Goal: Task Accomplishment & Management: Manage account settings

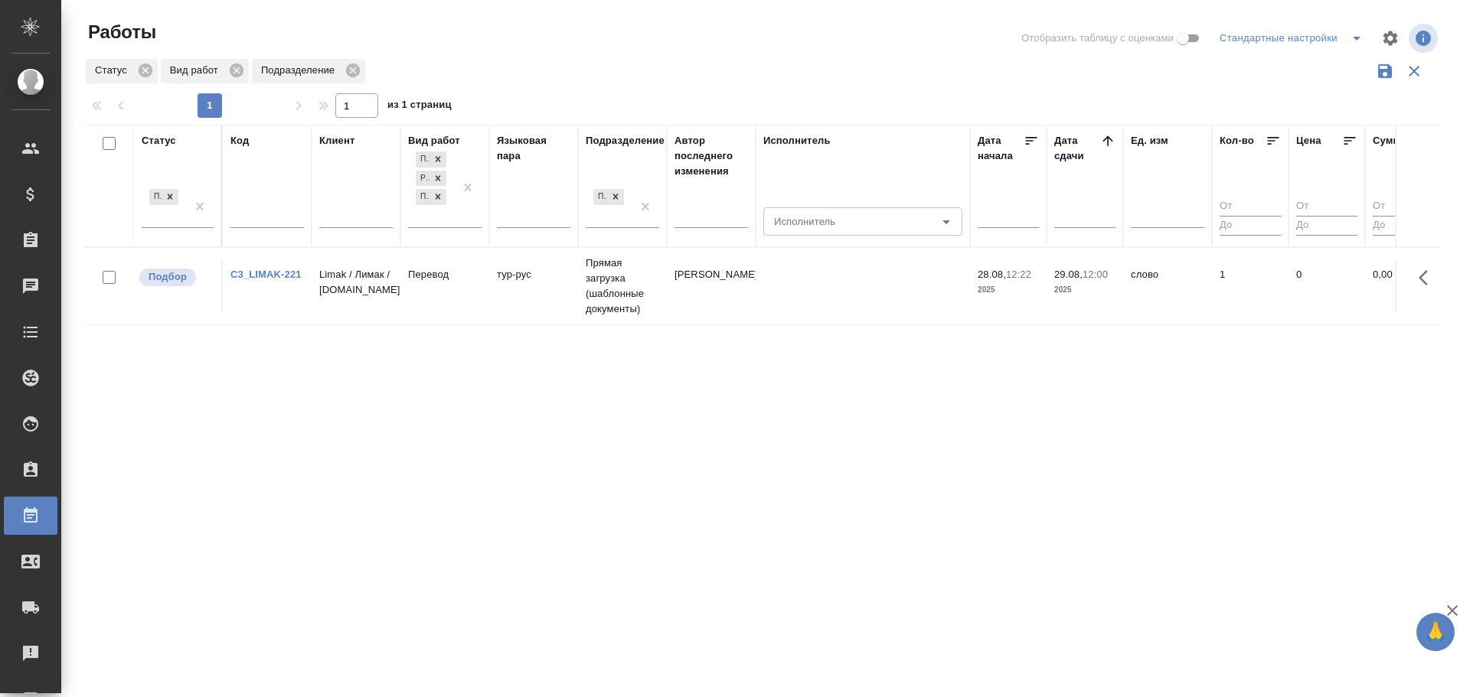
click at [282, 300] on td "C3_LIMAK-221" at bounding box center [267, 287] width 89 height 54
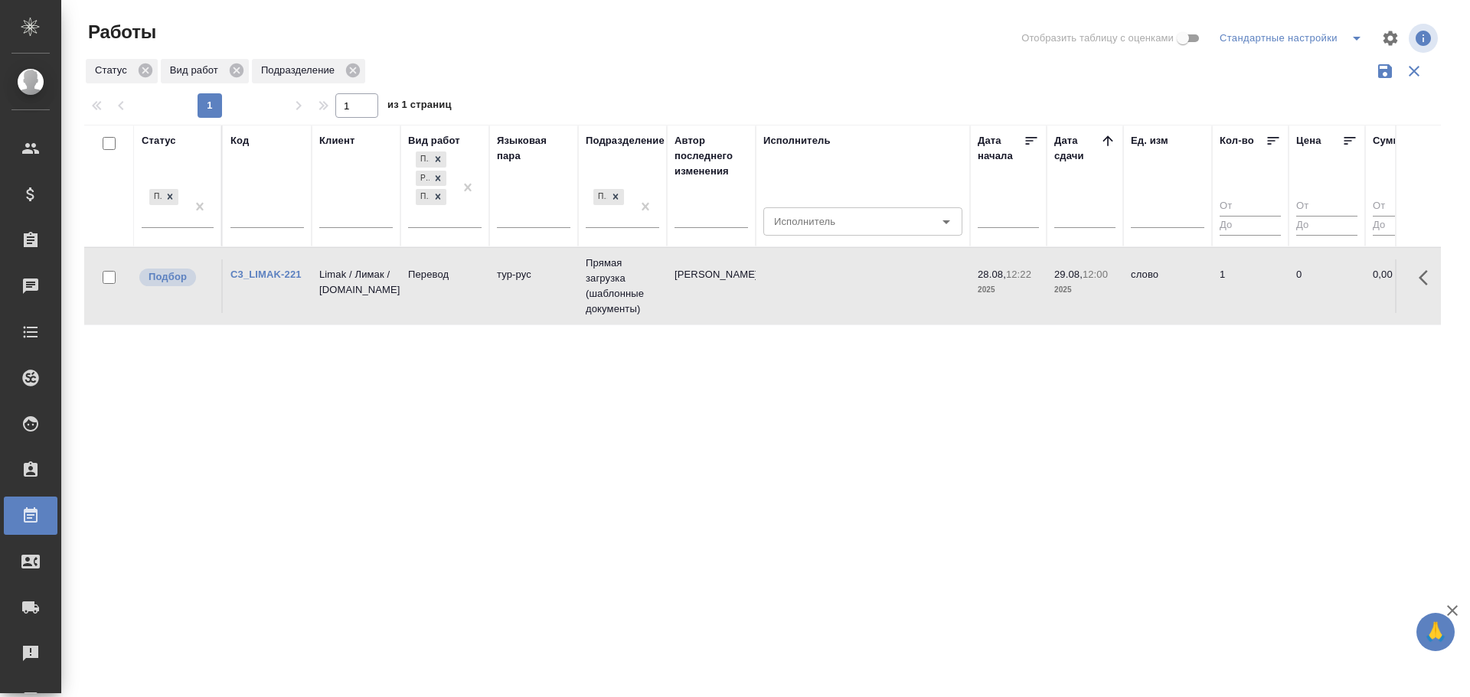
click at [282, 300] on td "C3_LIMAK-221" at bounding box center [267, 287] width 89 height 54
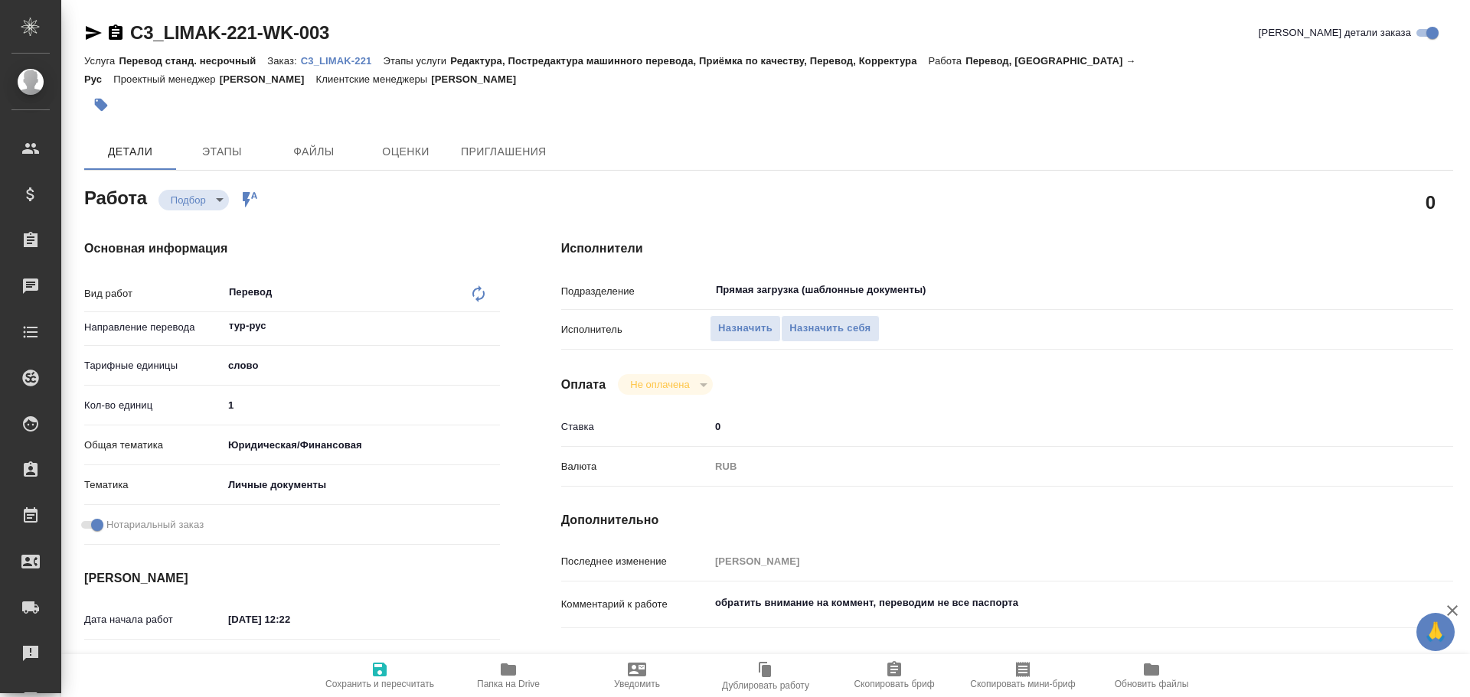
type textarea "x"
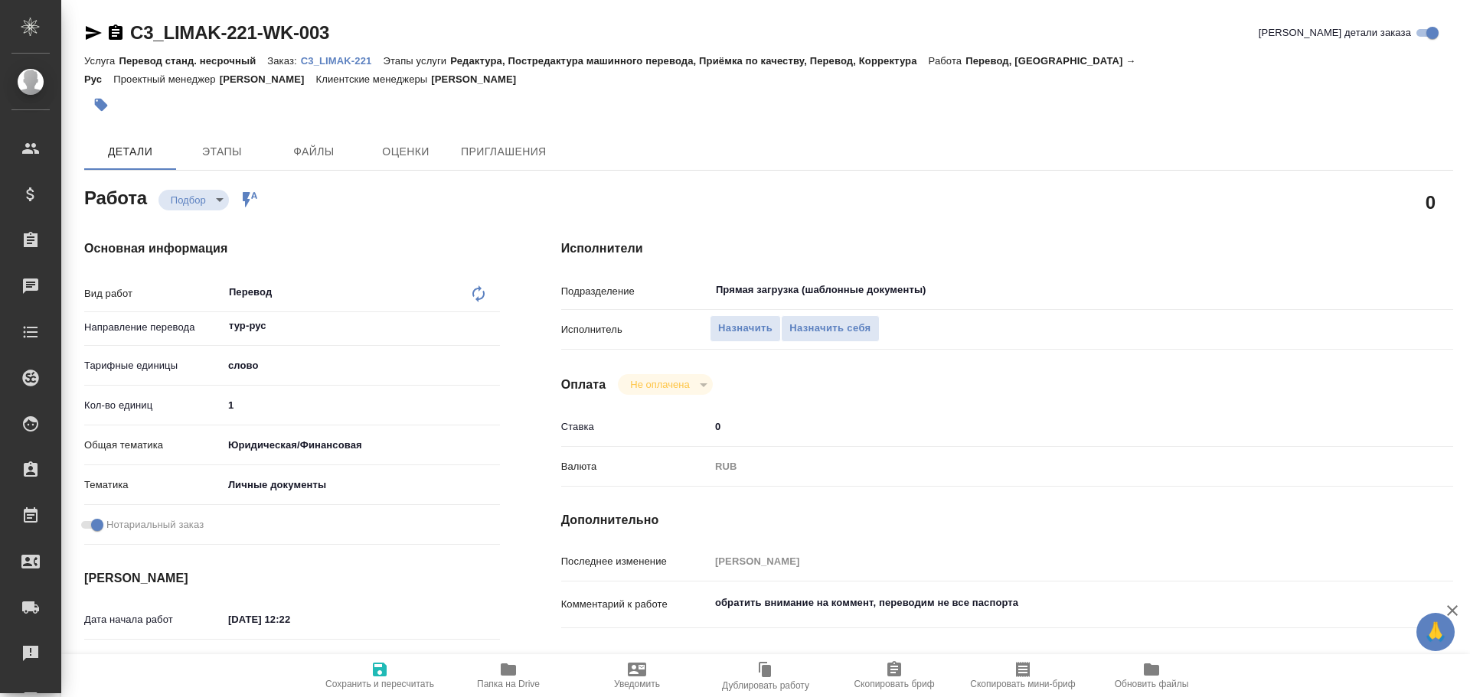
type textarea "x"
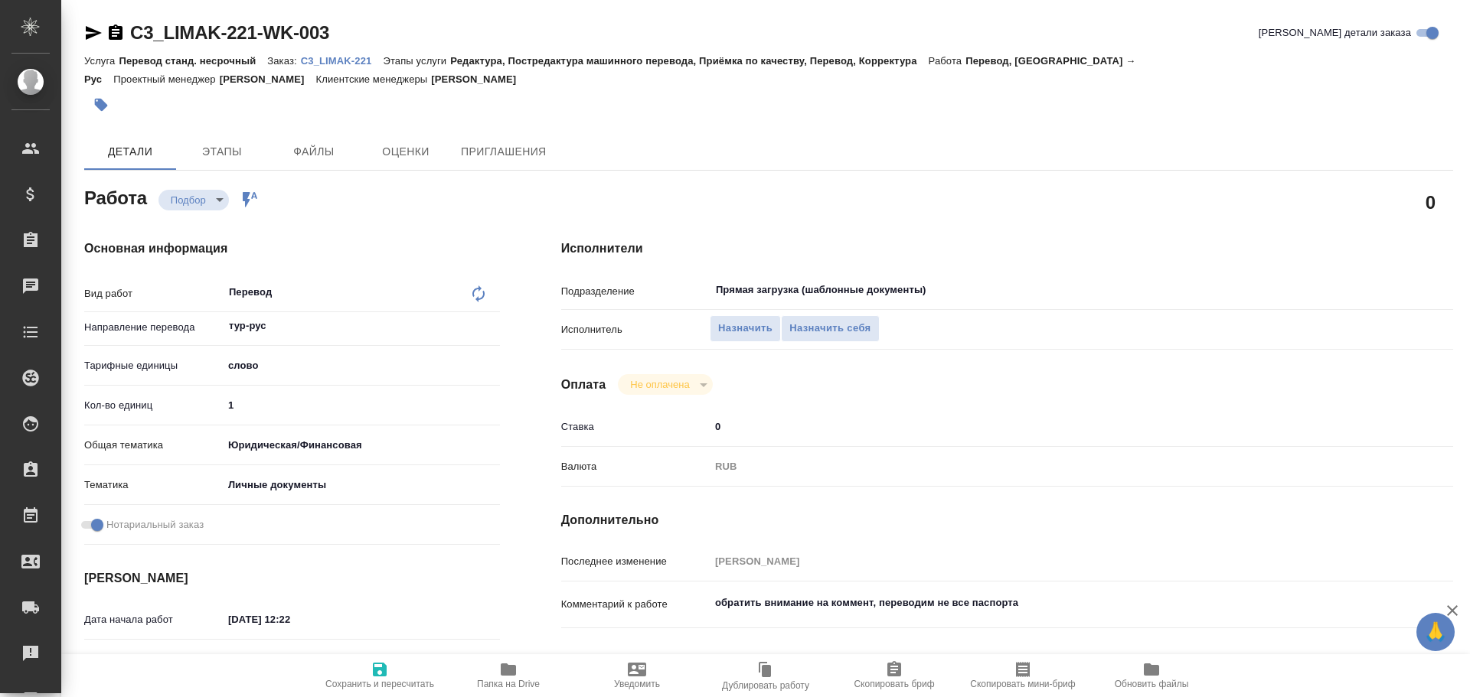
type textarea "x"
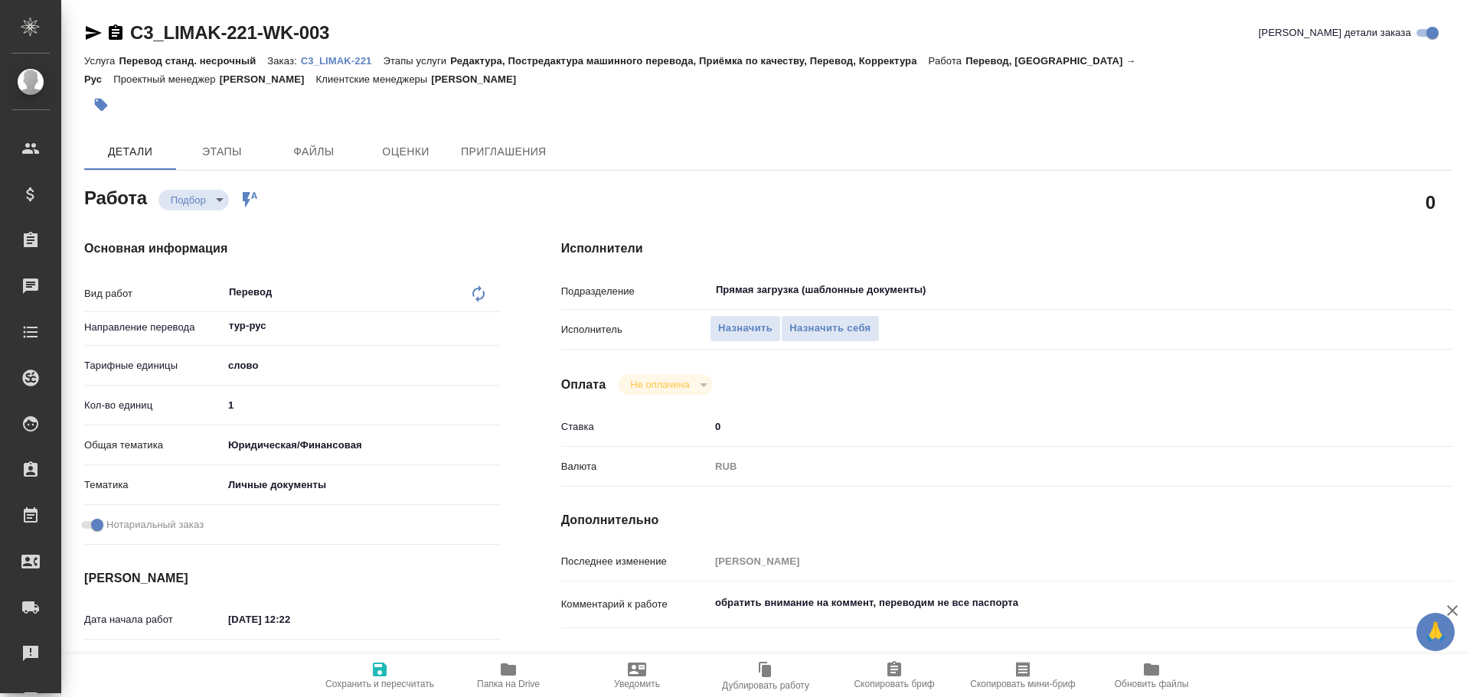
scroll to position [536, 0]
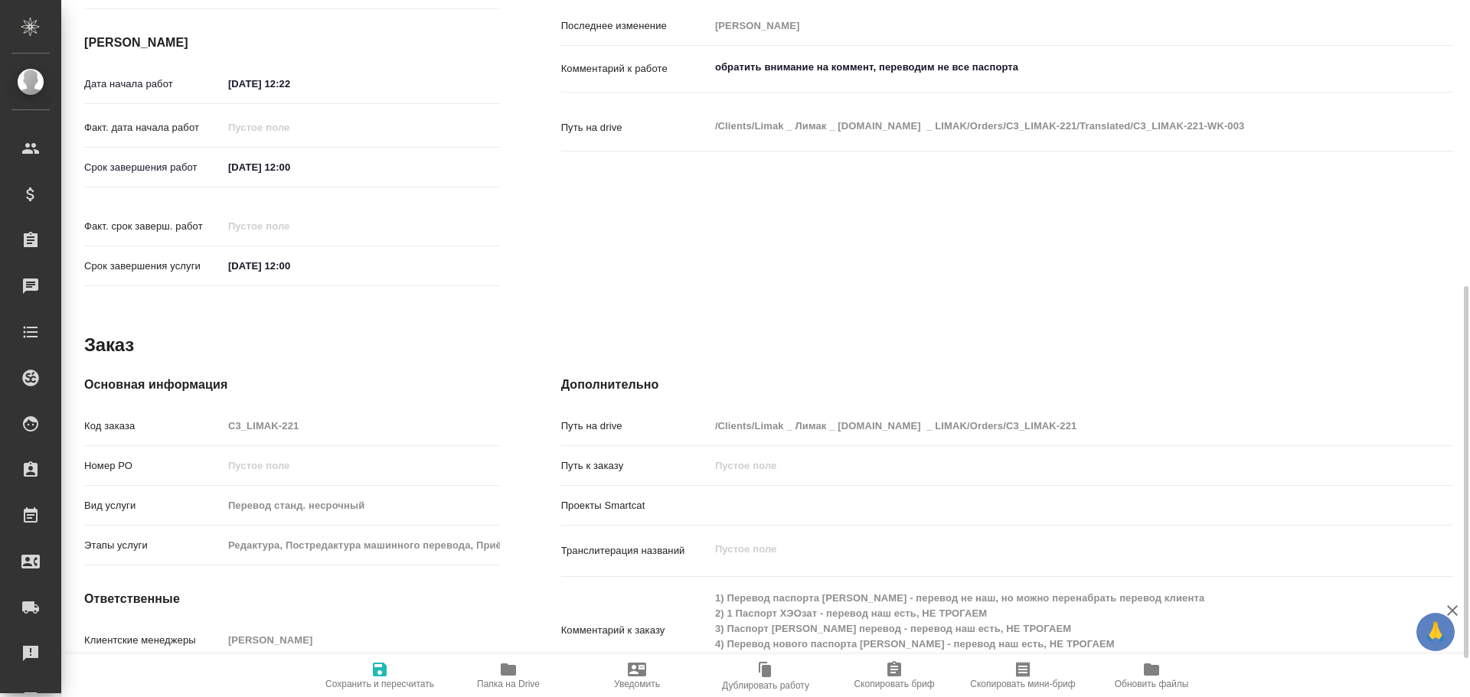
type textarea "x"
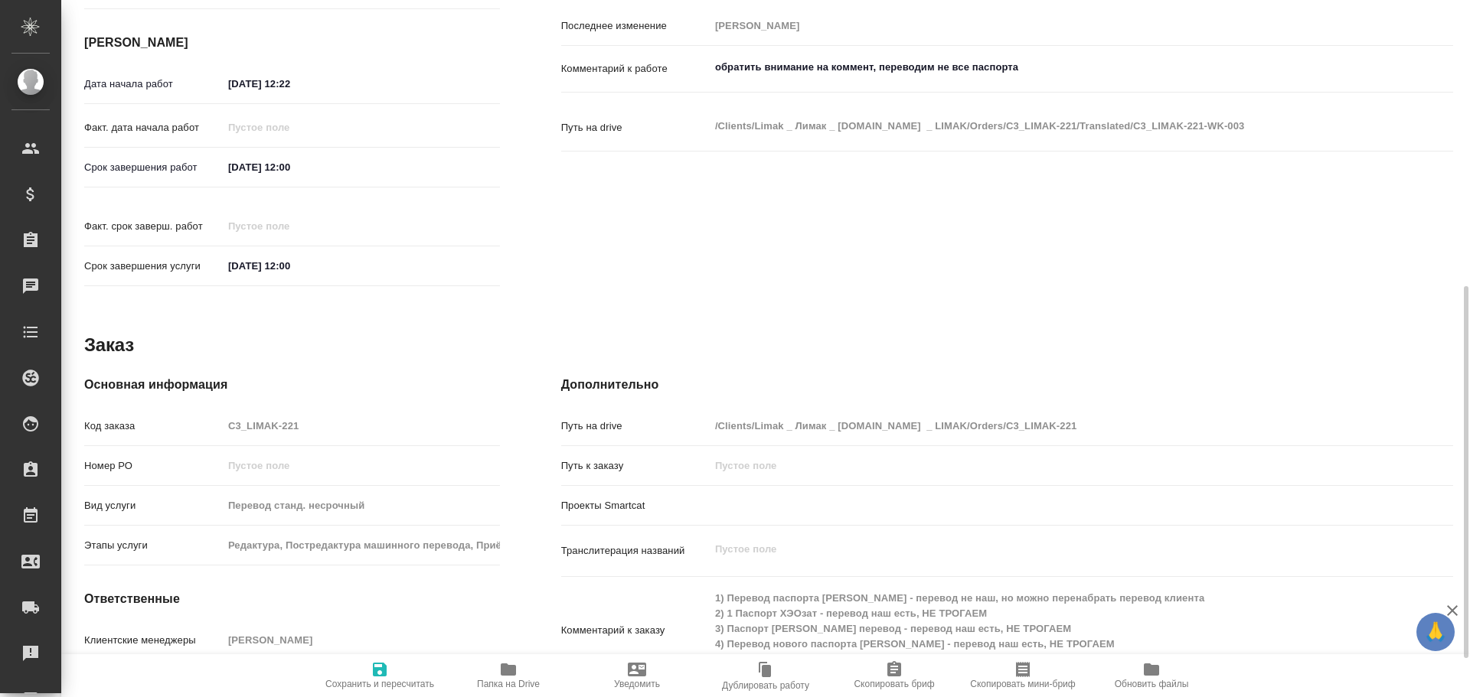
type textarea "x"
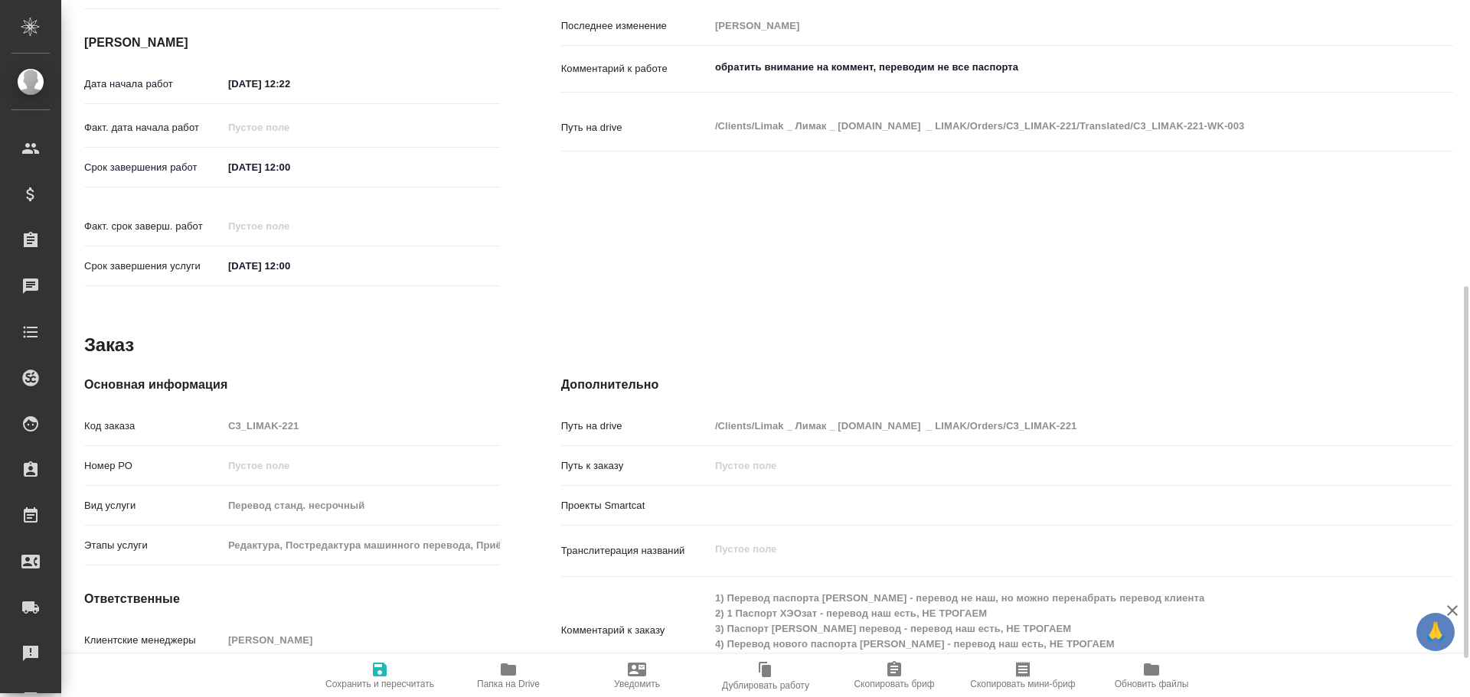
type textarea "x"
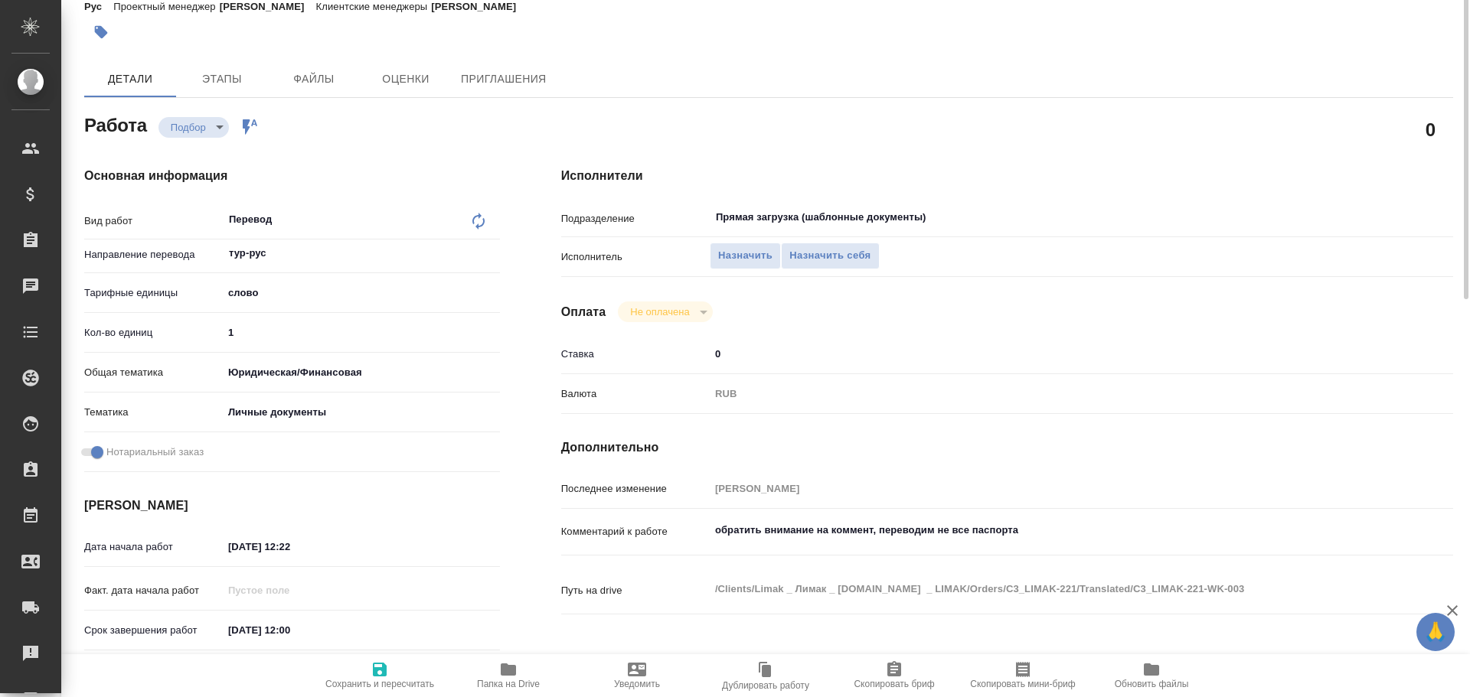
scroll to position [0, 0]
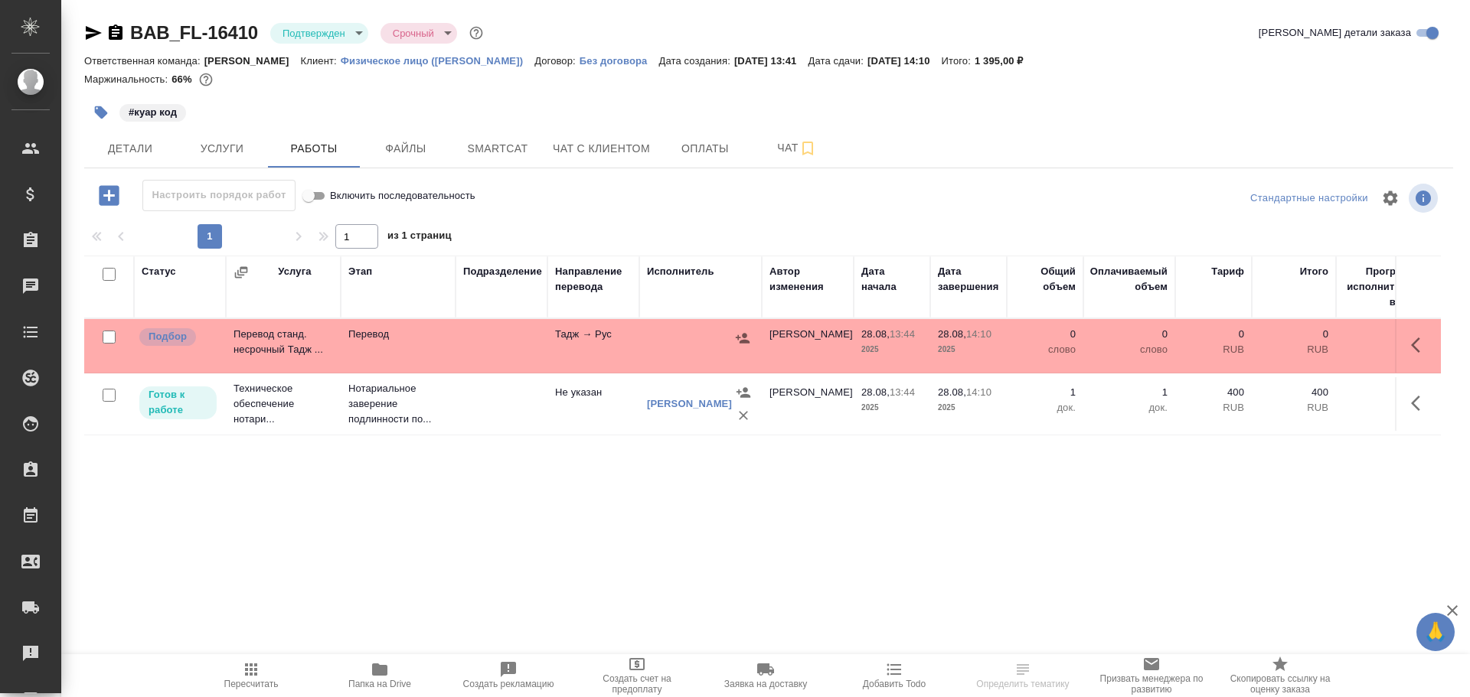
click at [478, 334] on td at bounding box center [501, 346] width 92 height 54
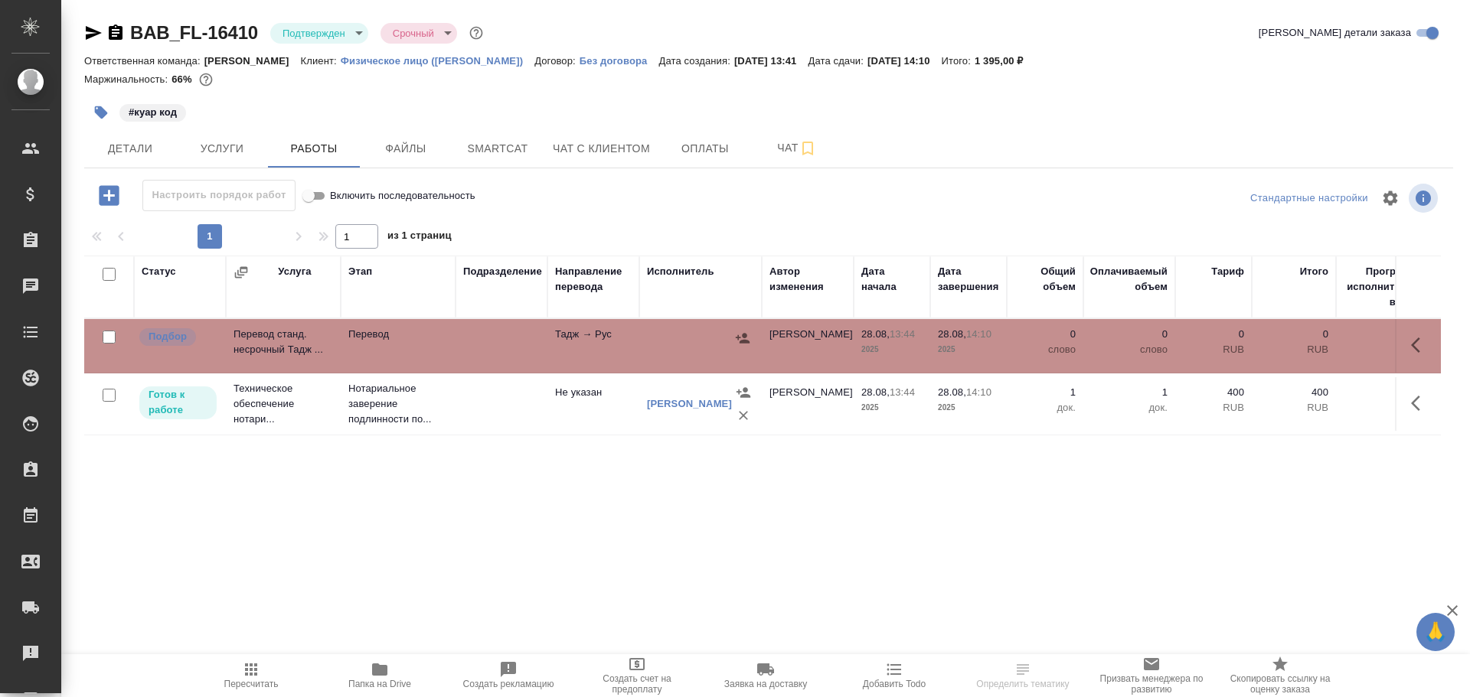
click at [478, 334] on td at bounding box center [501, 346] width 92 height 54
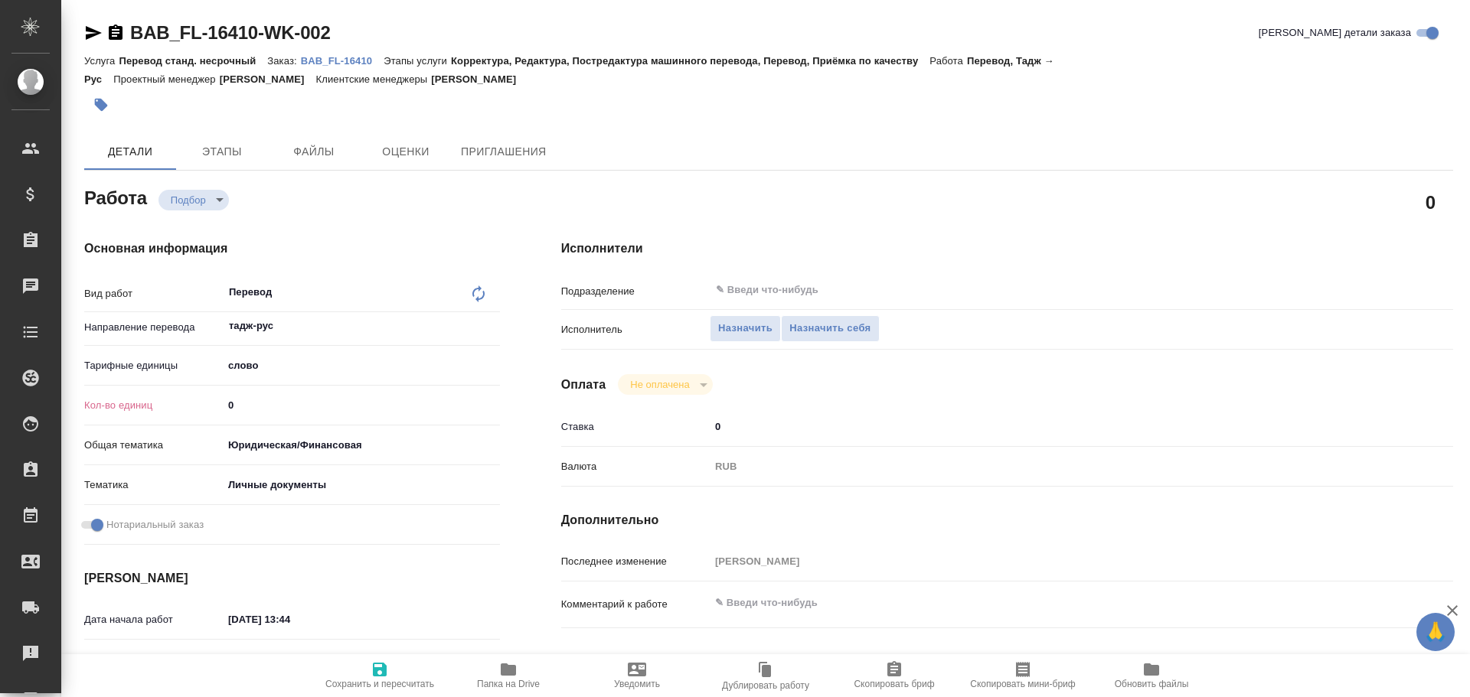
type textarea "x"
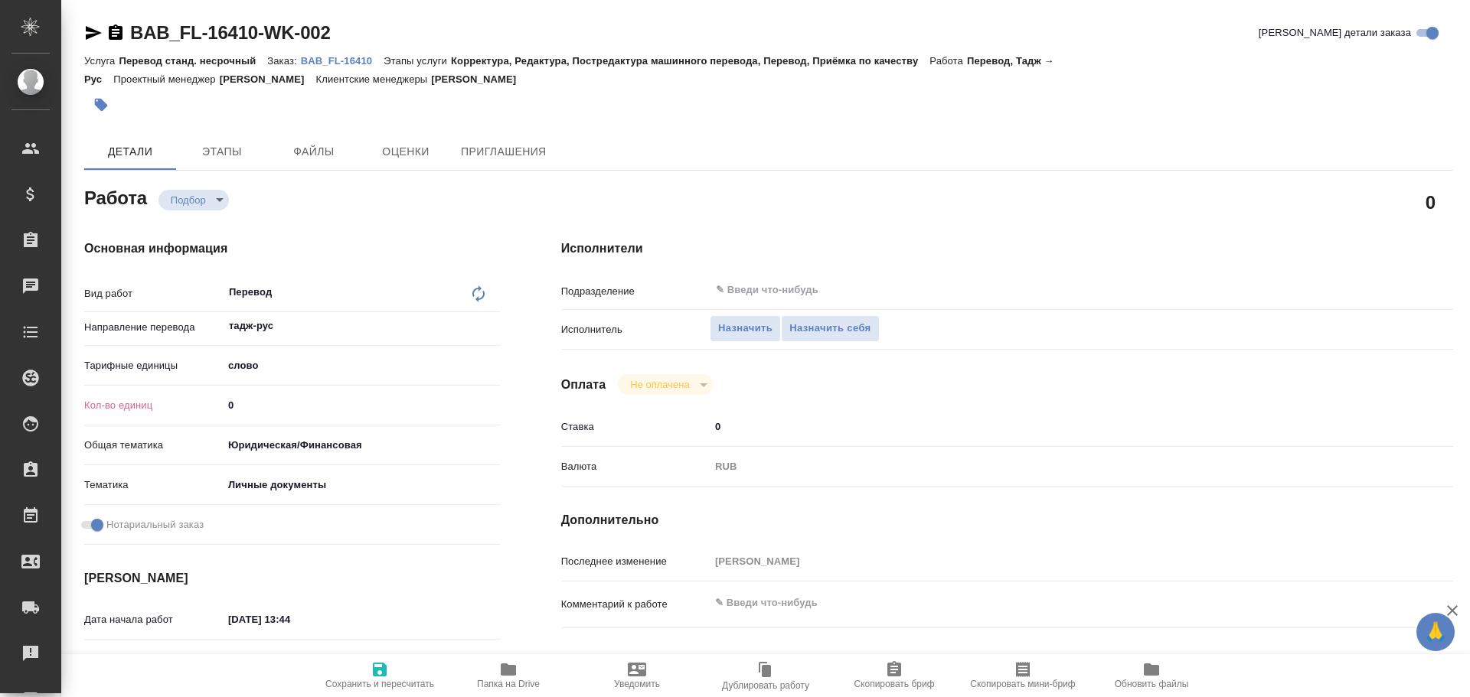
type textarea "x"
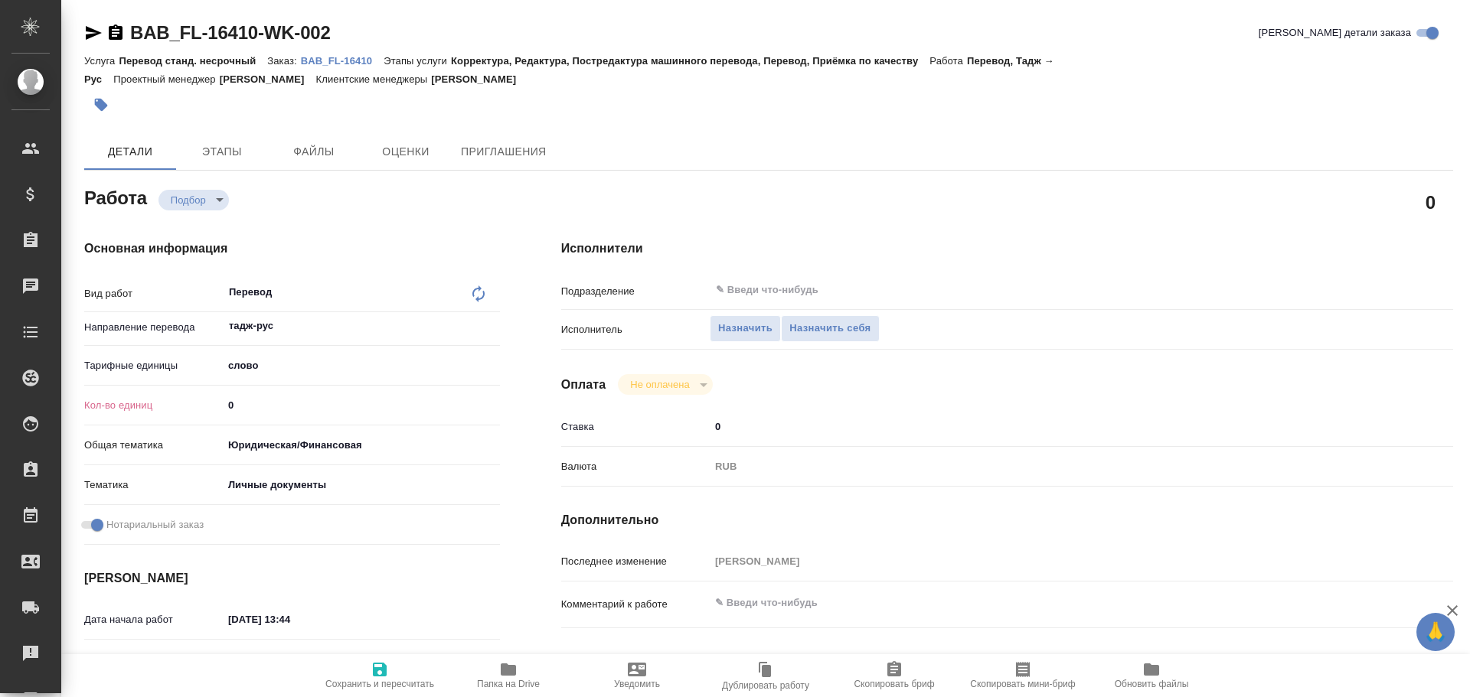
type textarea "x"
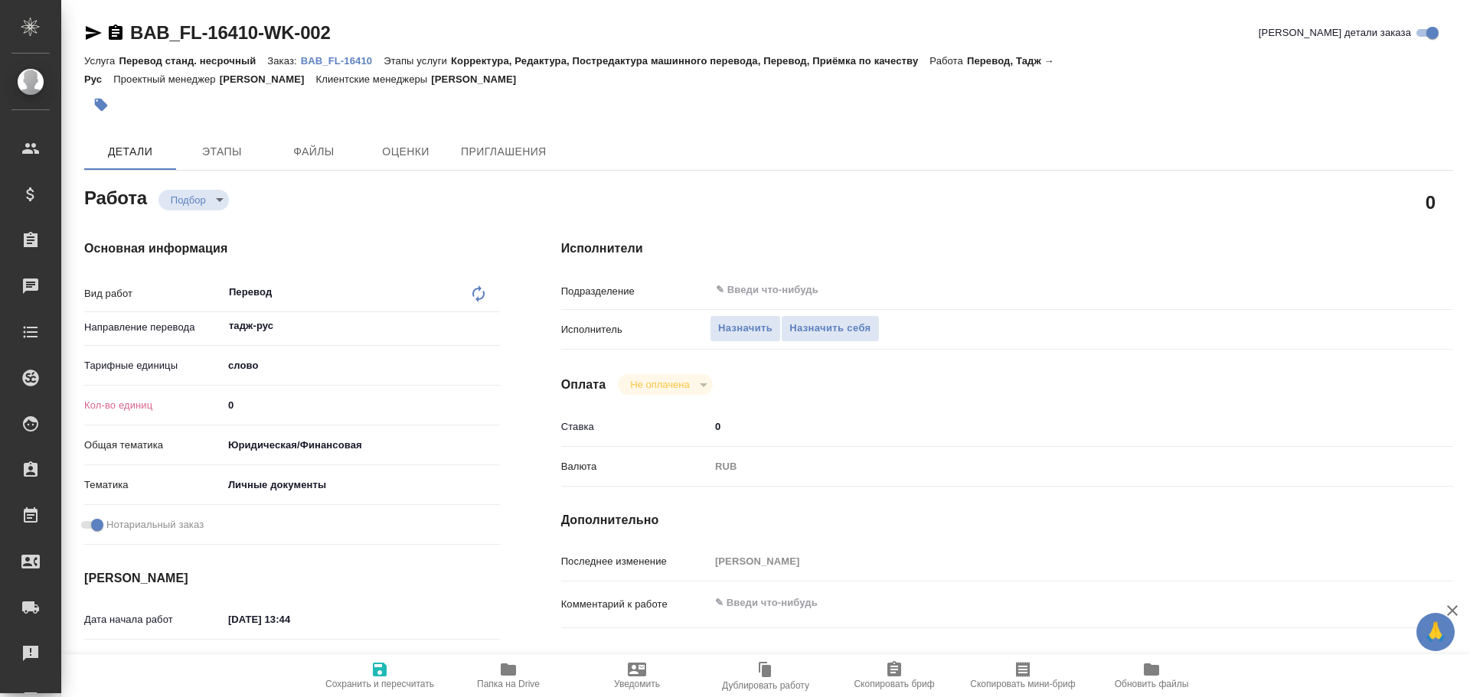
type textarea "x"
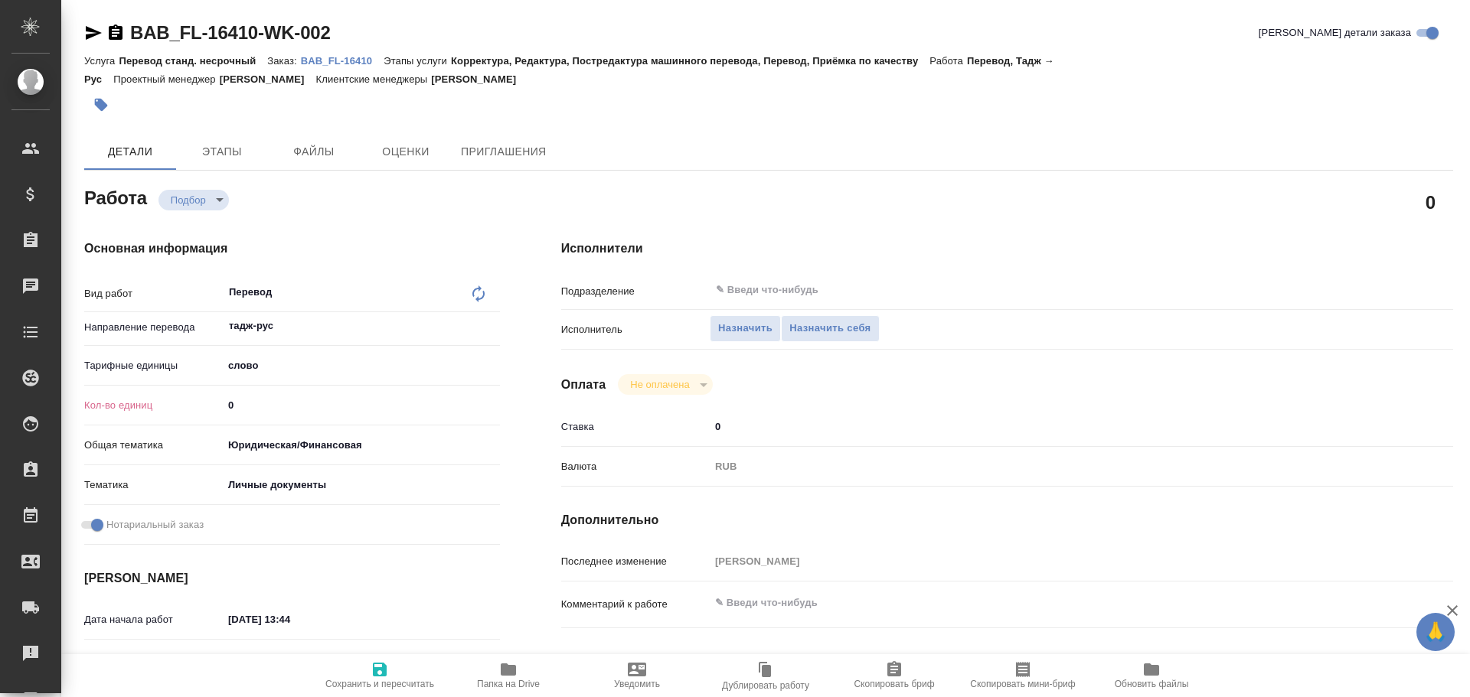
drag, startPoint x: 235, startPoint y: 403, endPoint x: 141, endPoint y: 404, distance: 94.2
click at [142, 402] on div "Кол-во единиц 0" at bounding box center [292, 405] width 416 height 27
type textarea "x"
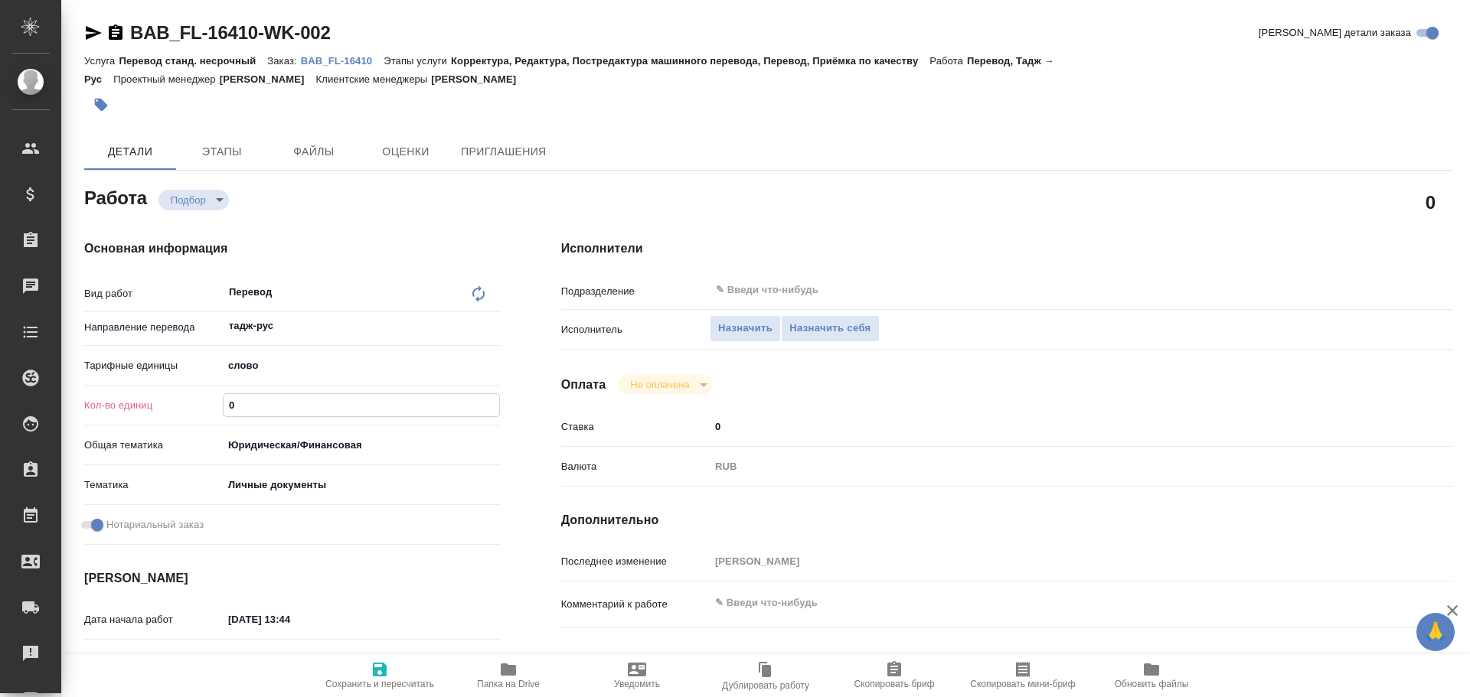
type textarea "x"
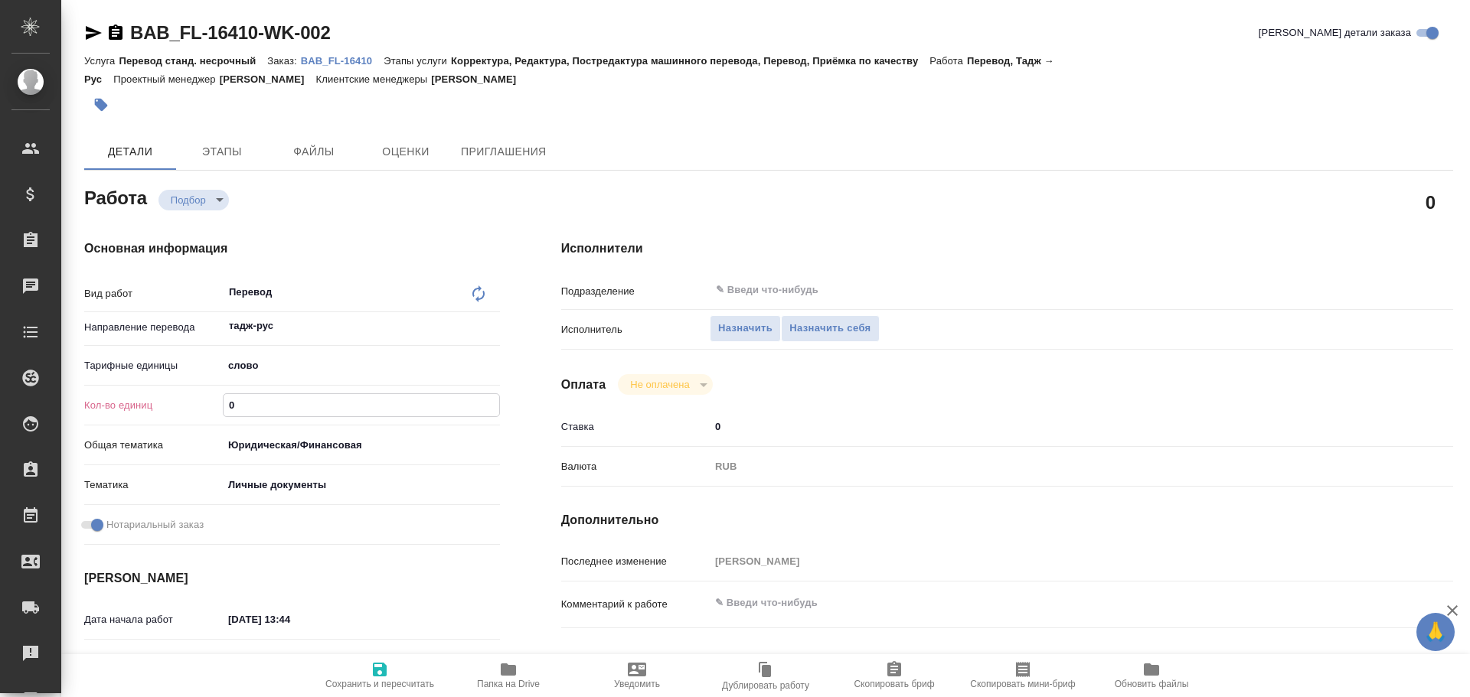
type textarea "x"
type input "7"
type textarea "x"
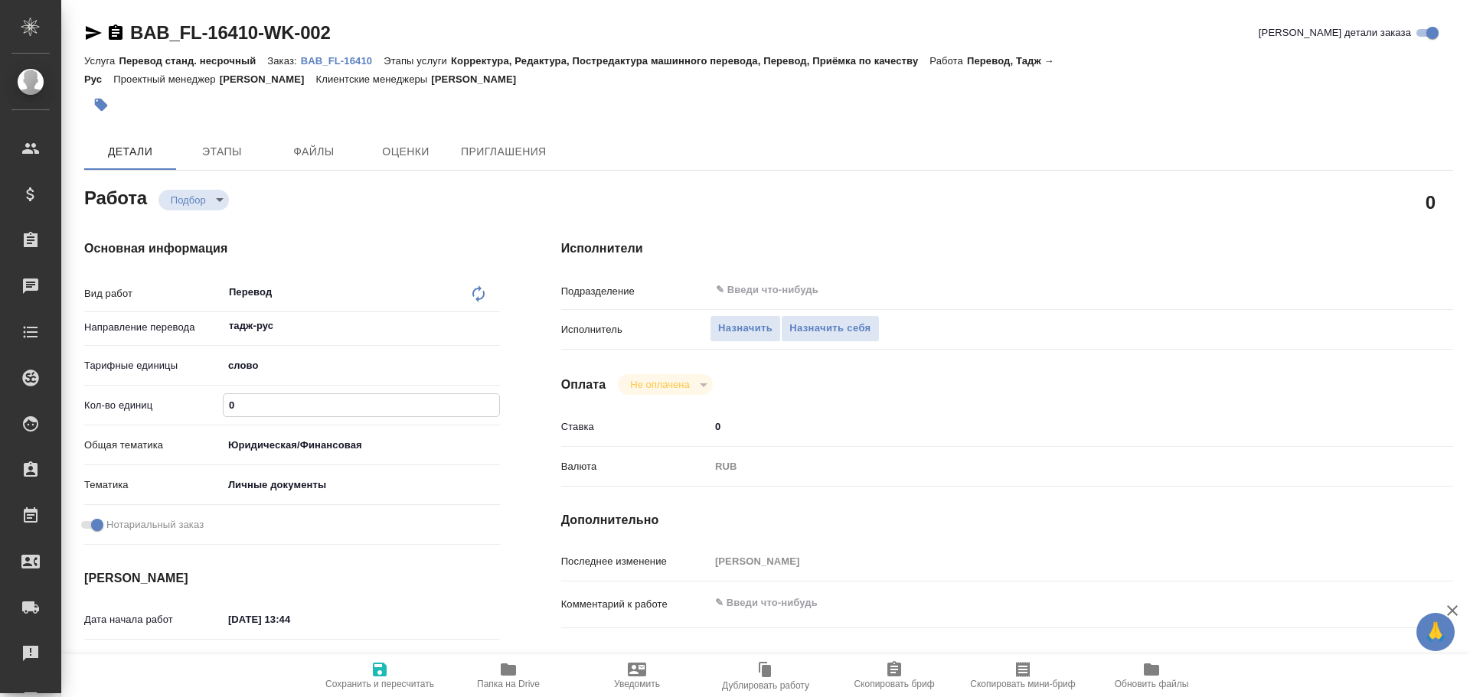
type textarea "x"
type input "75"
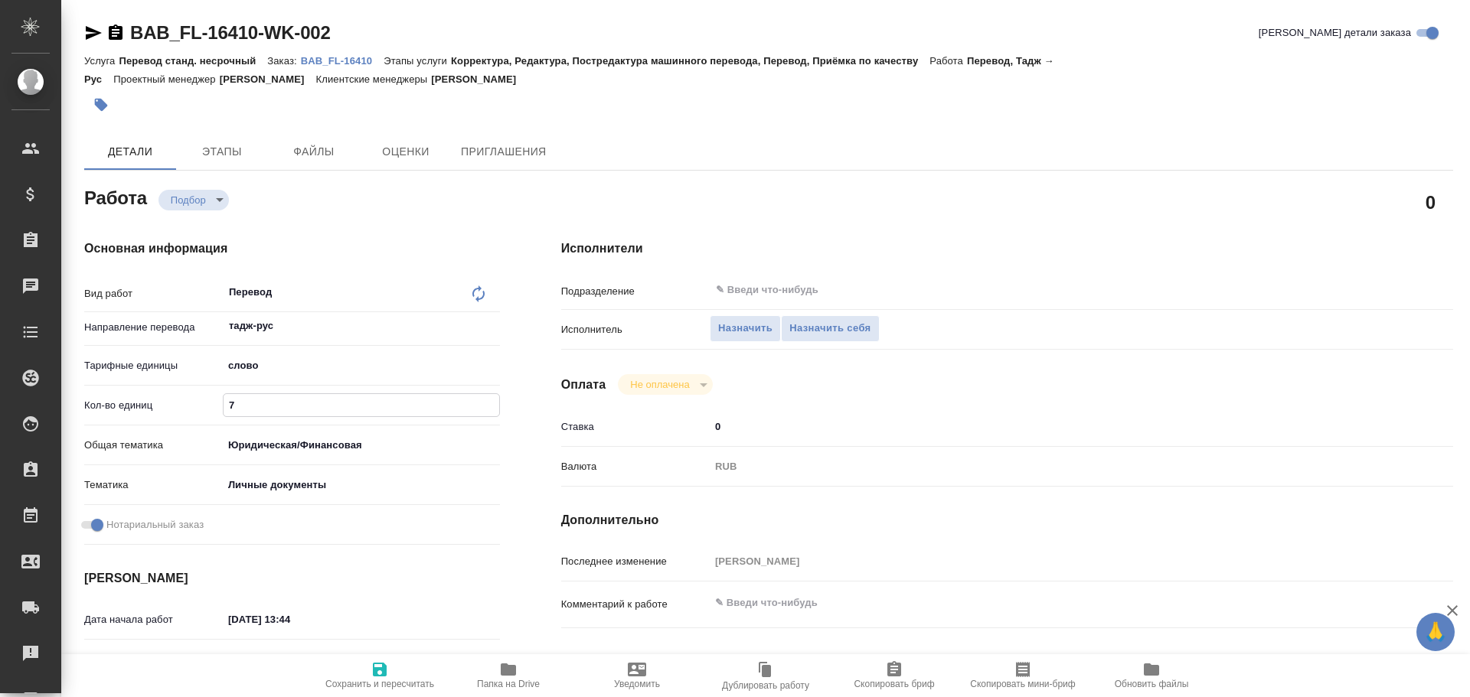
type textarea "x"
type input "75"
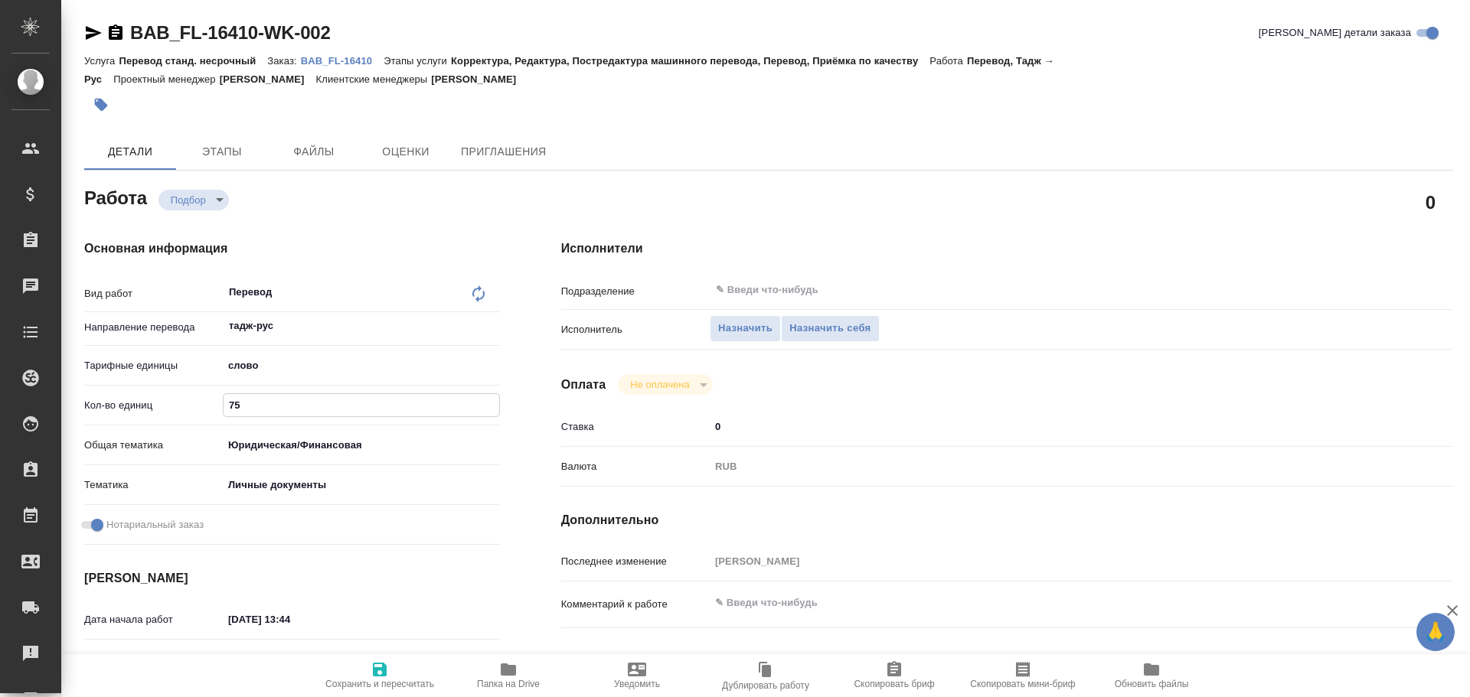
click at [380, 674] on icon "button" at bounding box center [380, 670] width 18 height 18
type textarea "x"
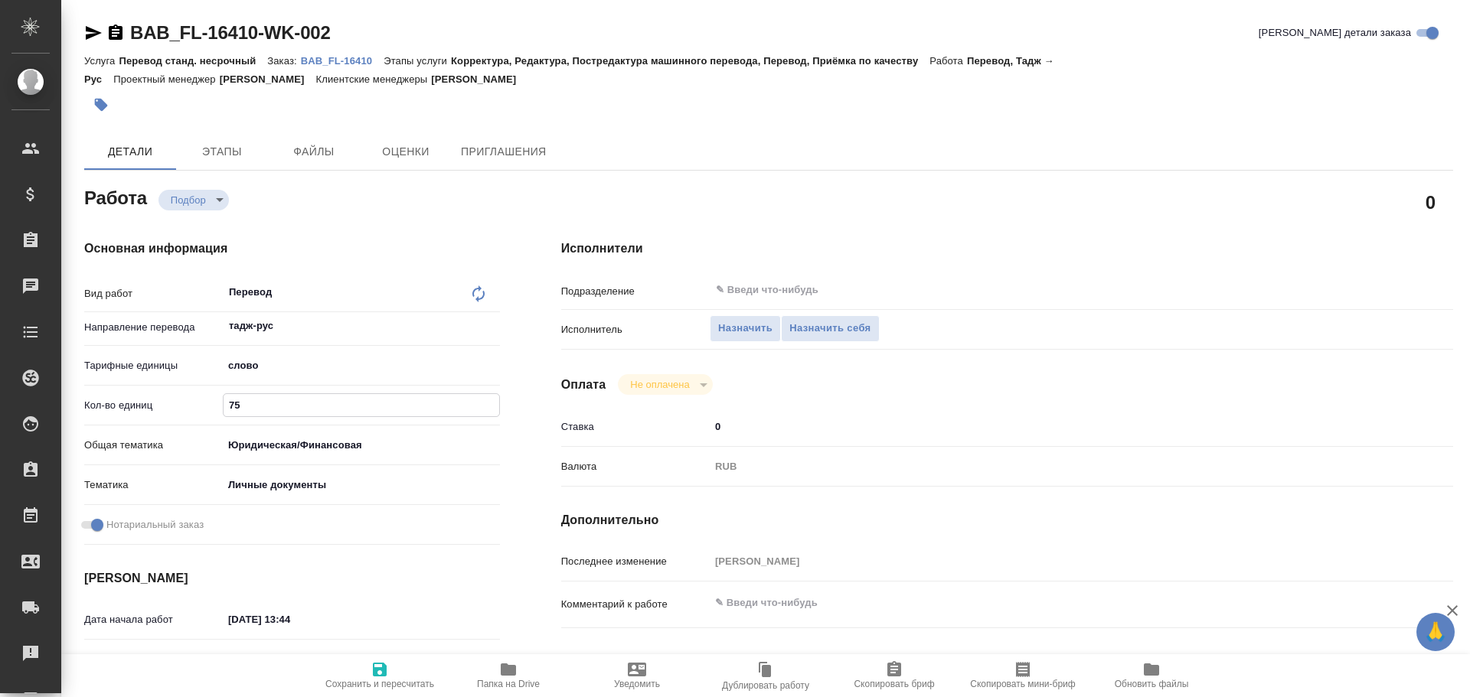
type textarea "x"
type input "recruiting"
type textarea "Перевод"
type textarea "x"
type input "тадж-рус"
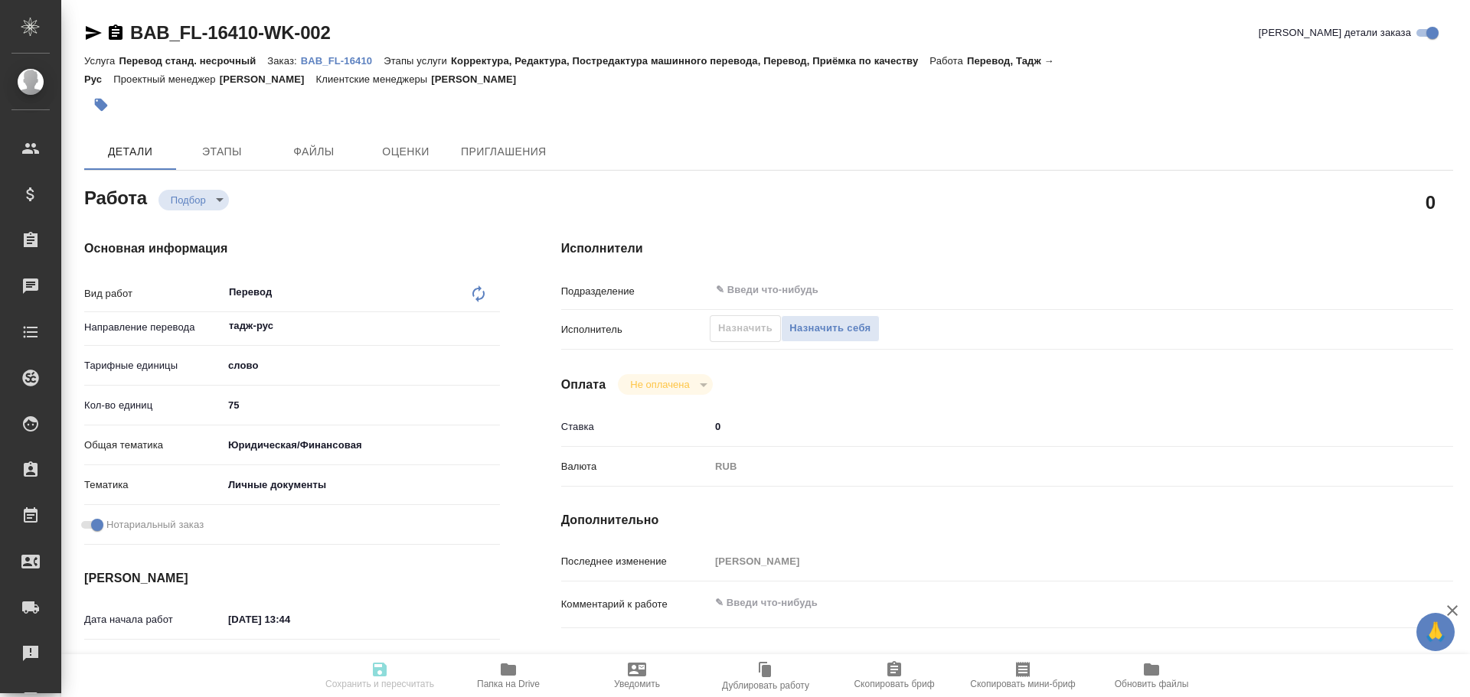
type input "5a8b1489cc6b4906c91bfd90"
type input "75"
type input "yr-fn"
type input "5a8b8b956a9677013d343cfe"
checkbox input "true"
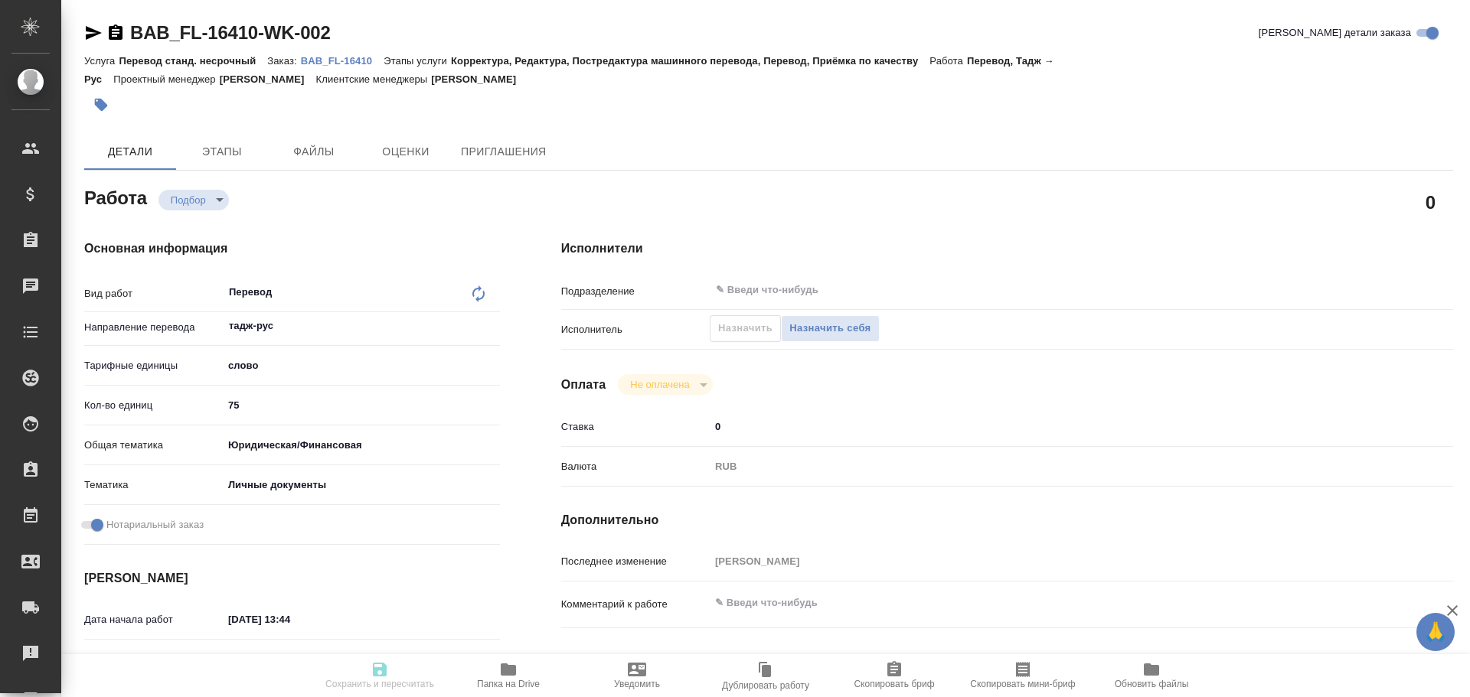
type input "28.08.2025 13:44"
type input "28.08.2025 14:10"
type input "notPayed"
type input "0"
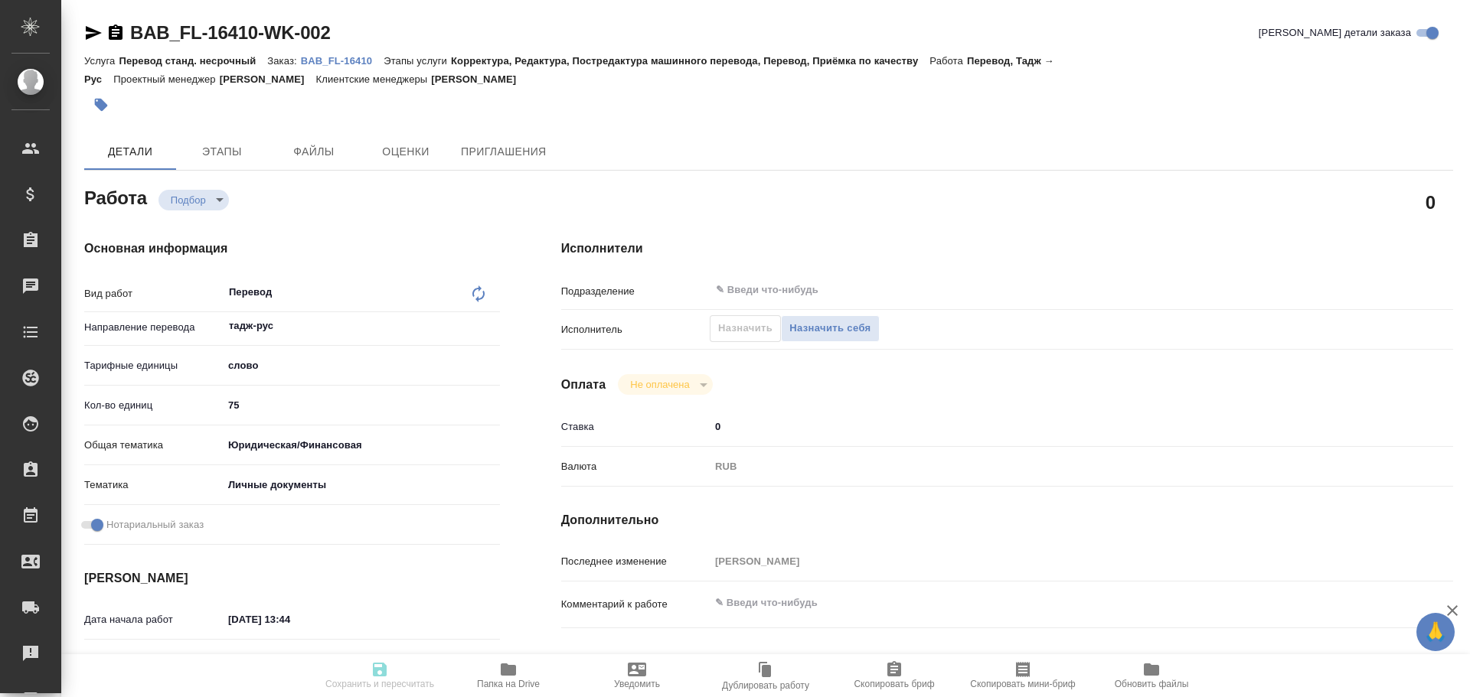
type input "RUB"
type input "Гусев Александр"
type textarea "x"
type textarea "/Clients/FL_BAB/Orders/BAB_FL-16410/Translated/BAB_FL-16410-WK-002"
type textarea "x"
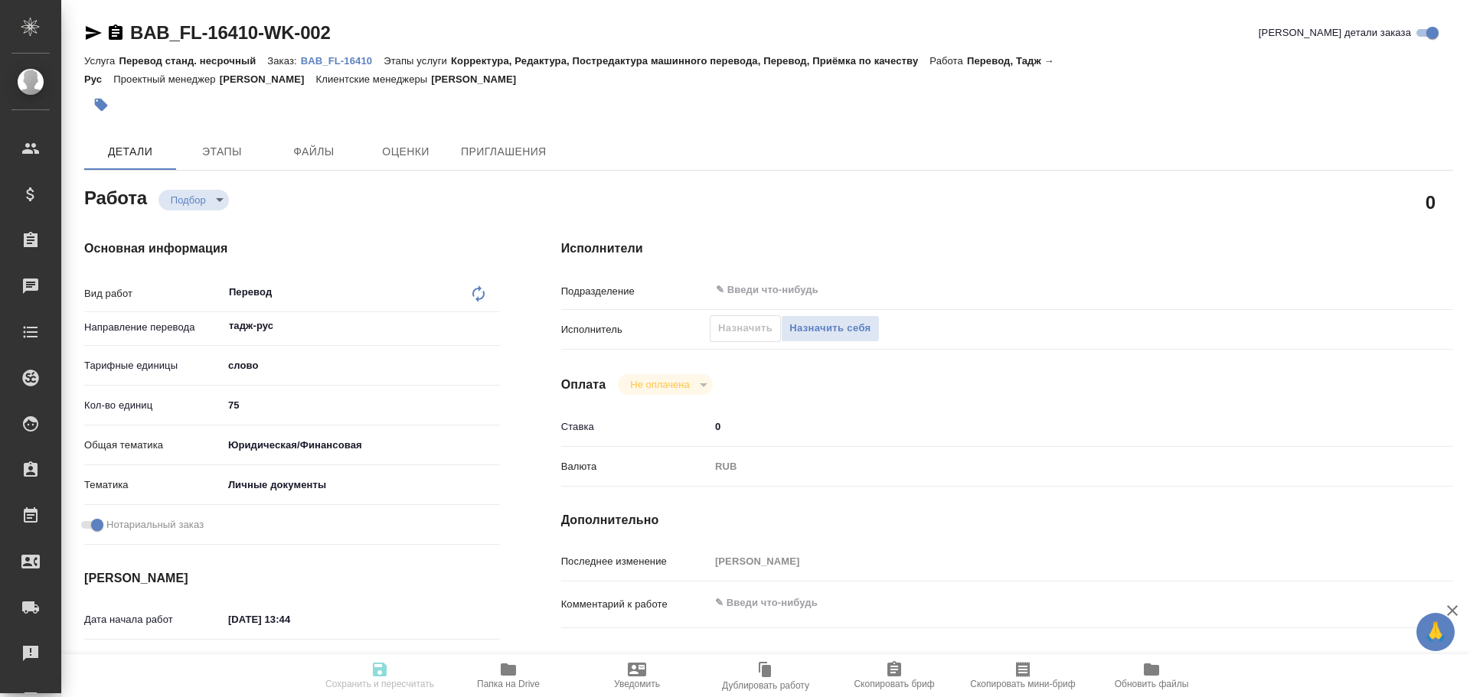
type input "BAB_FL-16410"
type input "Перевод станд. несрочный"
type input "Корректура, Редактура, Постредактура машинного перевода, Перевод, Приёмка по ка…"
type input "[PERSON_NAME]"
type input "/Clients/FL_BAB/Orders/BAB_FL-16410"
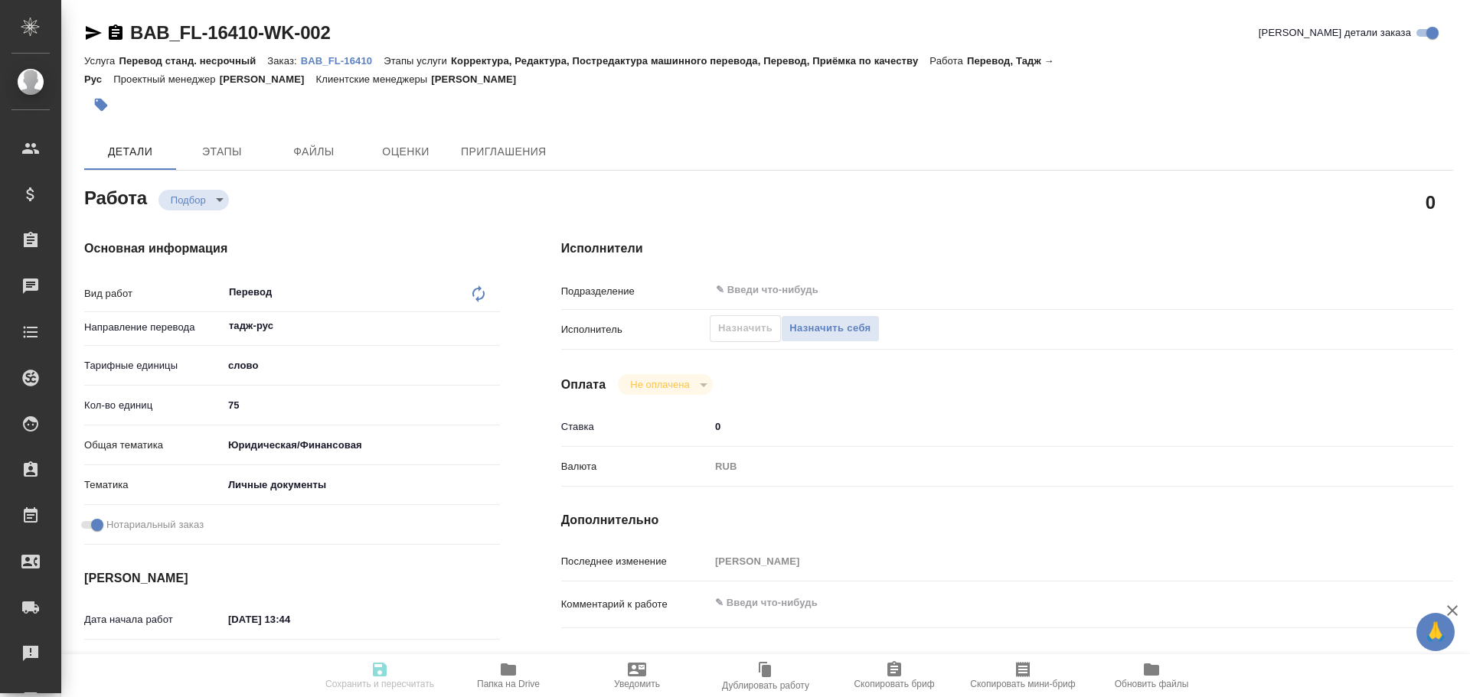
type textarea "x"
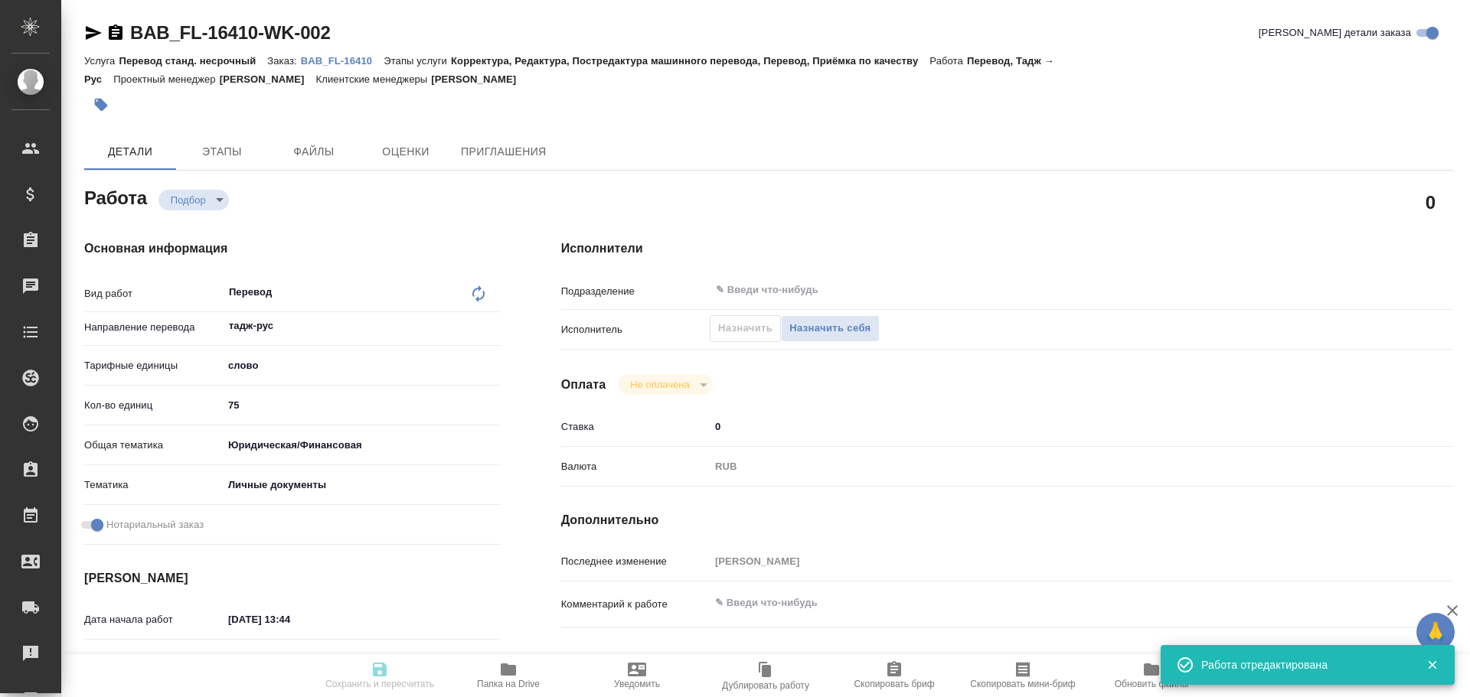
type textarea "x"
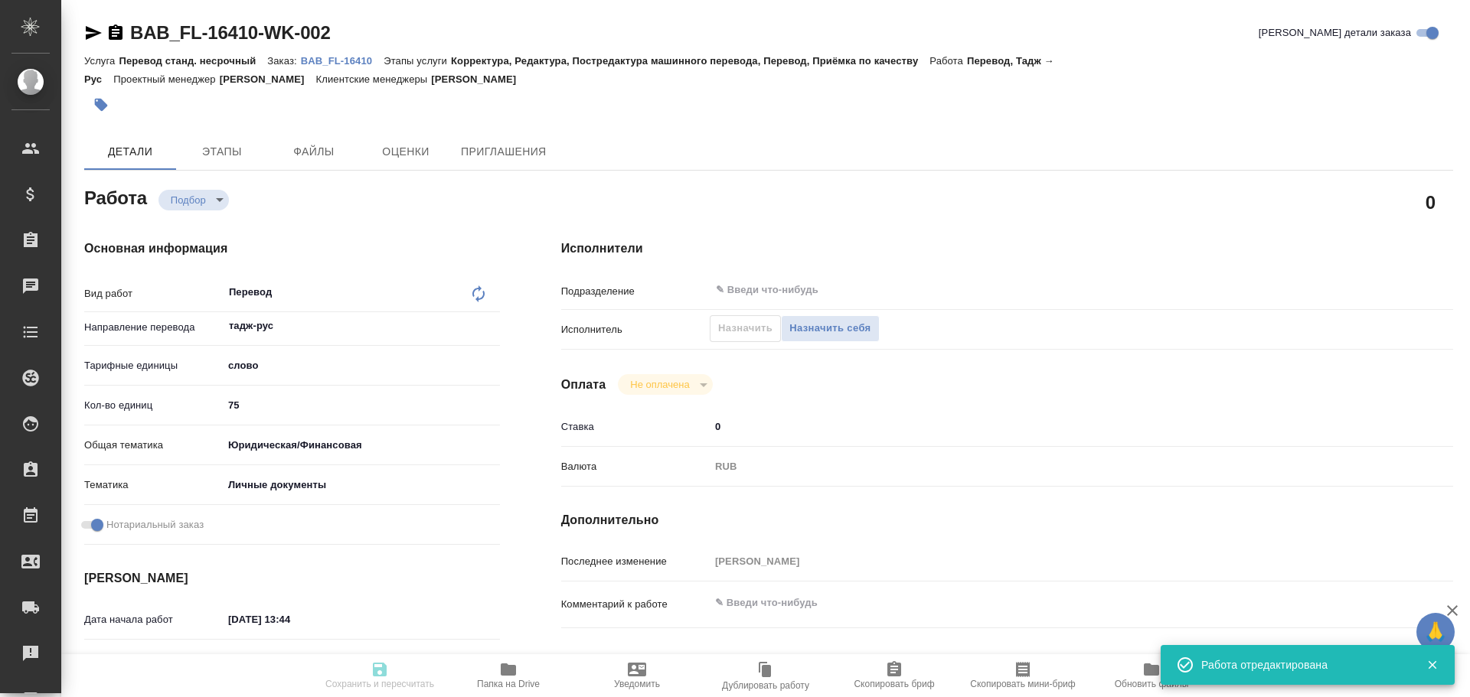
type textarea "x"
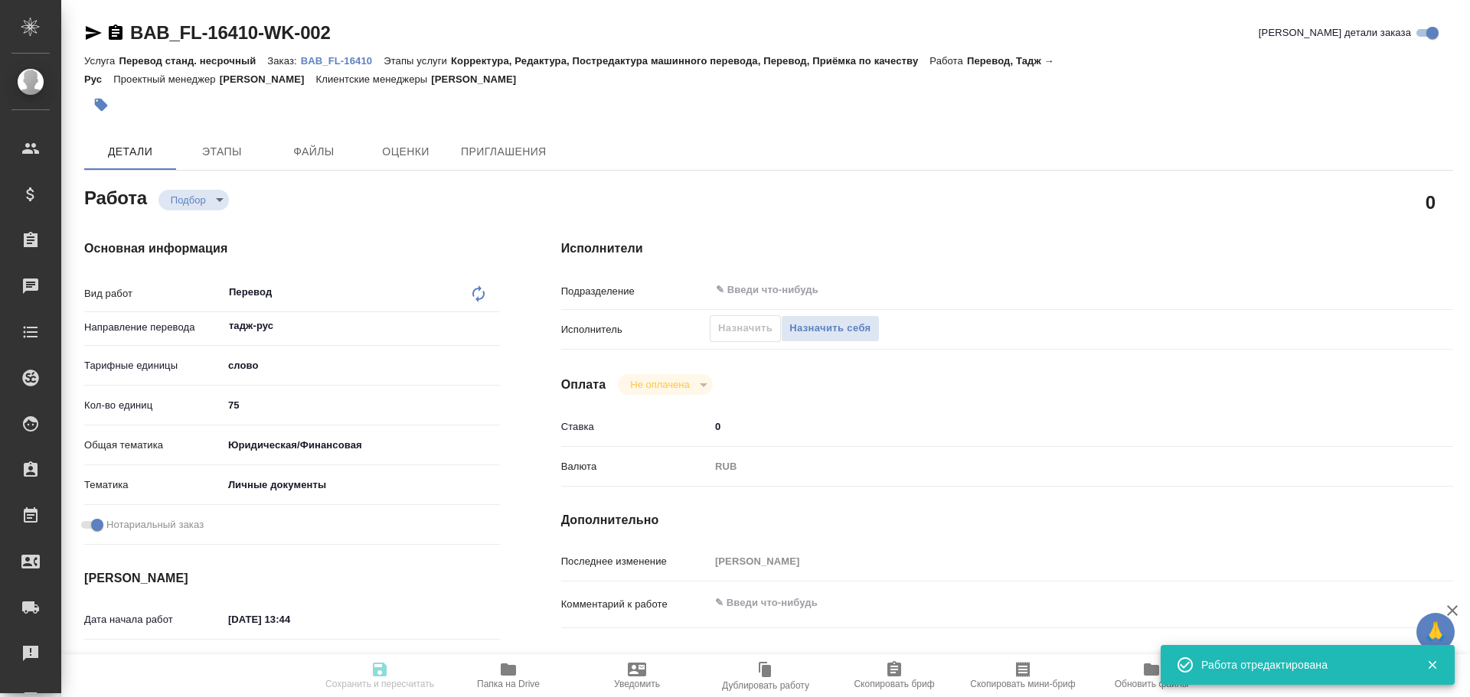
type textarea "x"
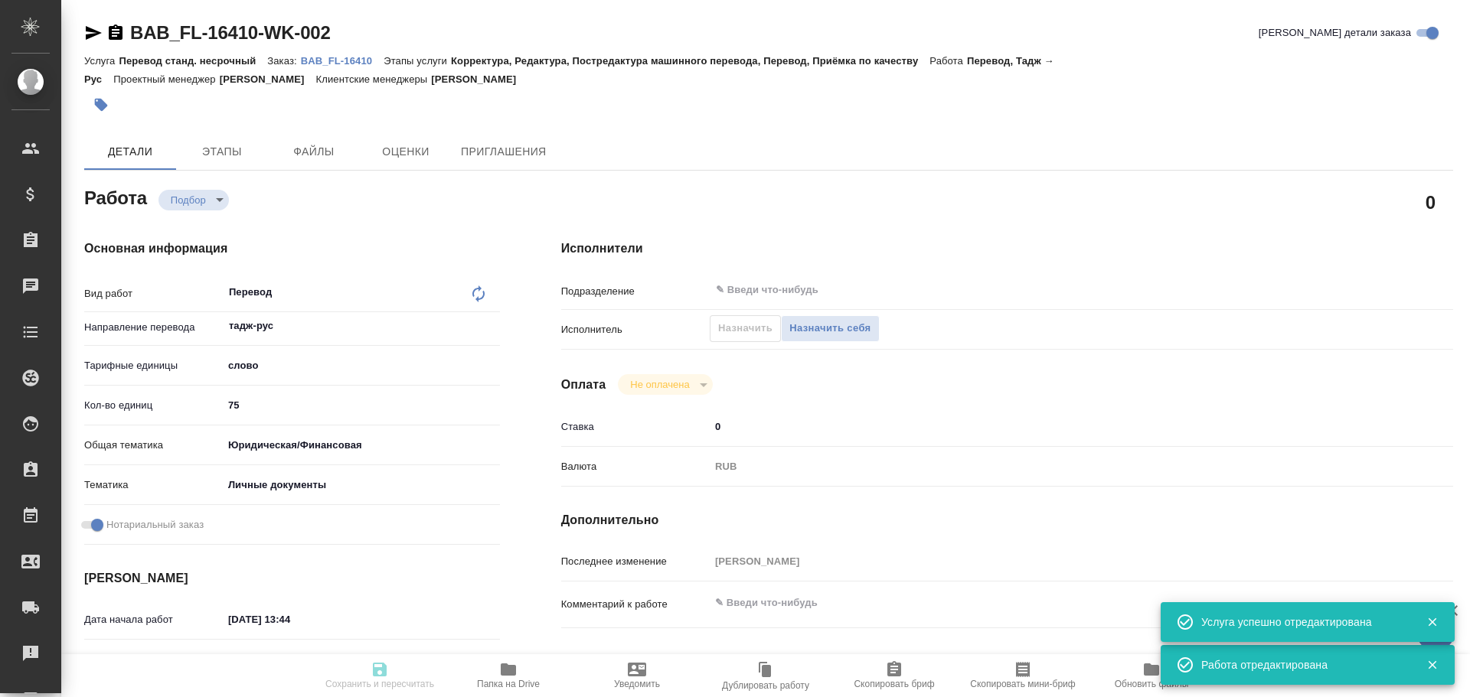
type textarea "x"
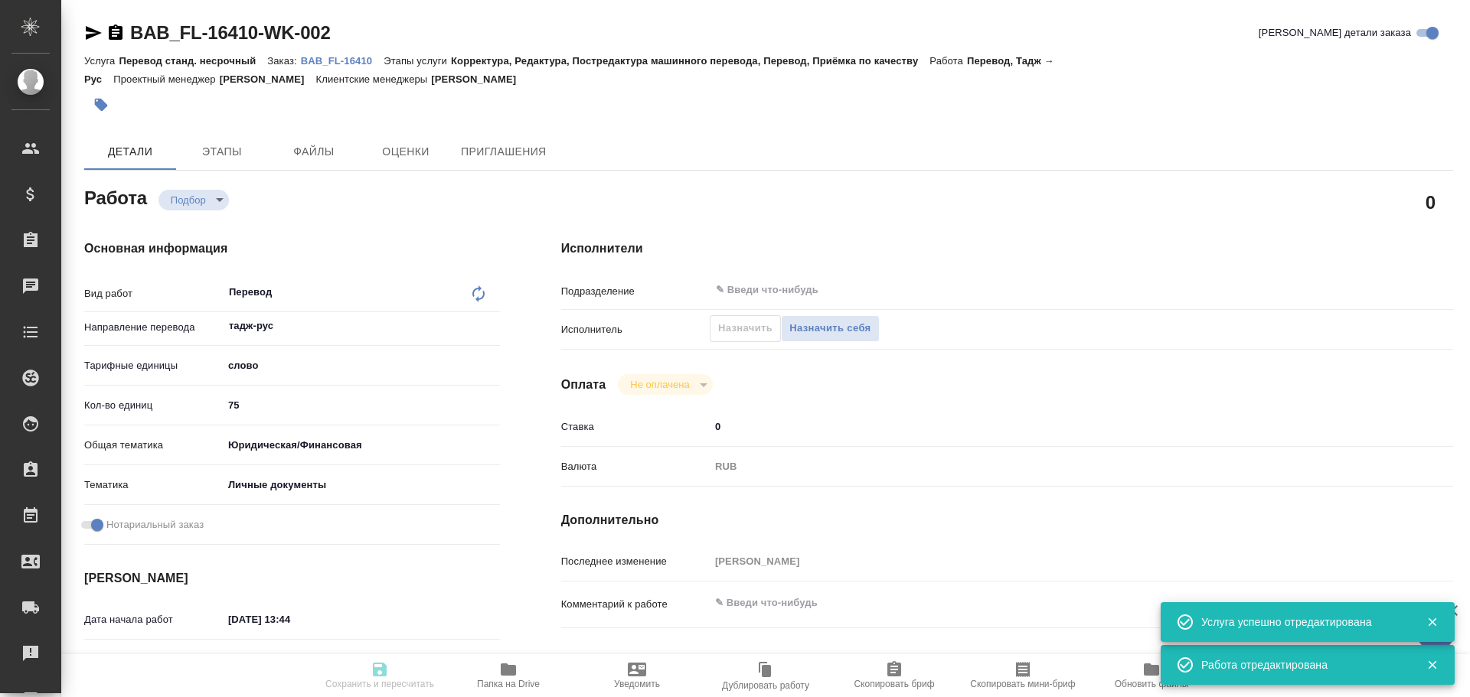
type textarea "x"
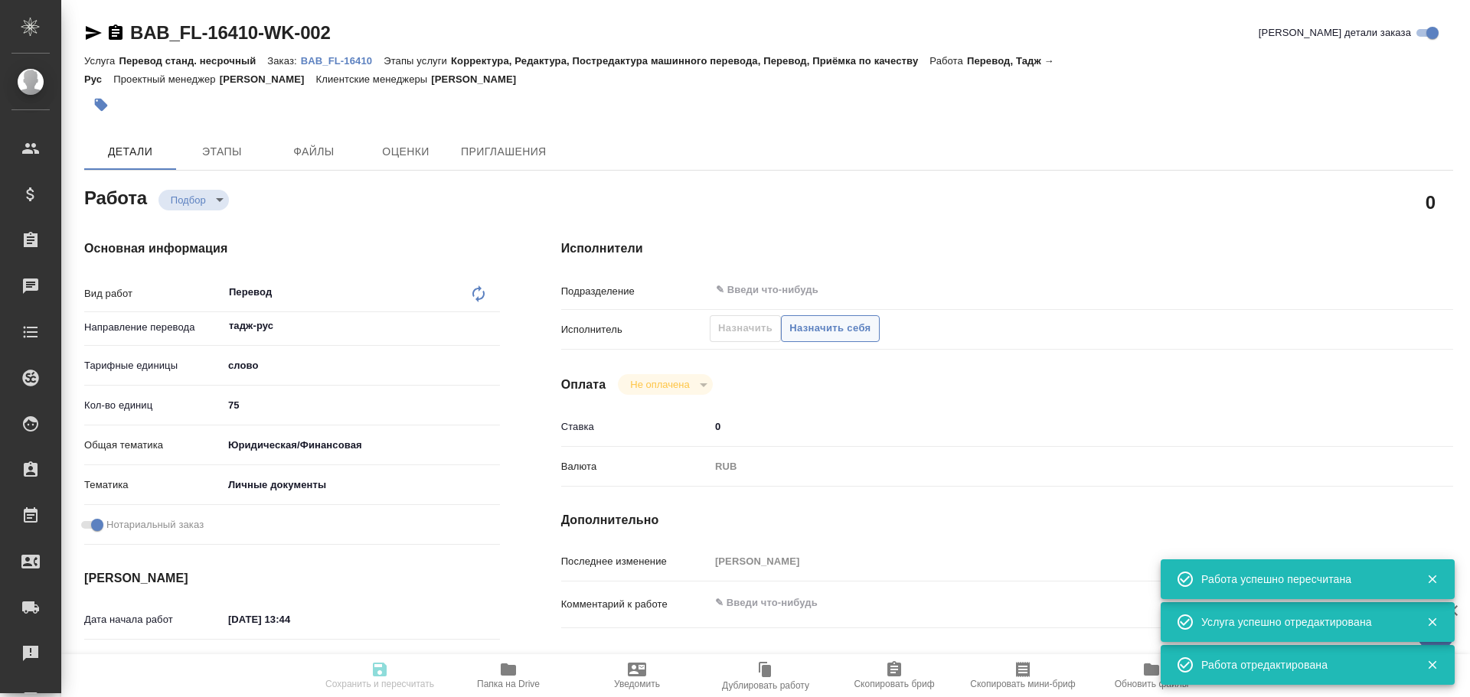
type input "recruiting"
type textarea "Перевод"
type textarea "x"
type input "тадж-рус"
type input "5a8b1489cc6b4906c91bfd90"
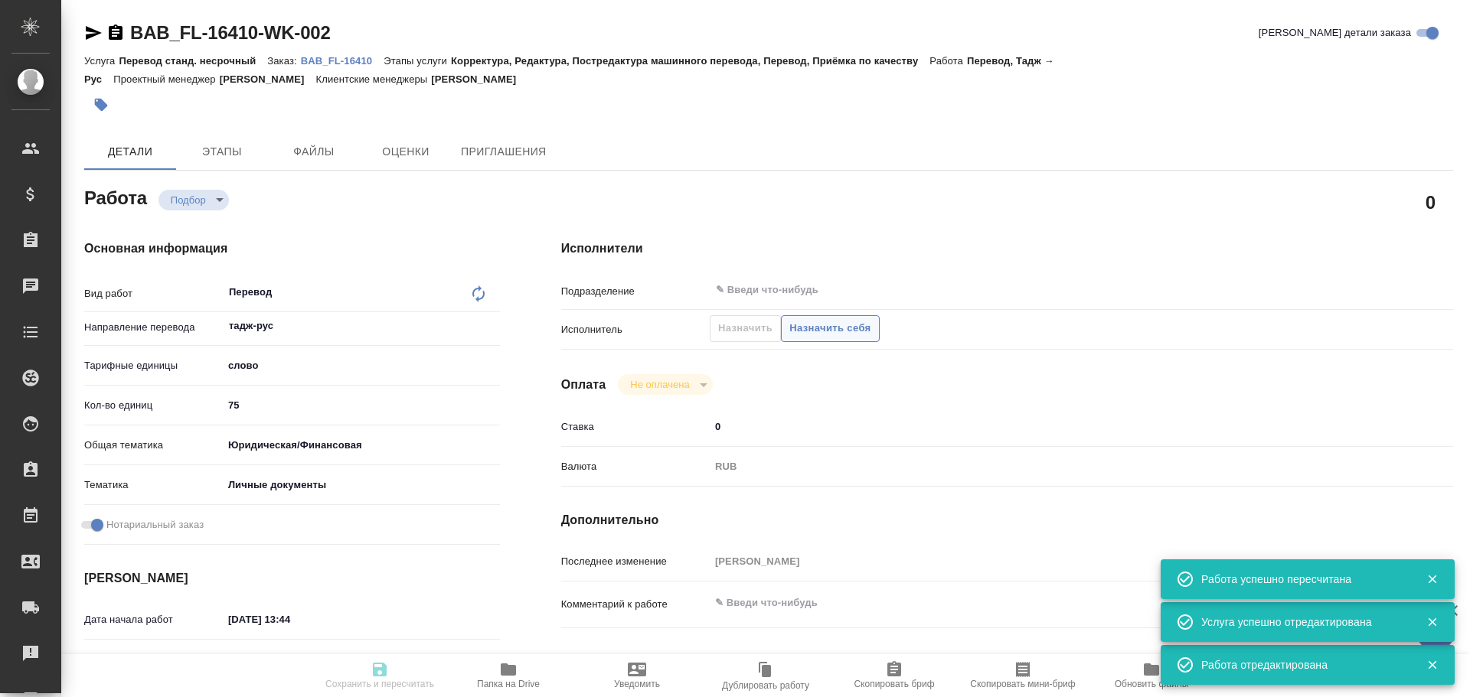
type input "75"
type input "yr-fn"
type input "5a8b8b956a9677013d343cfe"
checkbox input "true"
type input "28.08.2025 13:44"
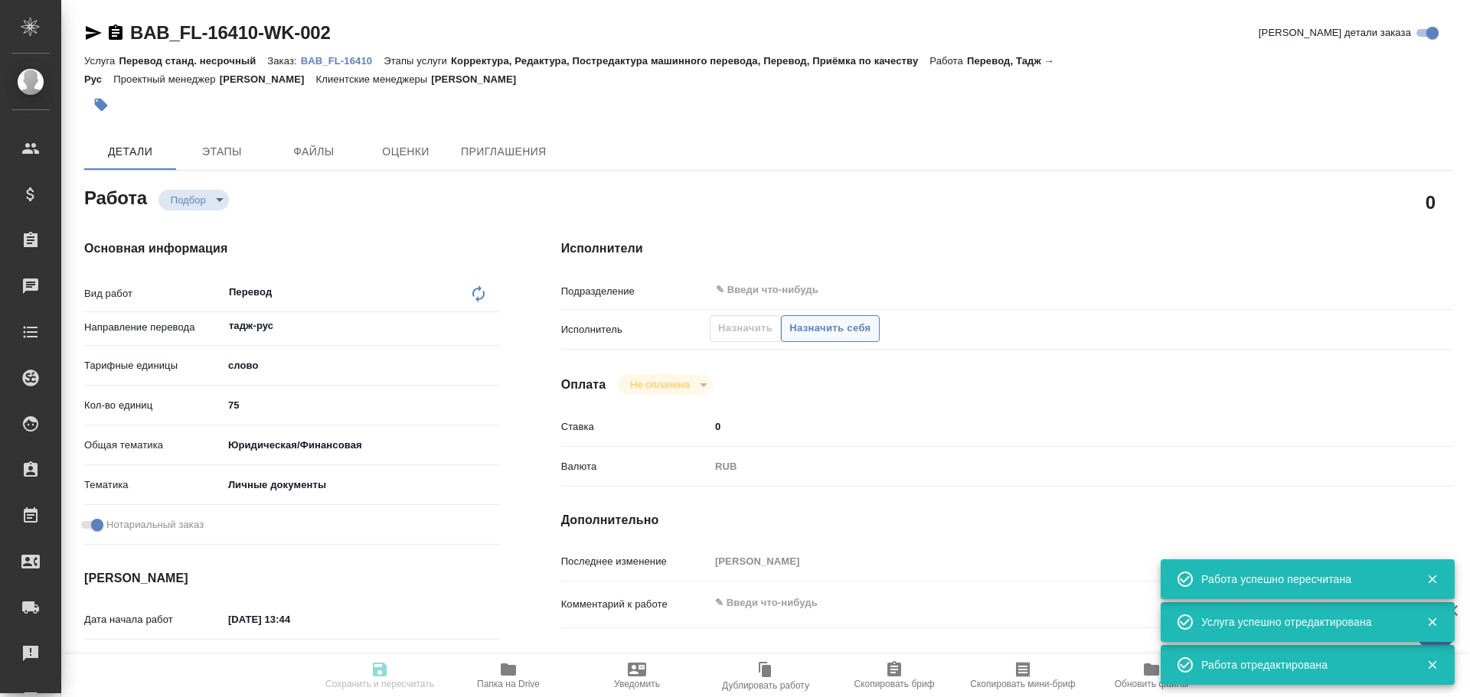
type input "28.08.2025 14:10"
type input "notPayed"
type input "0"
type input "RUB"
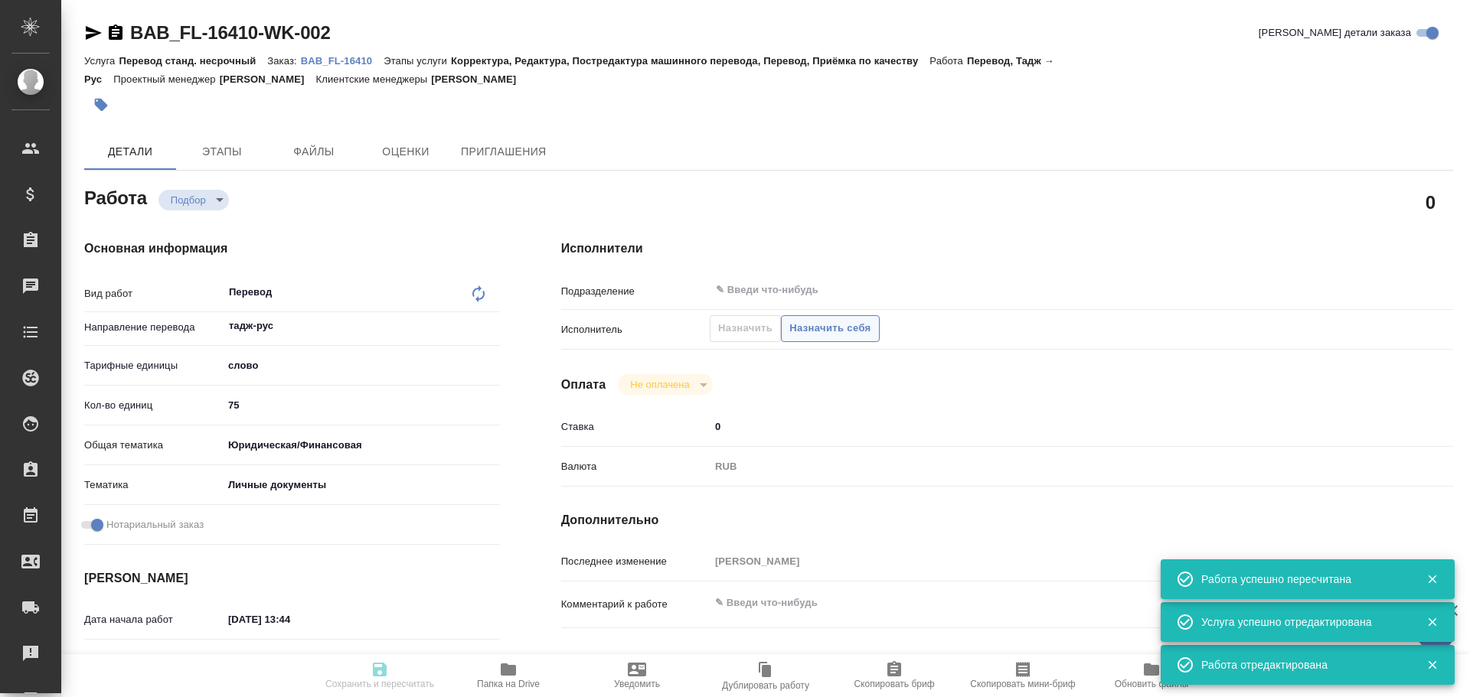
type input "[PERSON_NAME]"
type textarea "x"
type textarea "/Clients/FL_BAB/Orders/BAB_FL-16410/Translated/BAB_FL-16410-WK-002"
type textarea "x"
type input "BAB_FL-16410"
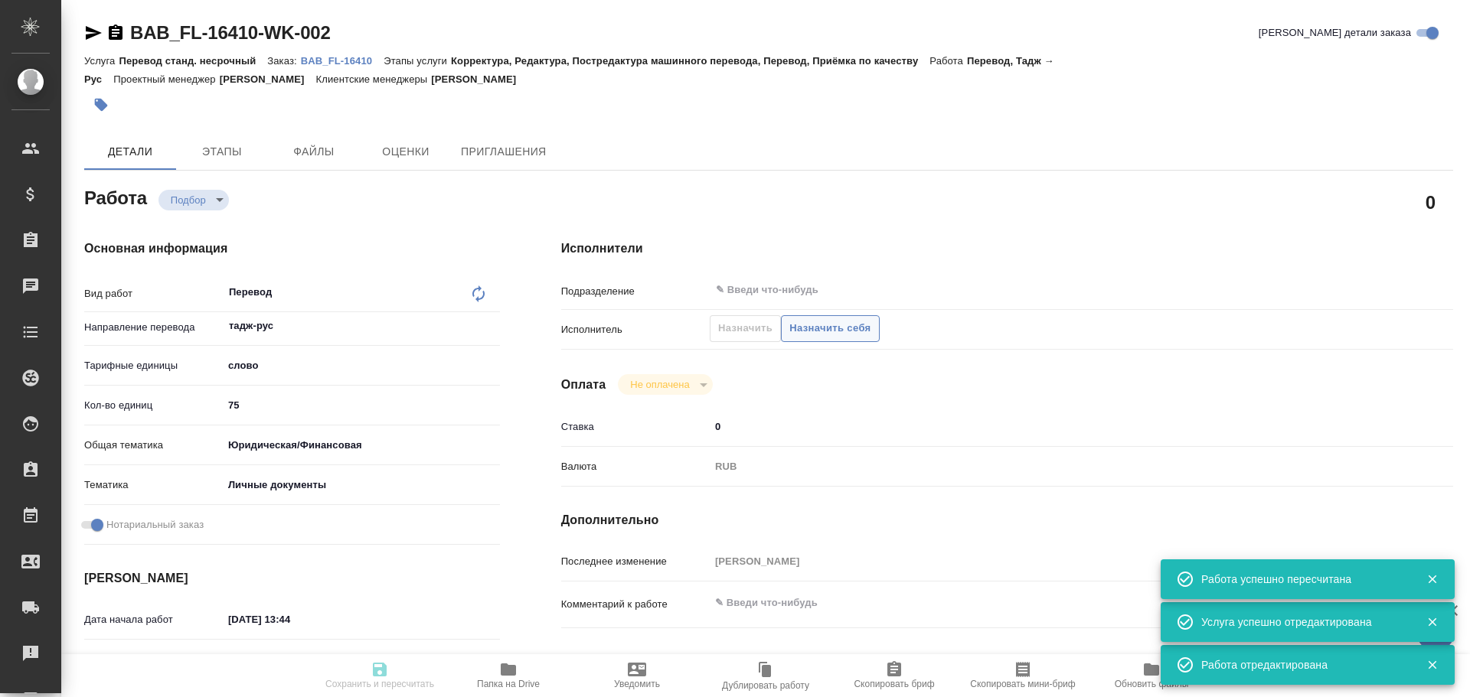
type input "Перевод станд. несрочный"
type input "Корректура, Редактура, Постредактура машинного перевода, Перевод, Приёмка по ка…"
type input "[PERSON_NAME]"
type input "/Clients/FL_BAB/Orders/BAB_FL-16410"
type textarea "x"
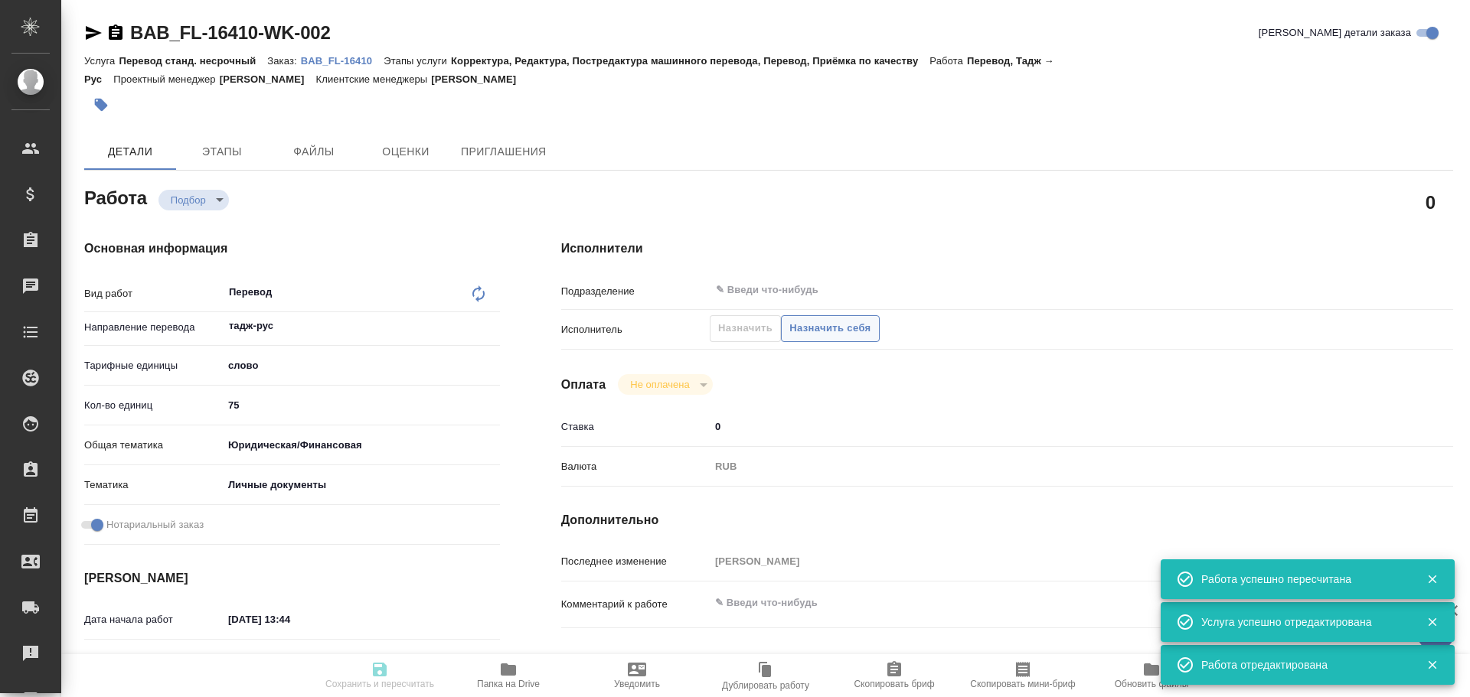
type textarea "x"
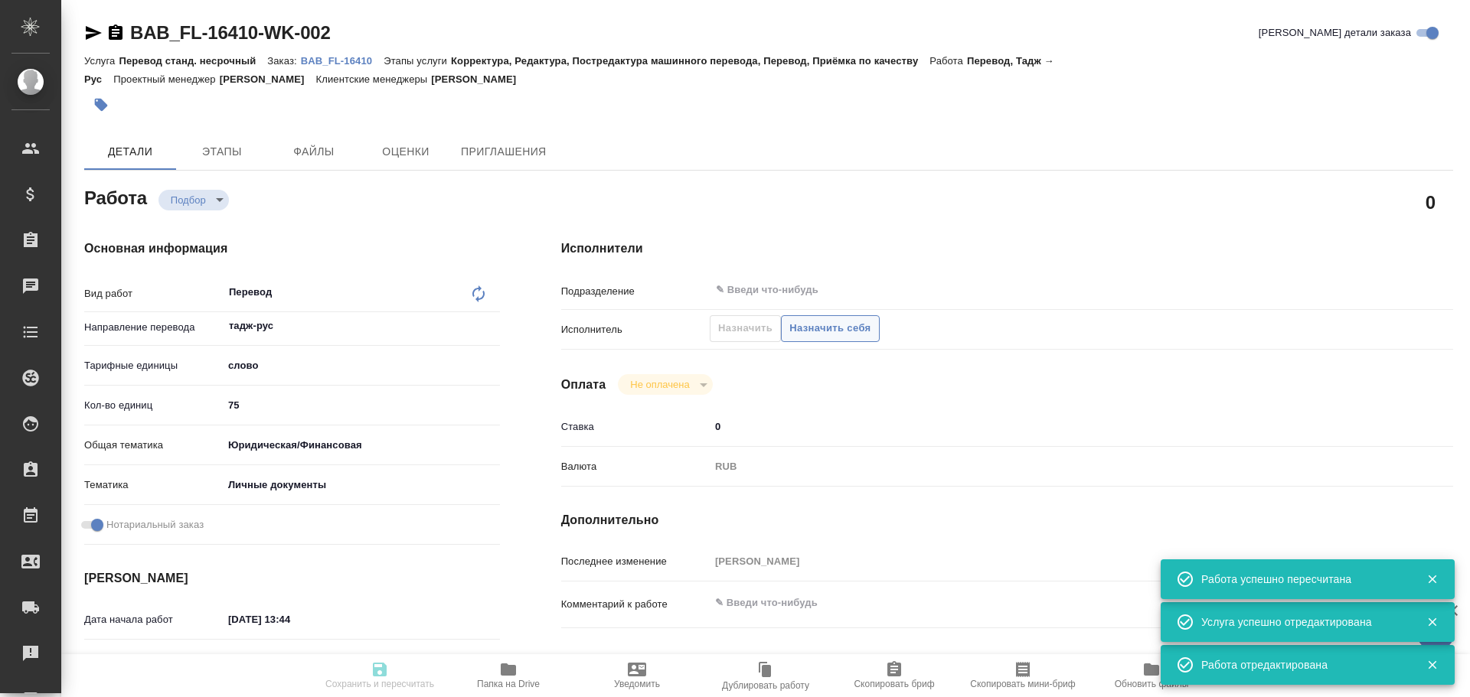
type textarea "x"
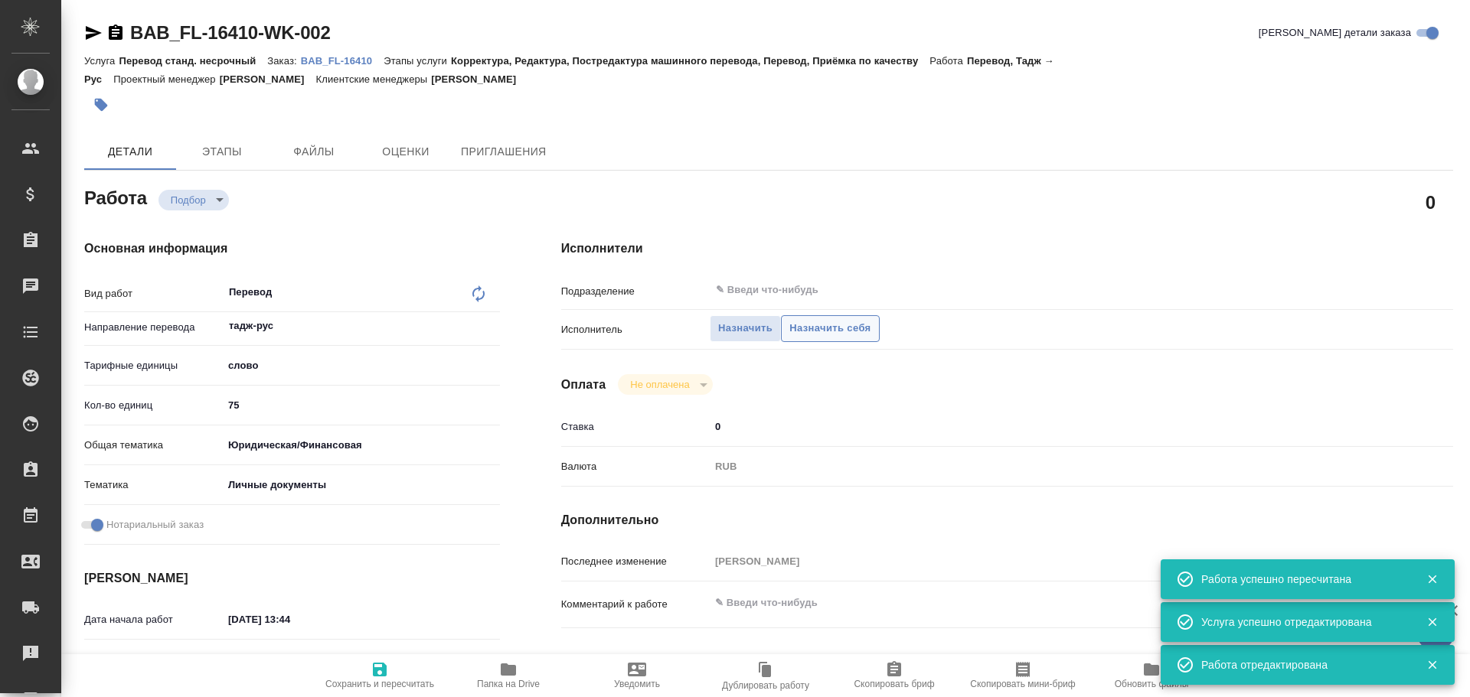
type textarea "x"
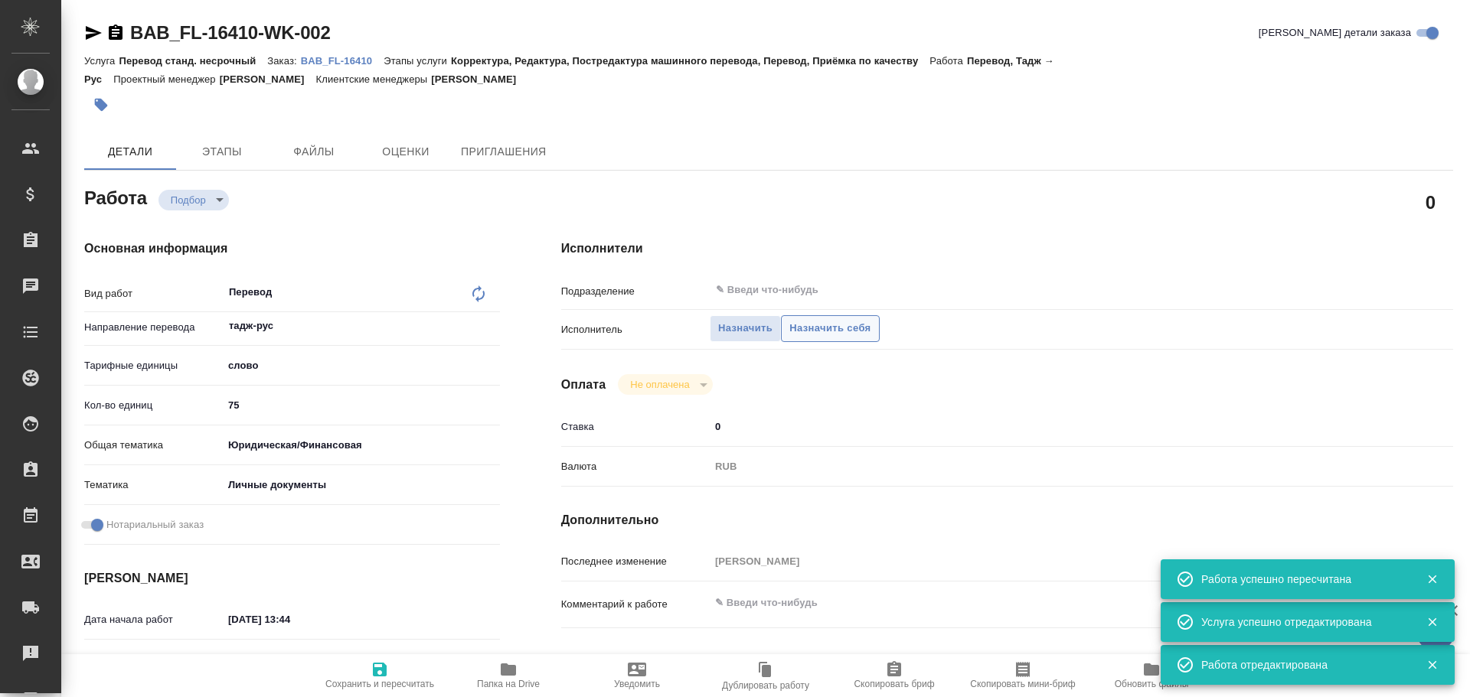
type textarea "x"
click at [796, 327] on span "Назначить себя" at bounding box center [829, 329] width 81 height 18
type textarea "x"
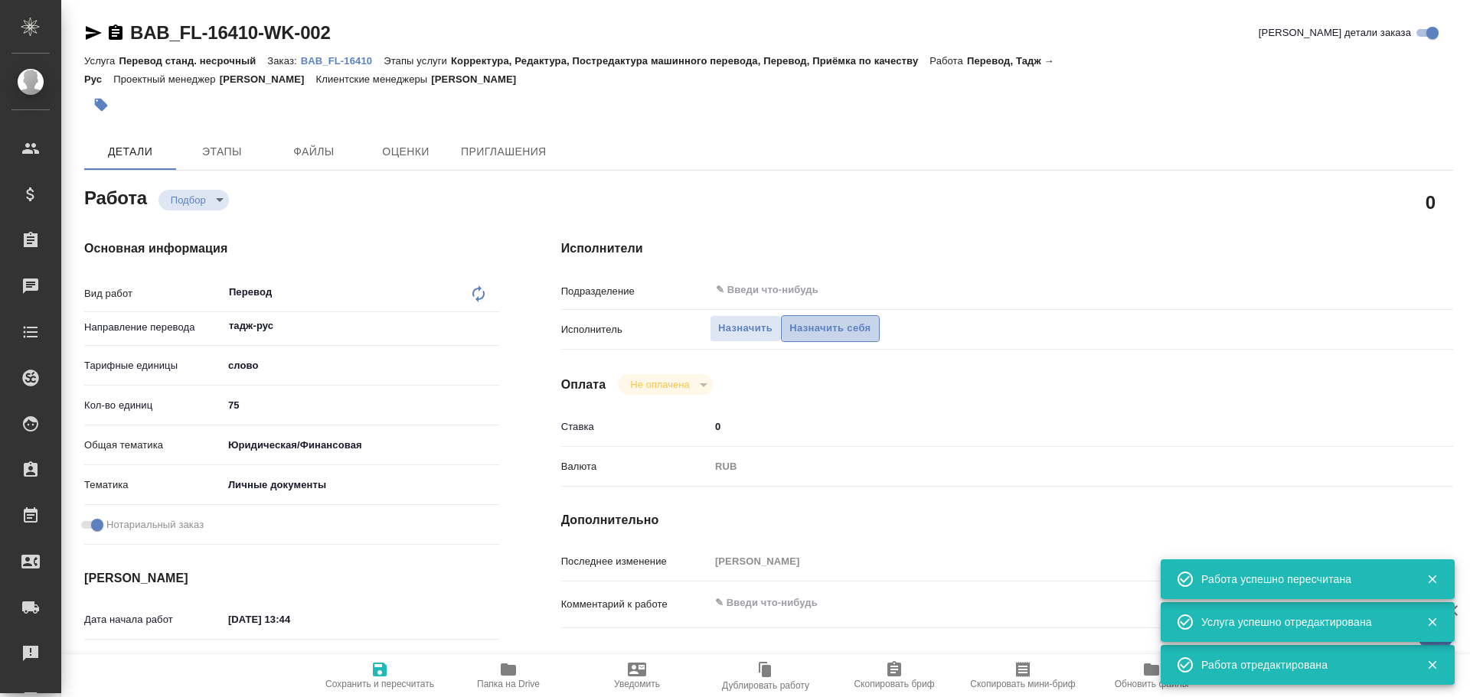
type textarea "x"
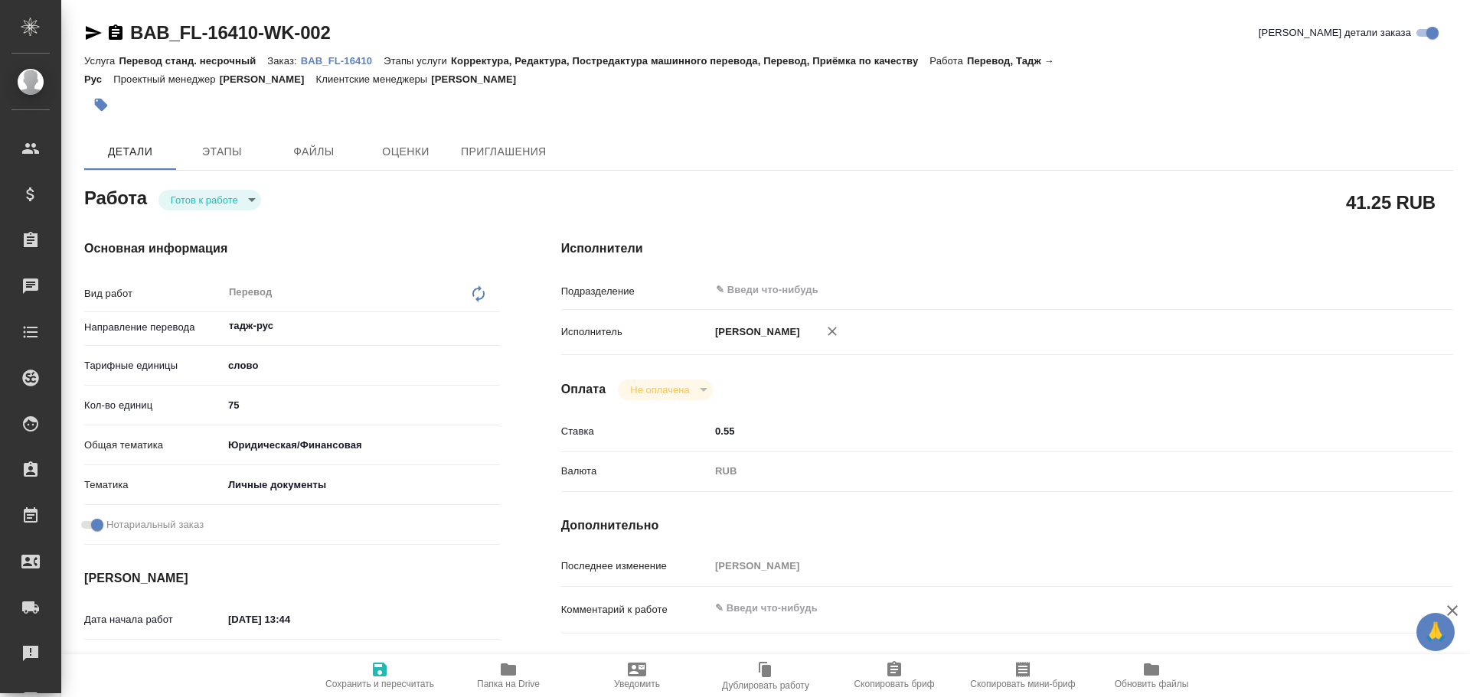
type textarea "x"
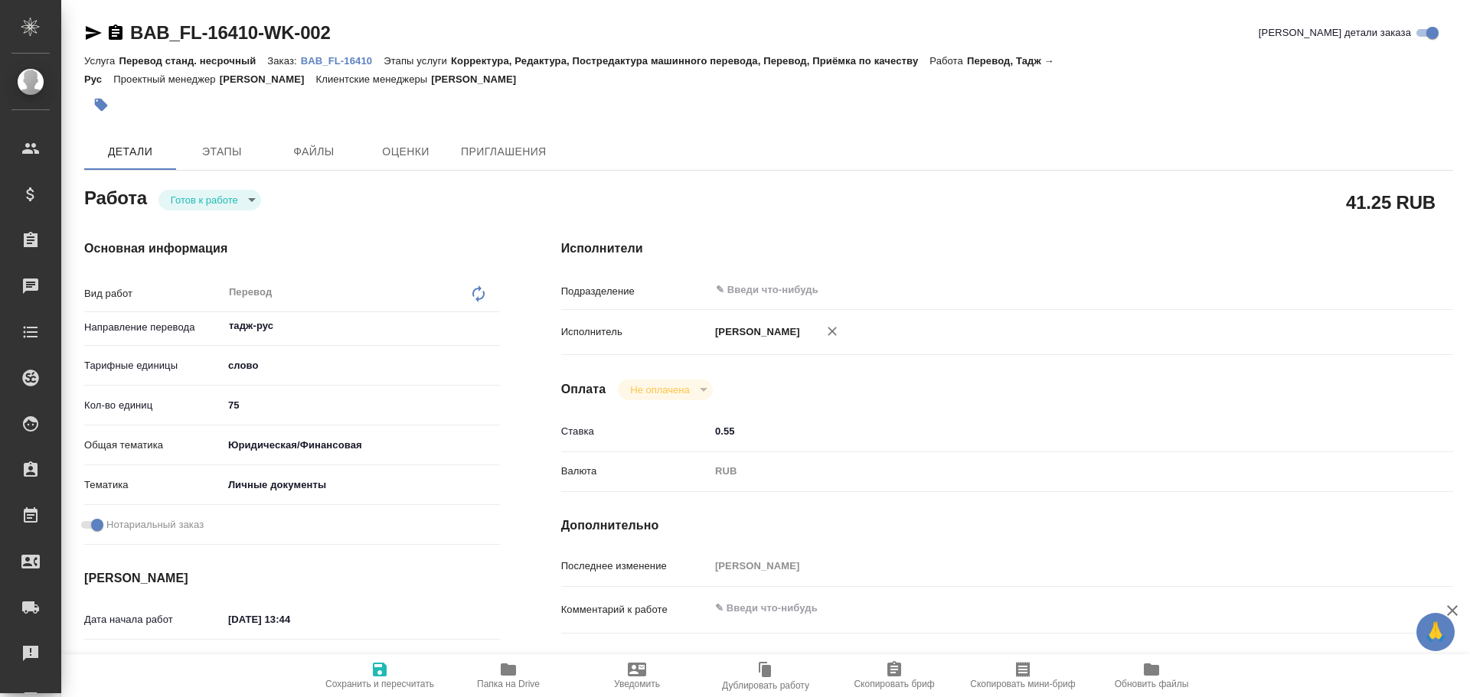
type textarea "x"
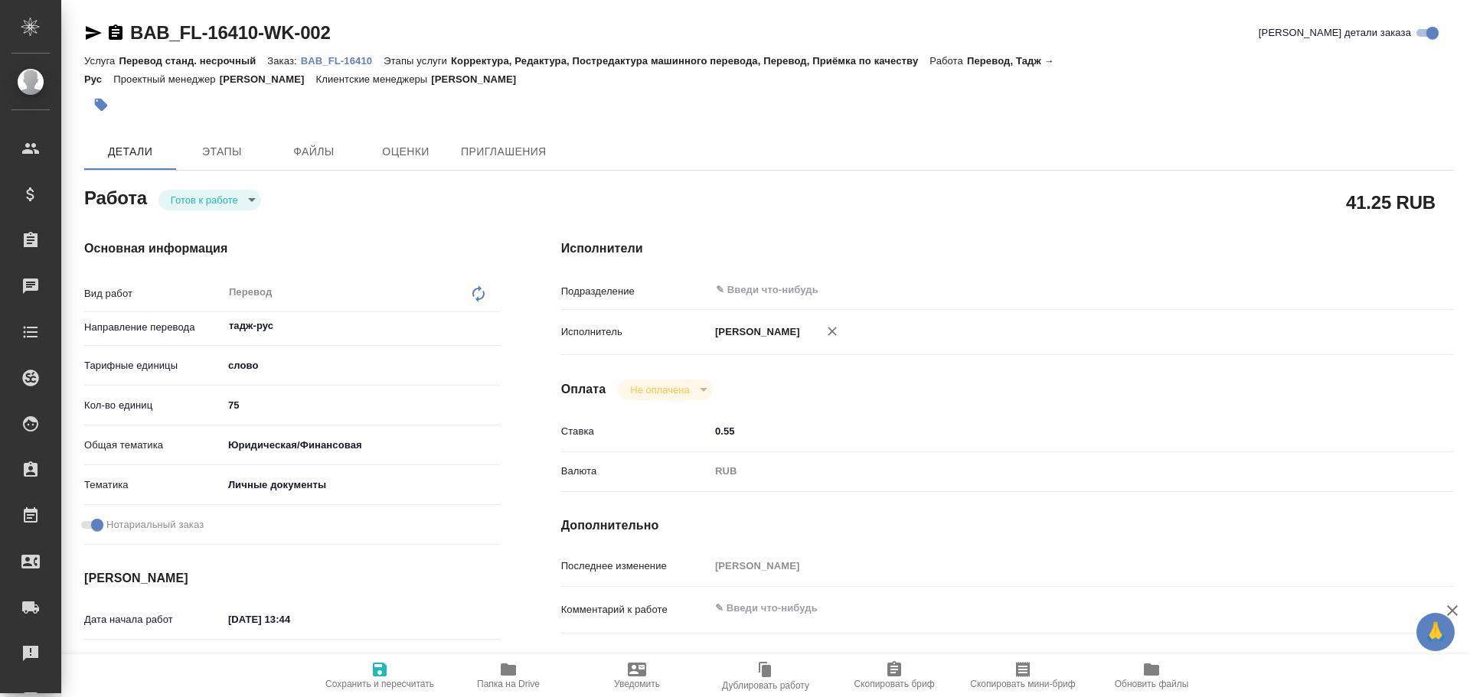
type textarea "x"
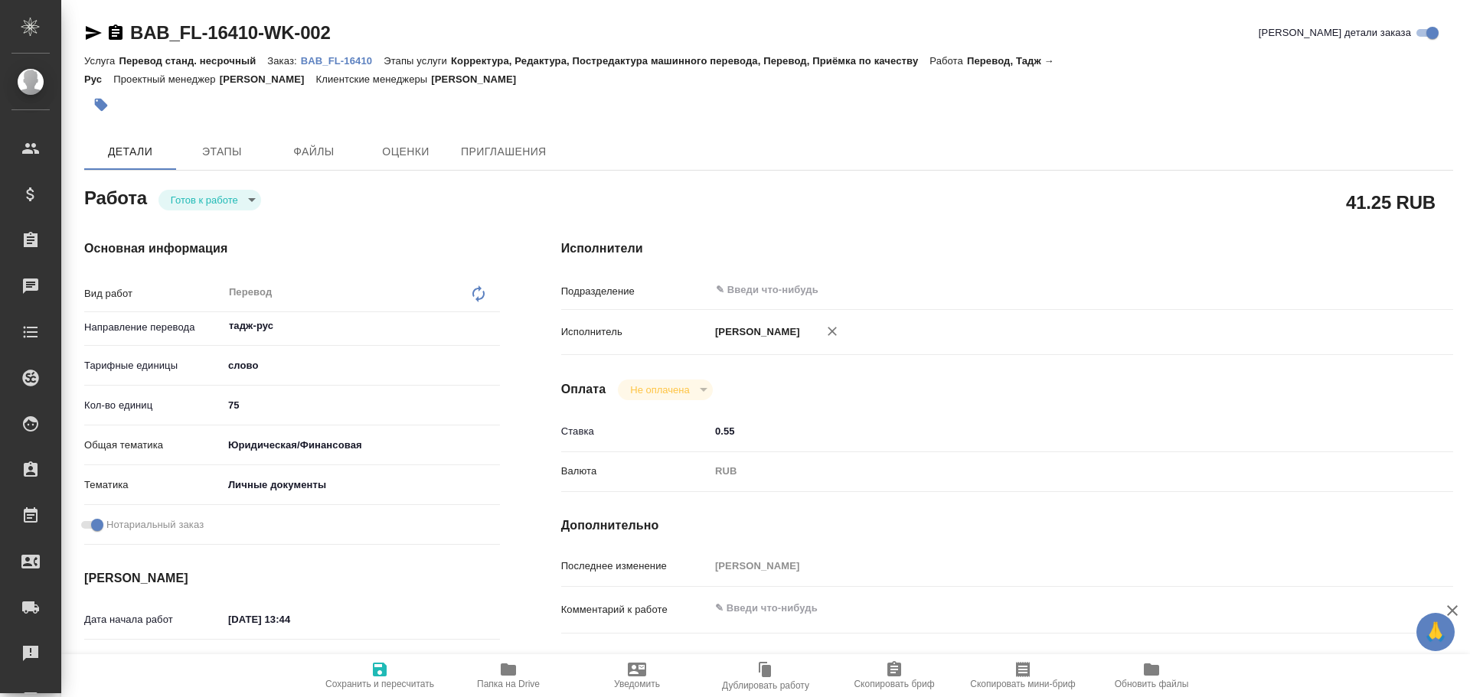
click at [217, 207] on body "🙏 .cls-1 fill:#fff; AWATERA Gusev Alexandr Клиенты Спецификации Заказы Чаты Tod…" at bounding box center [735, 348] width 1470 height 697
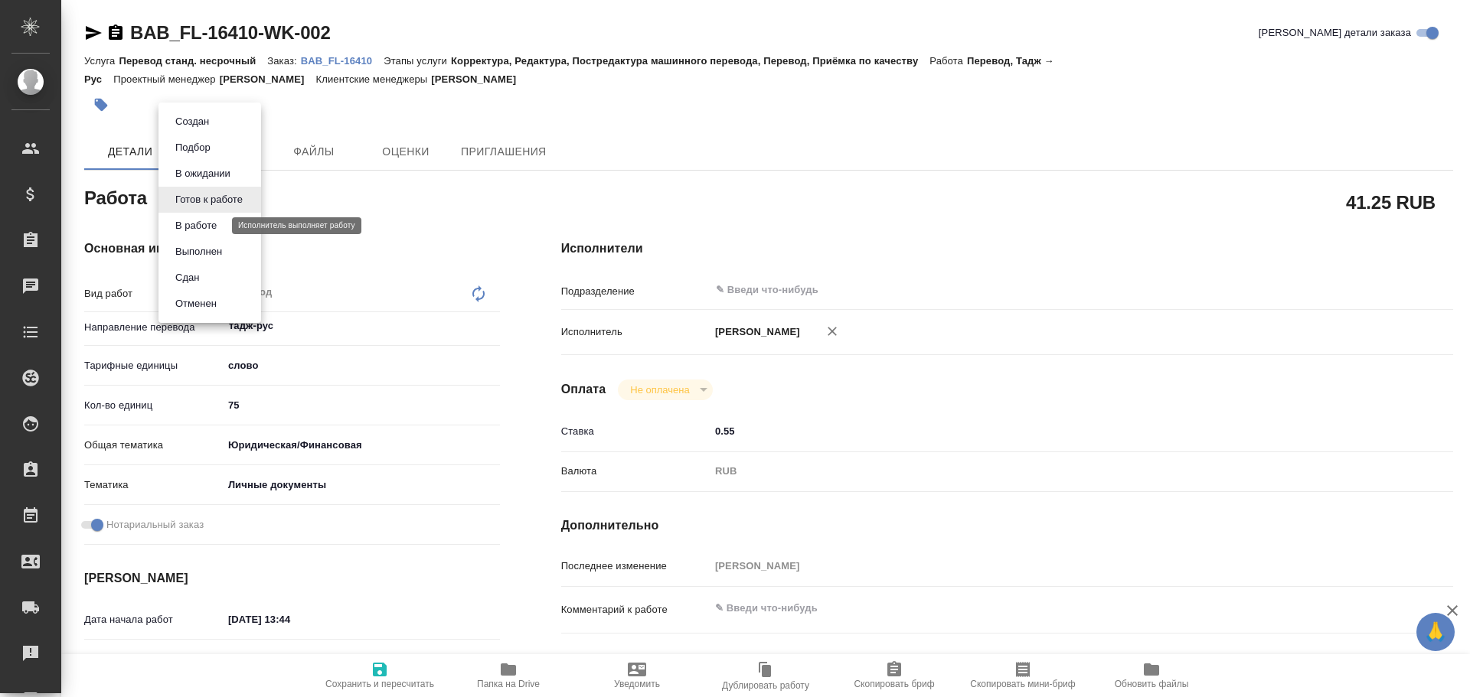
type textarea "x"
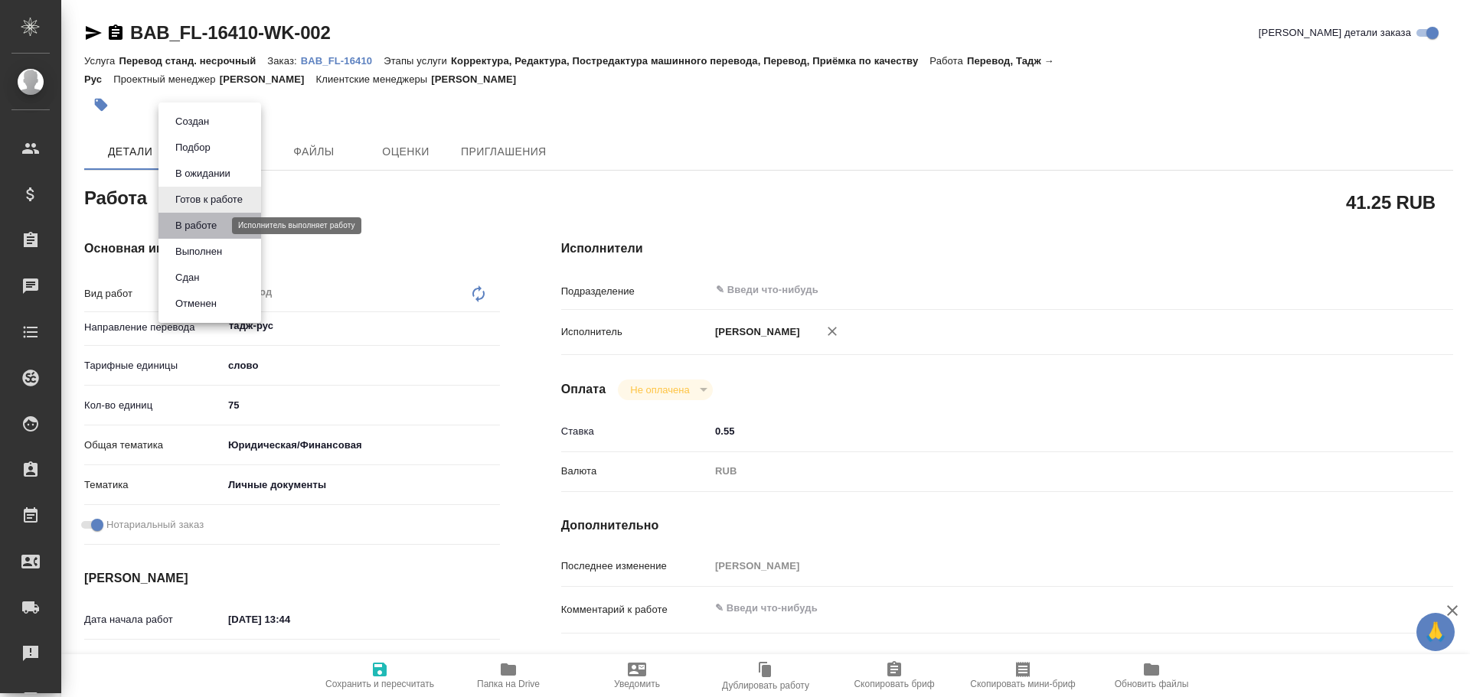
click at [204, 232] on button "В работе" at bounding box center [196, 225] width 51 height 17
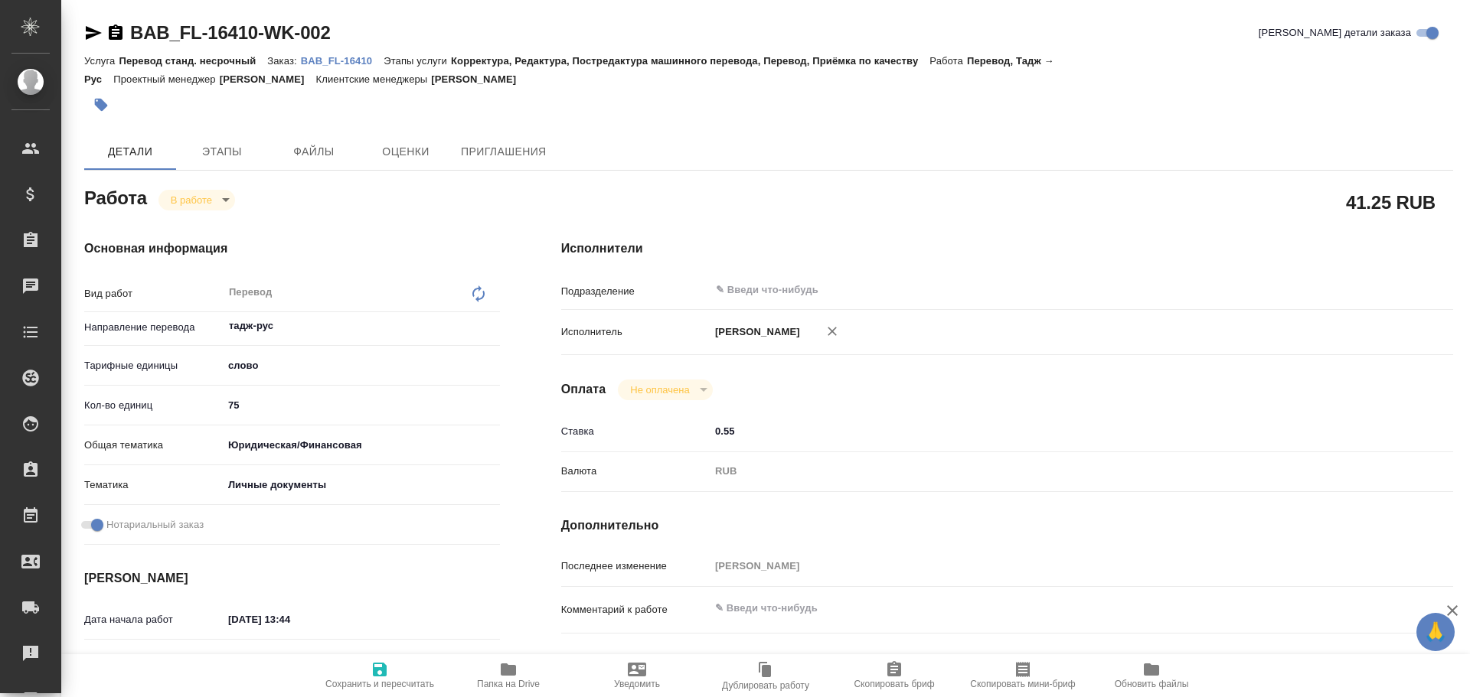
type textarea "x"
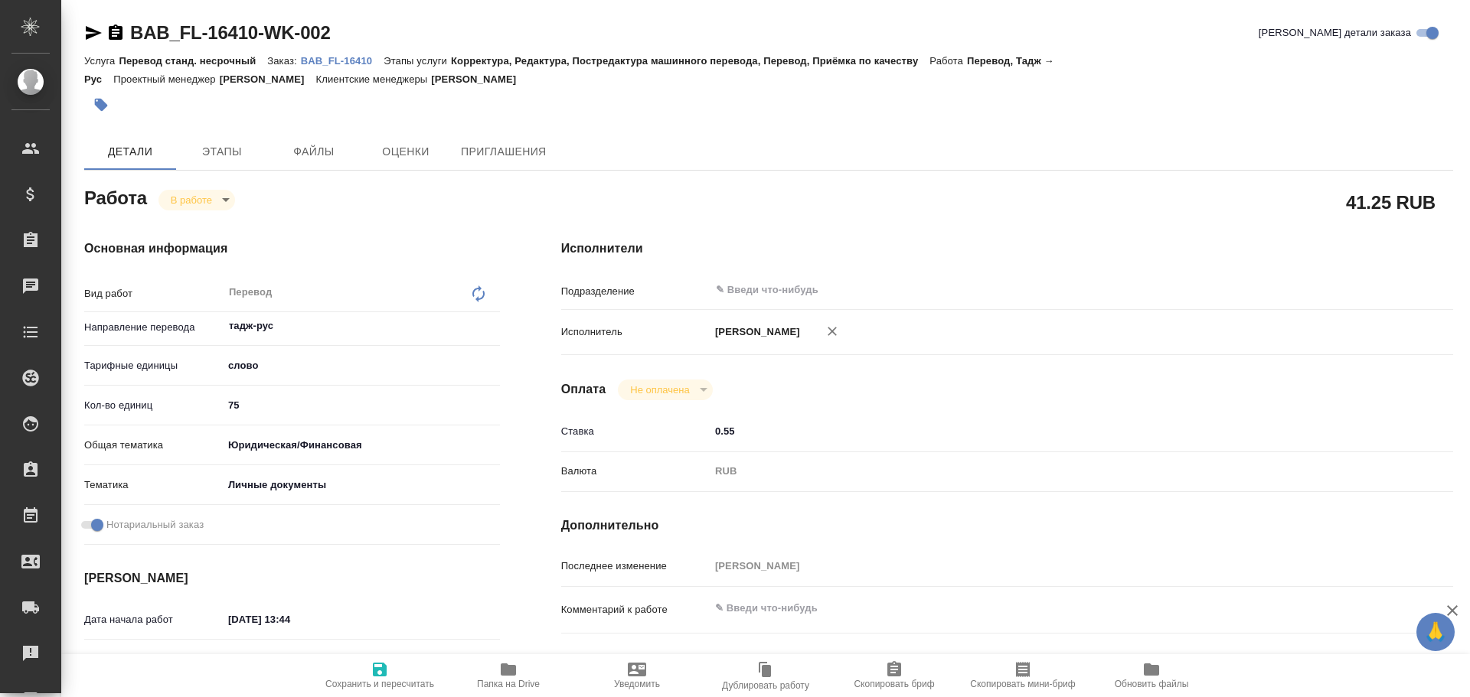
type textarea "x"
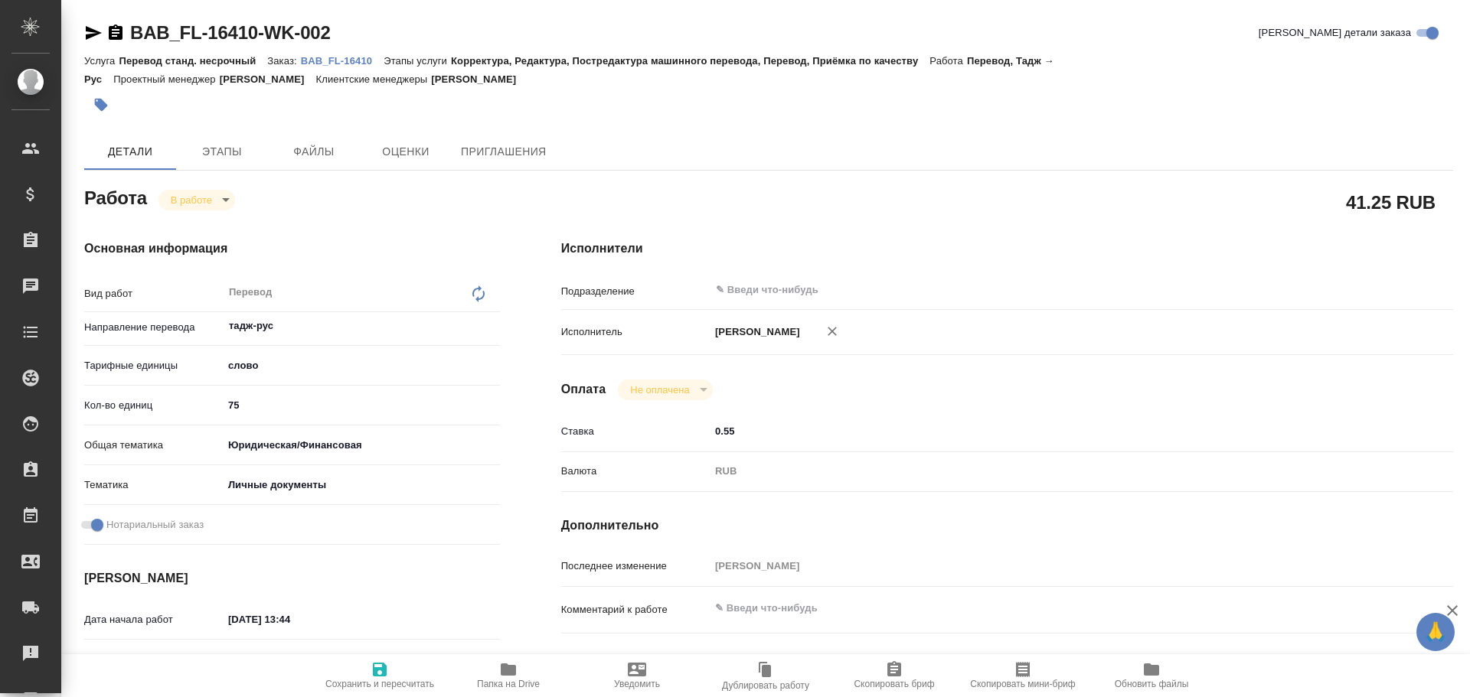
type textarea "x"
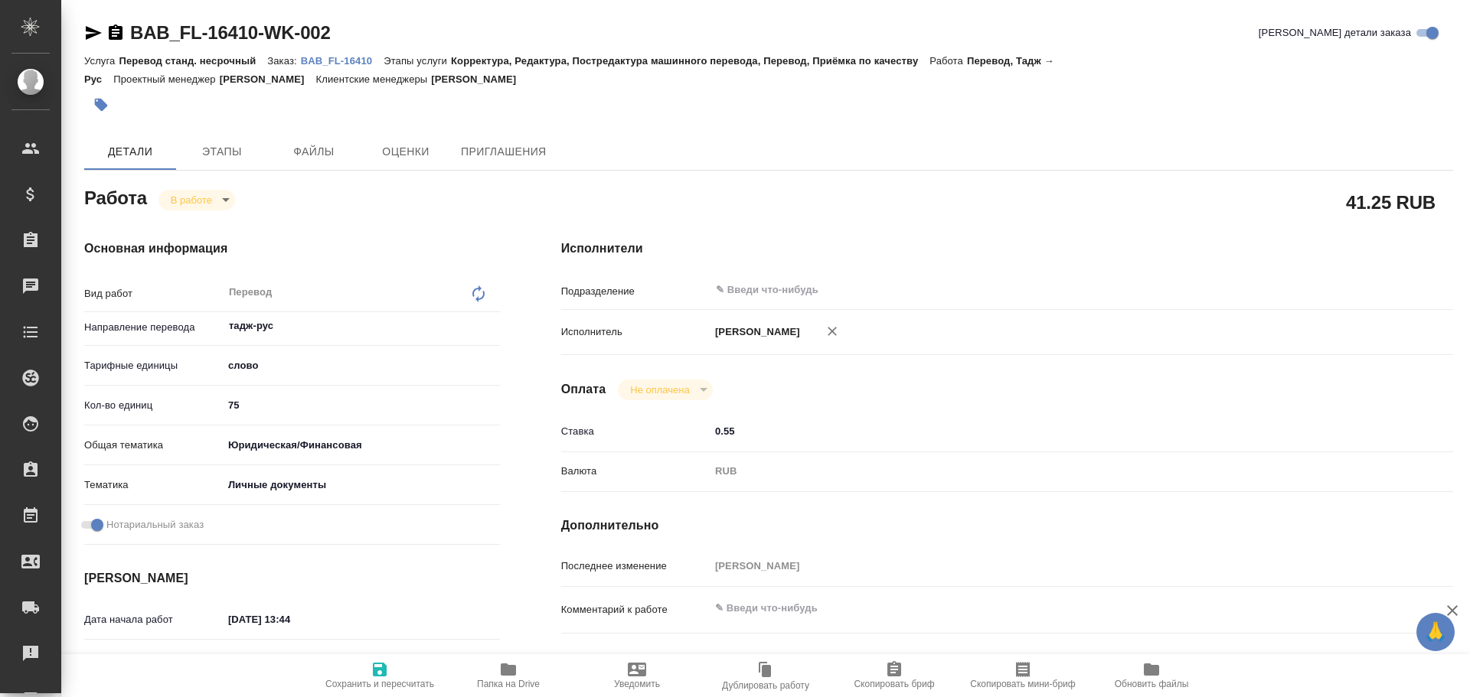
type textarea "x"
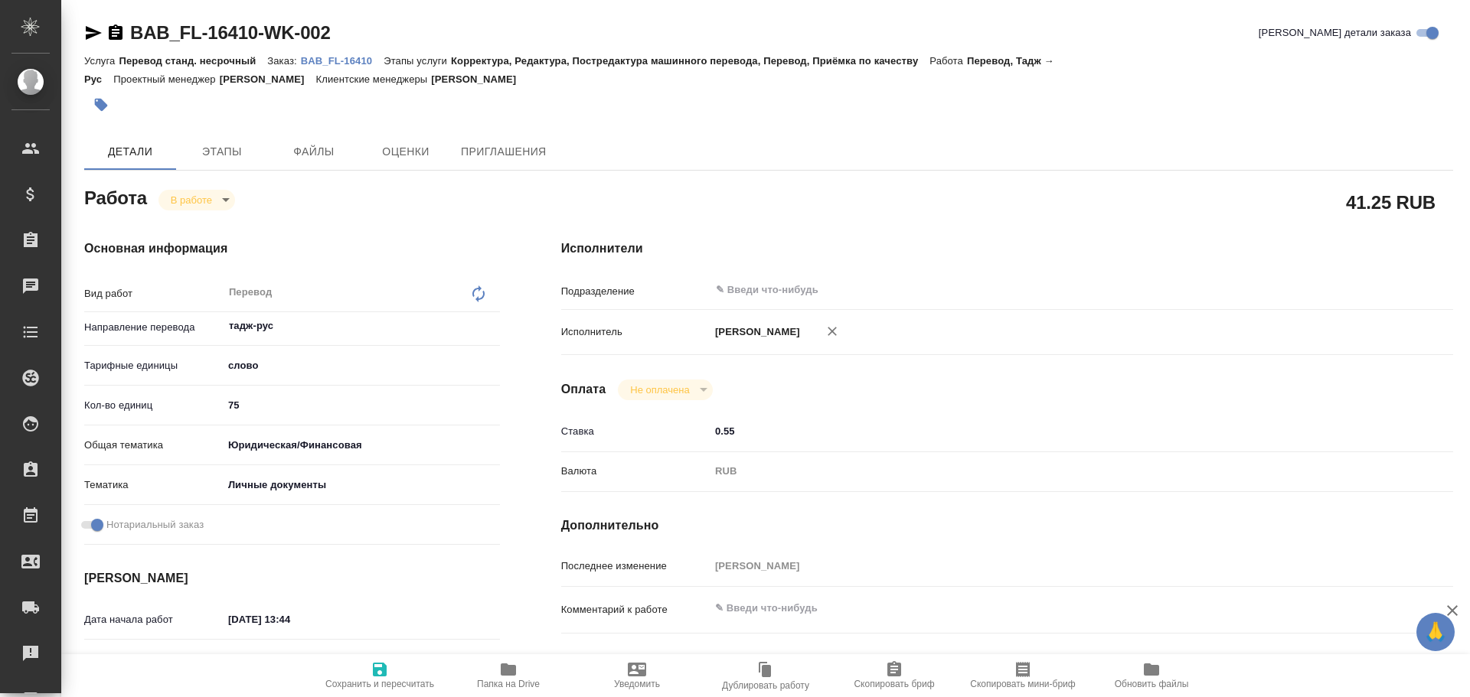
type textarea "x"
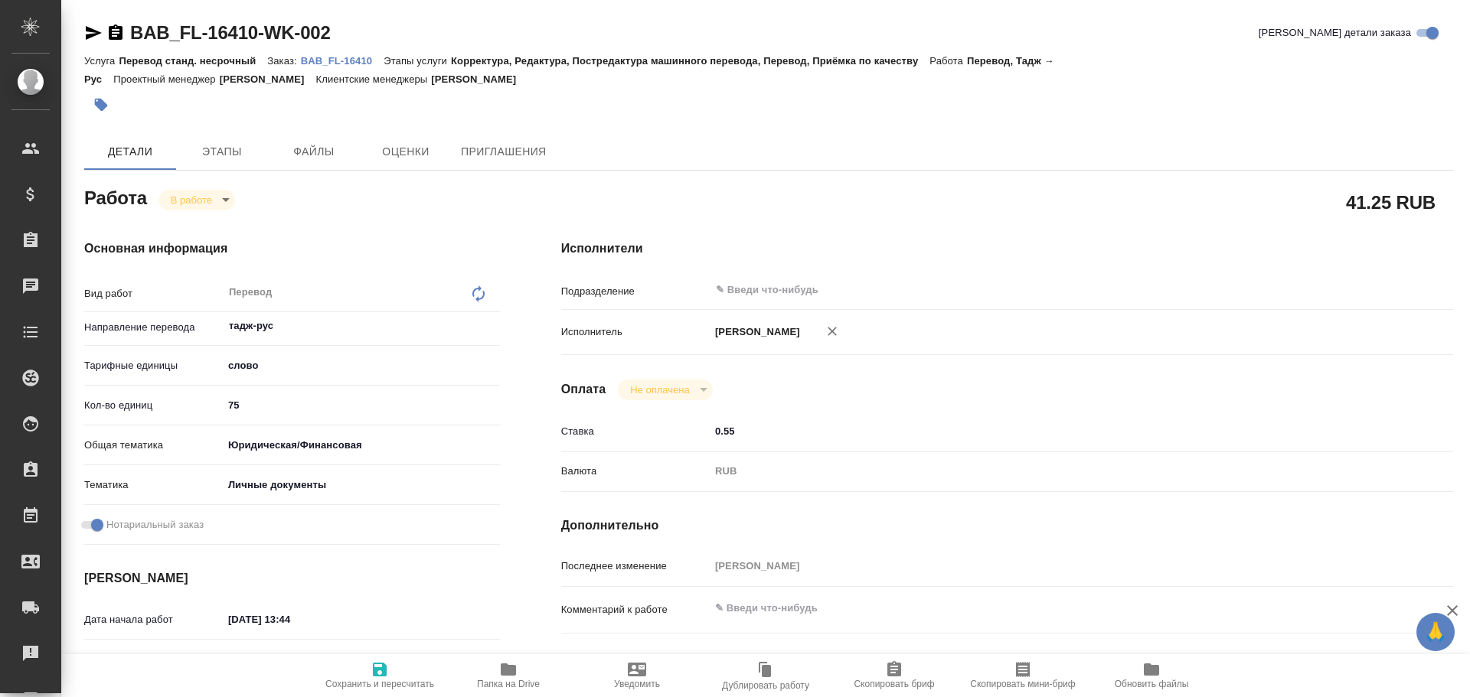
type textarea "x"
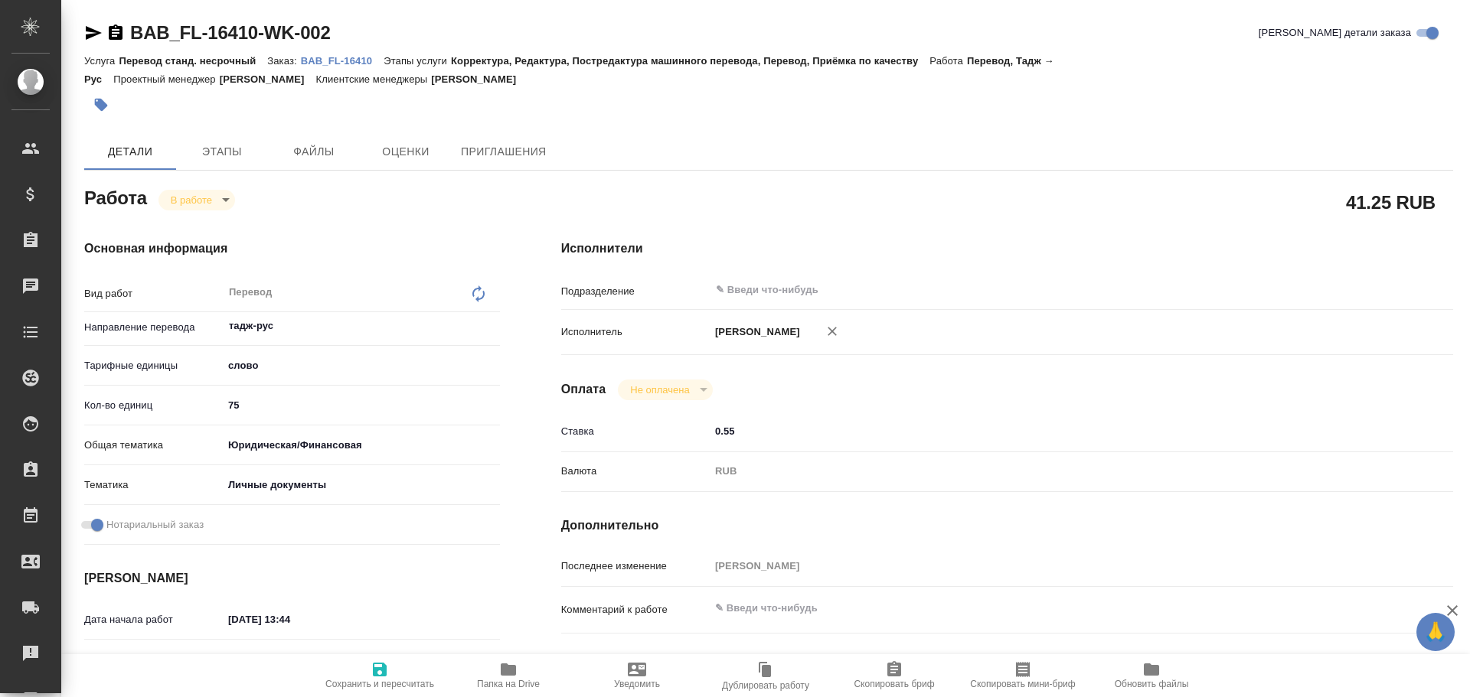
type textarea "x"
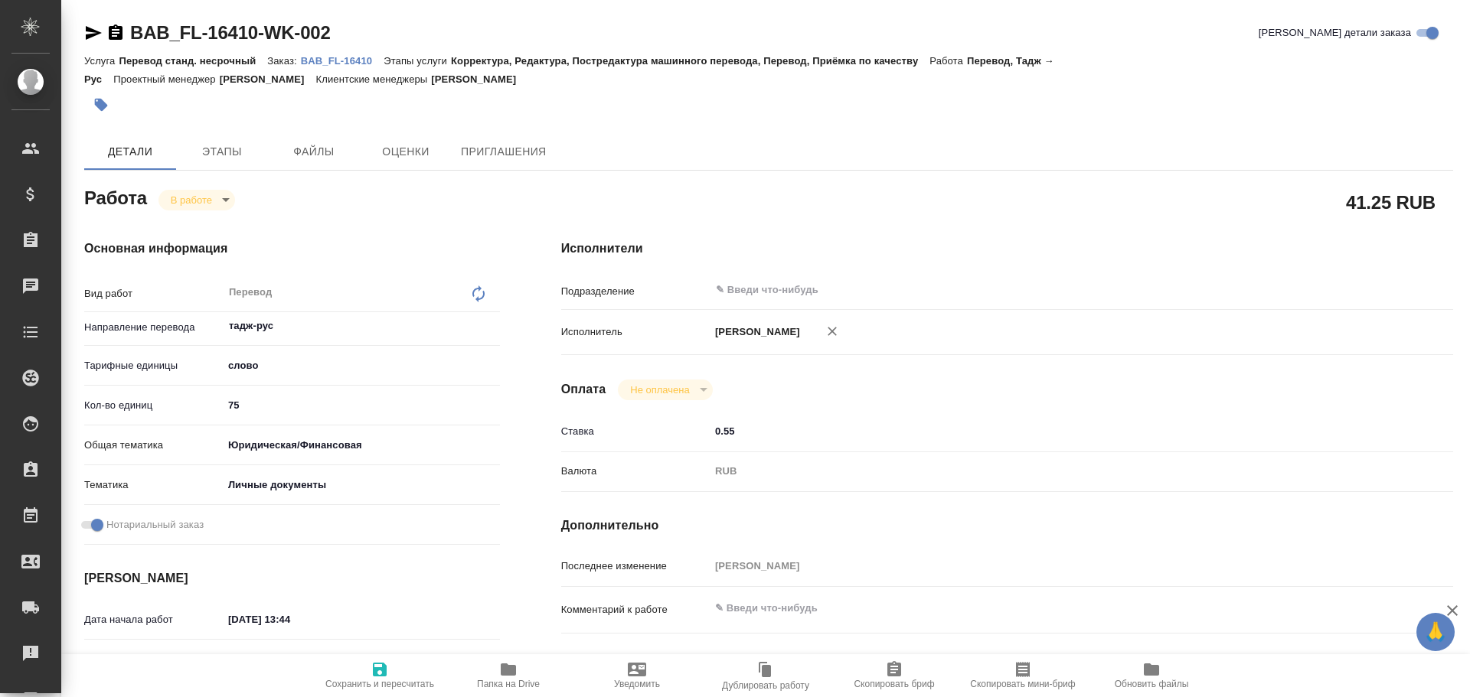
type textarea "x"
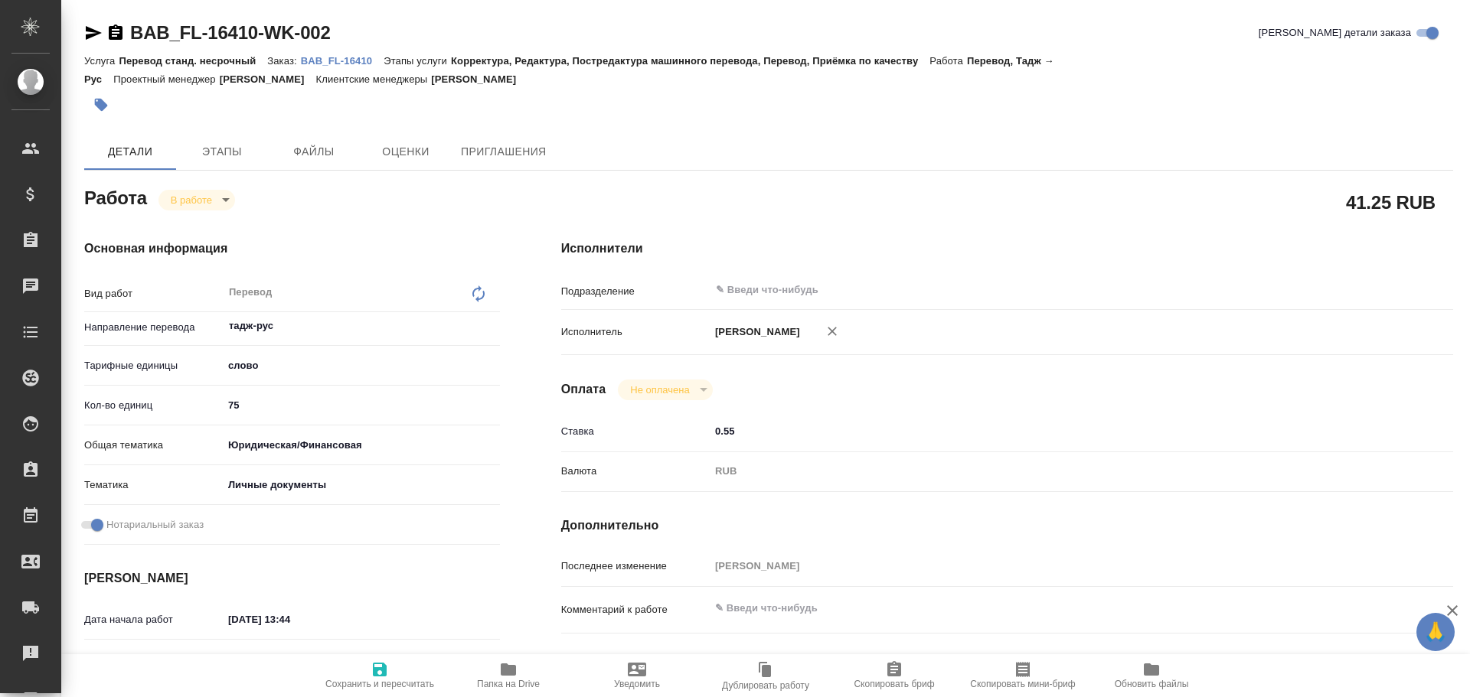
type textarea "x"
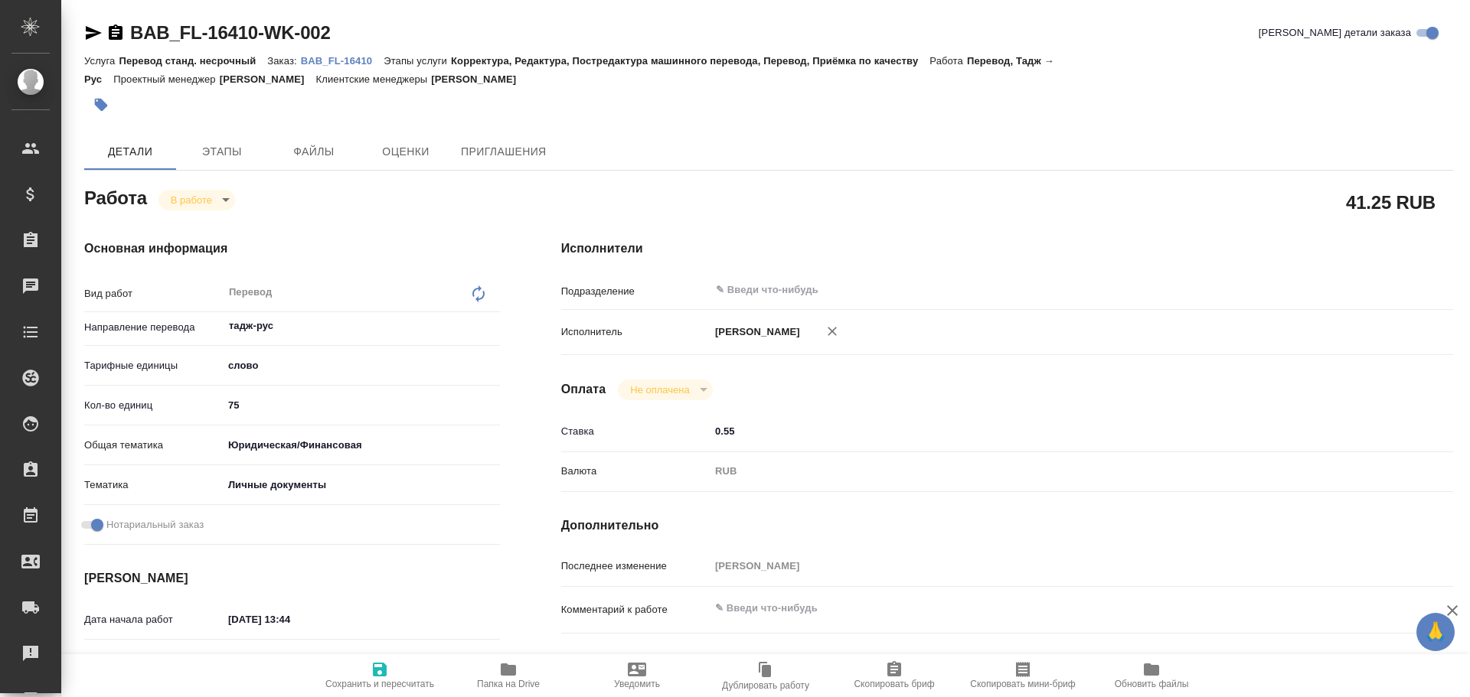
type textarea "x"
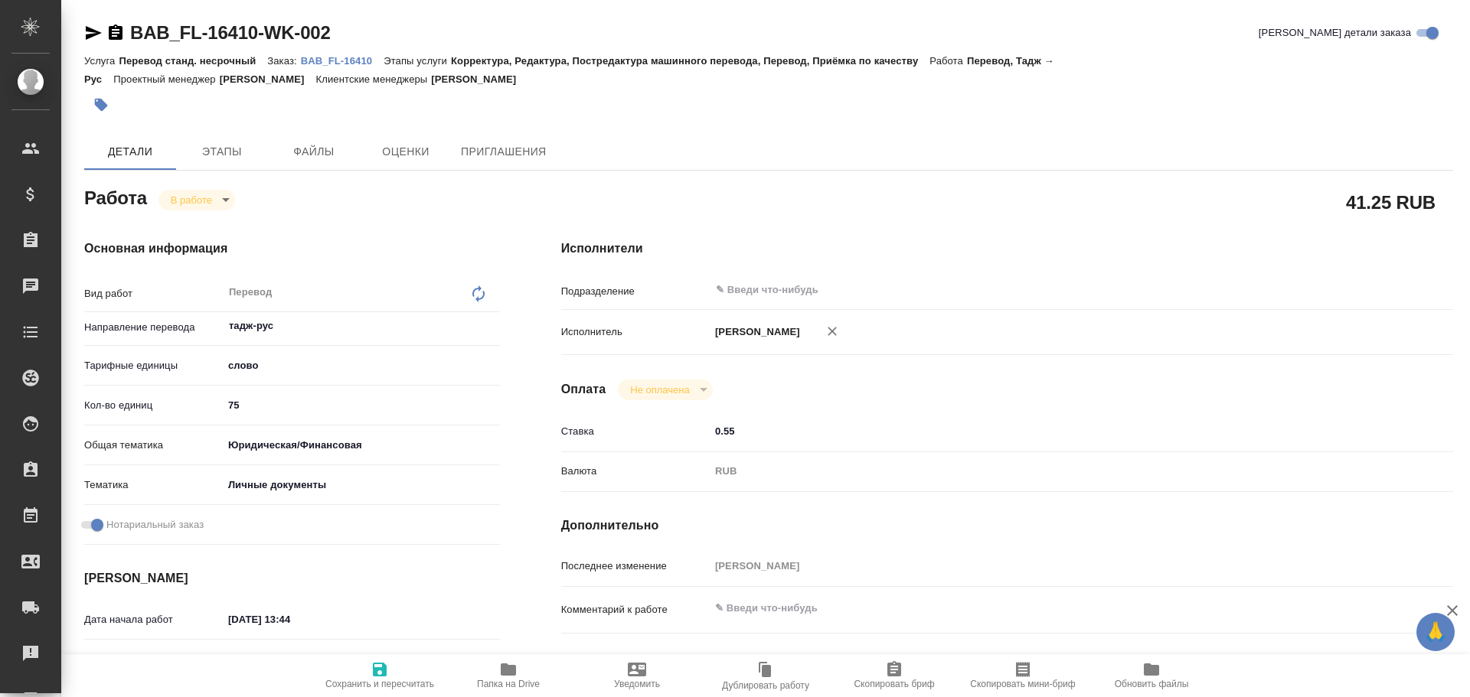
type textarea "x"
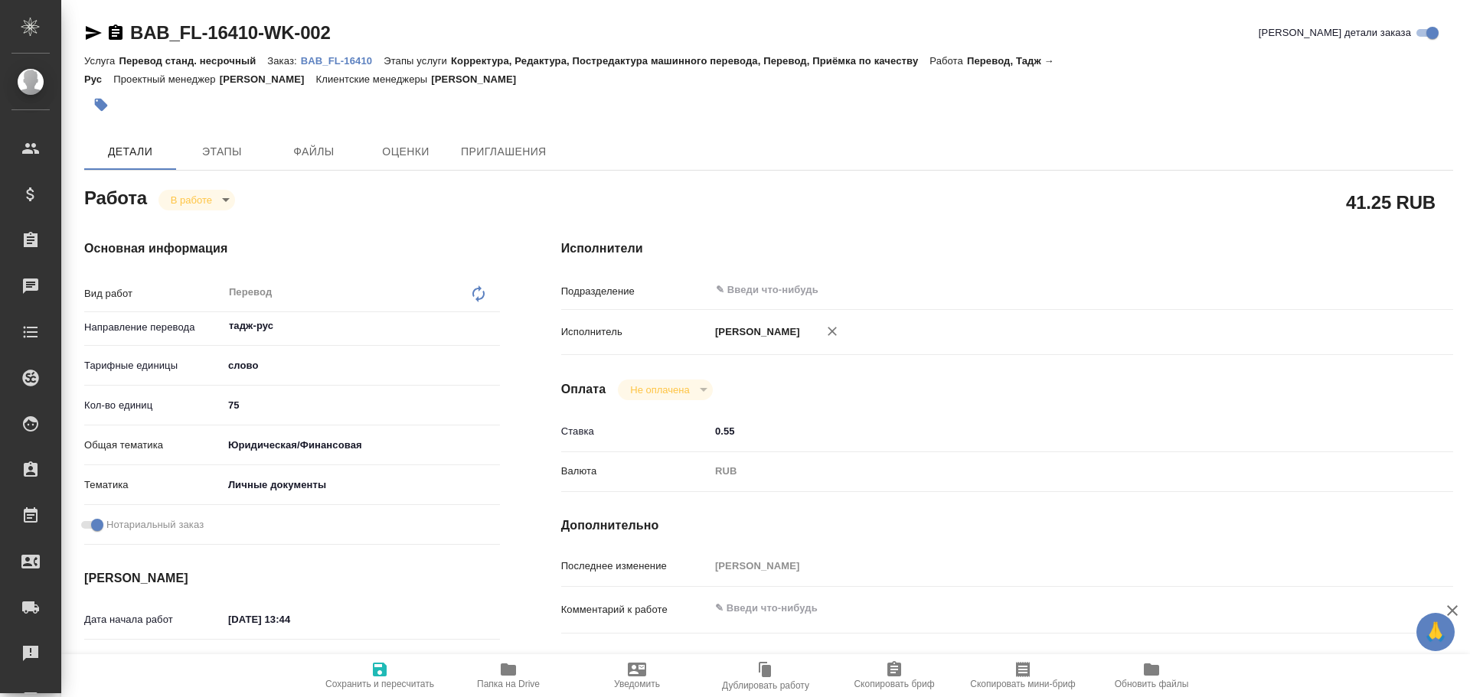
type textarea "x"
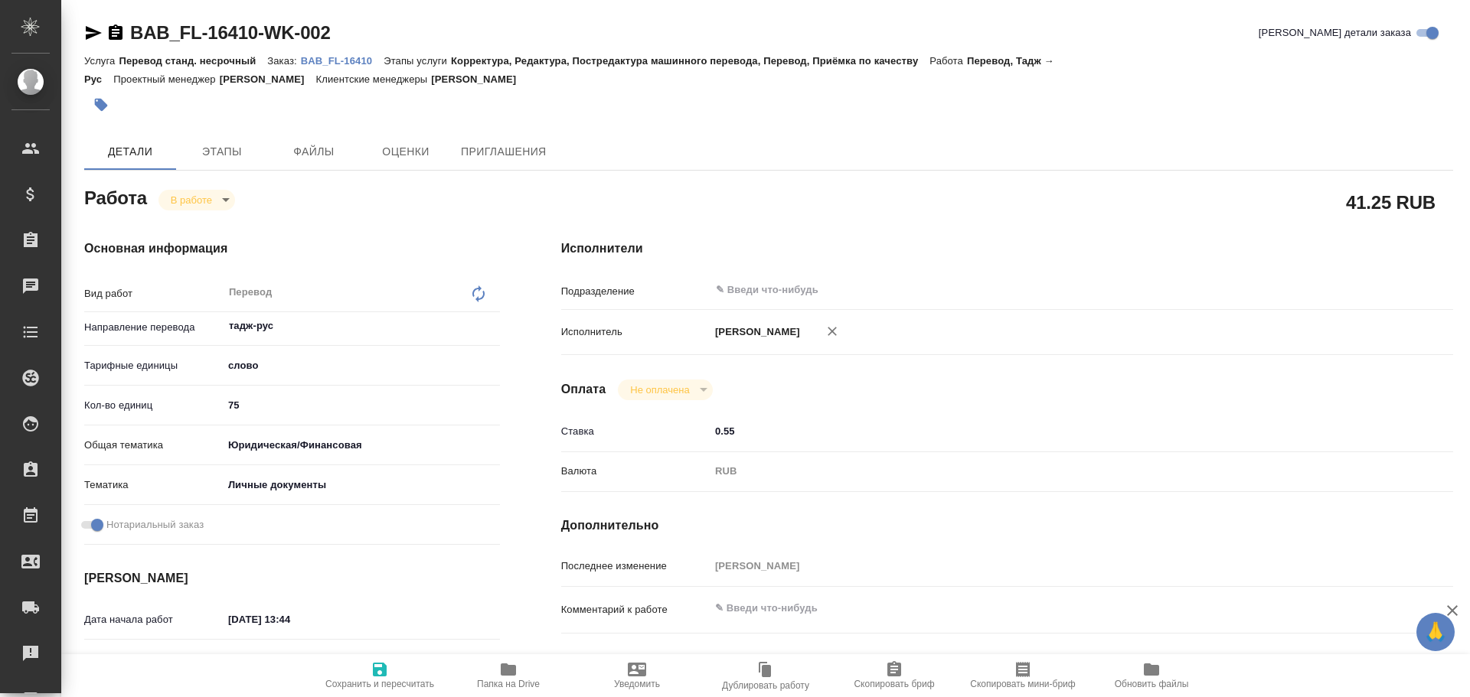
type textarea "x"
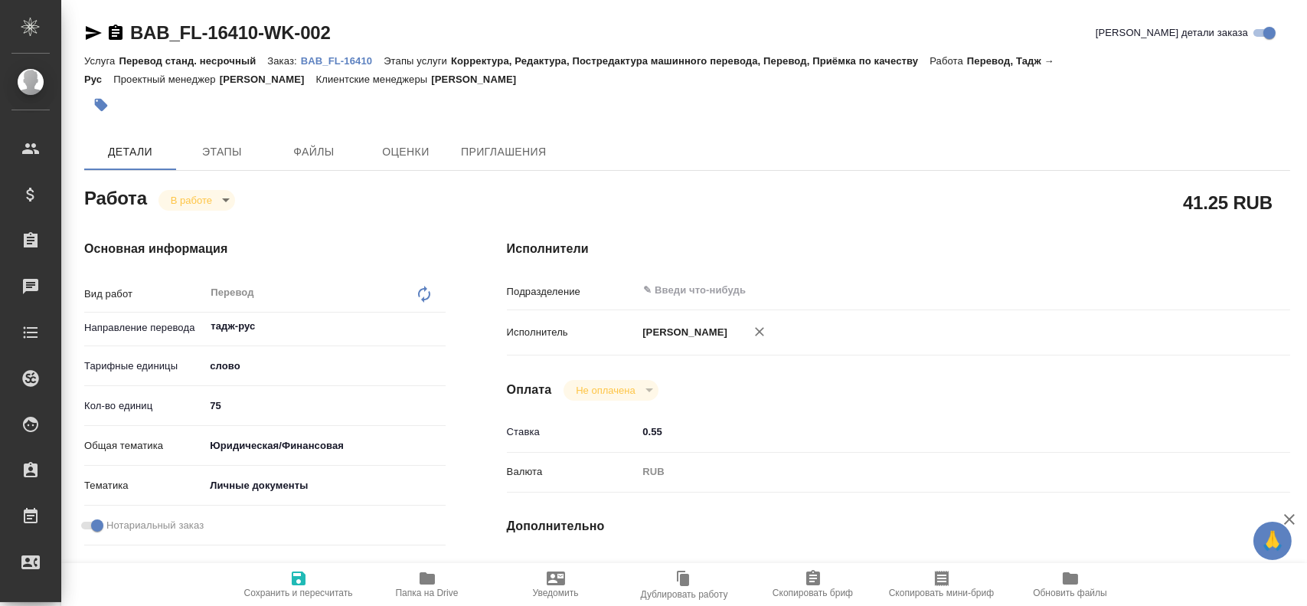
type textarea "x"
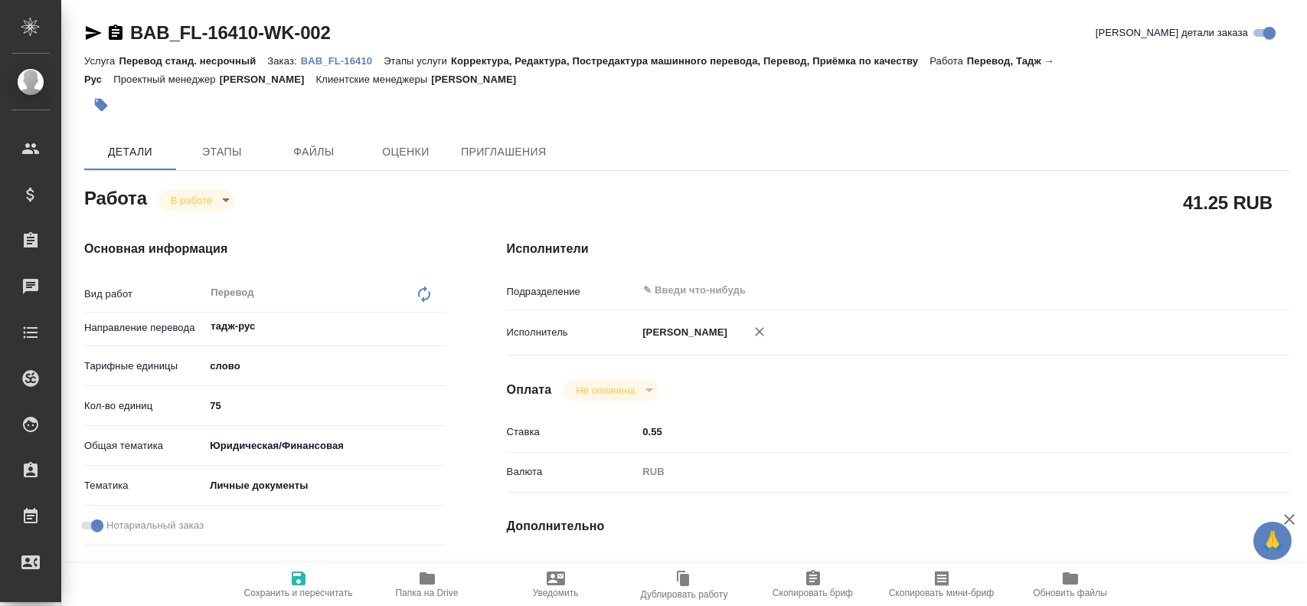
click at [433, 581] on icon "button" at bounding box center [427, 578] width 15 height 12
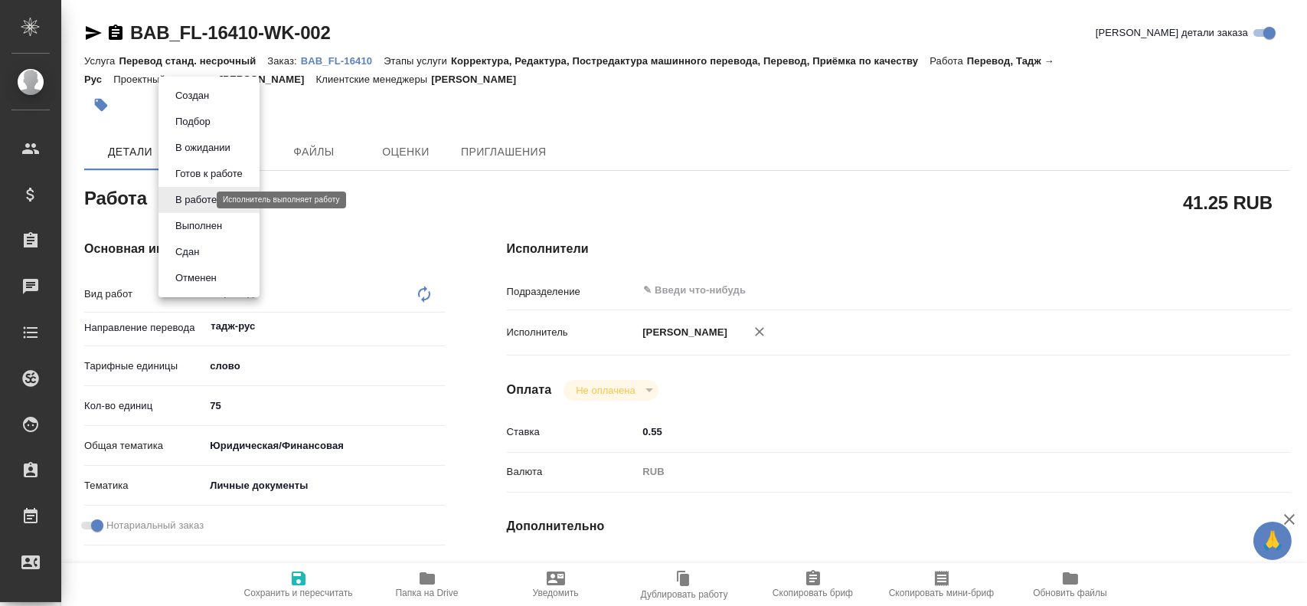
click at [202, 199] on body "🙏 .cls-1 fill:#fff; AWATERA Gusev Alexandr Клиенты Спецификации Заказы 0 Чаты T…" at bounding box center [653, 303] width 1307 height 606
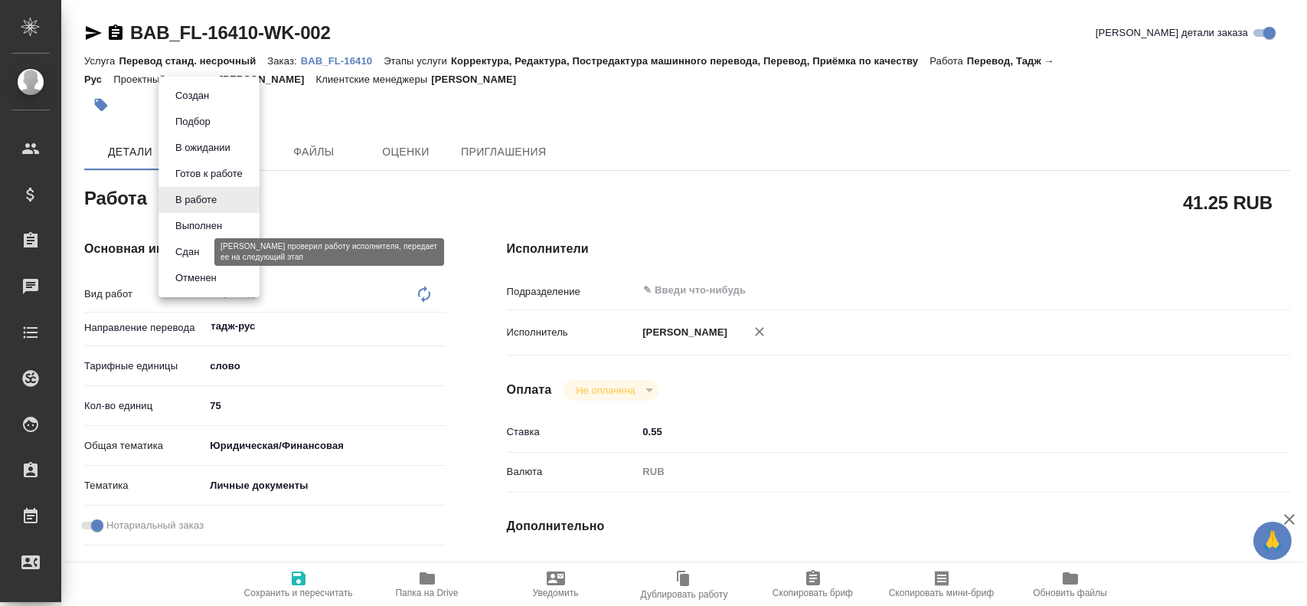
click at [202, 256] on button "Сдан" at bounding box center [187, 251] width 33 height 17
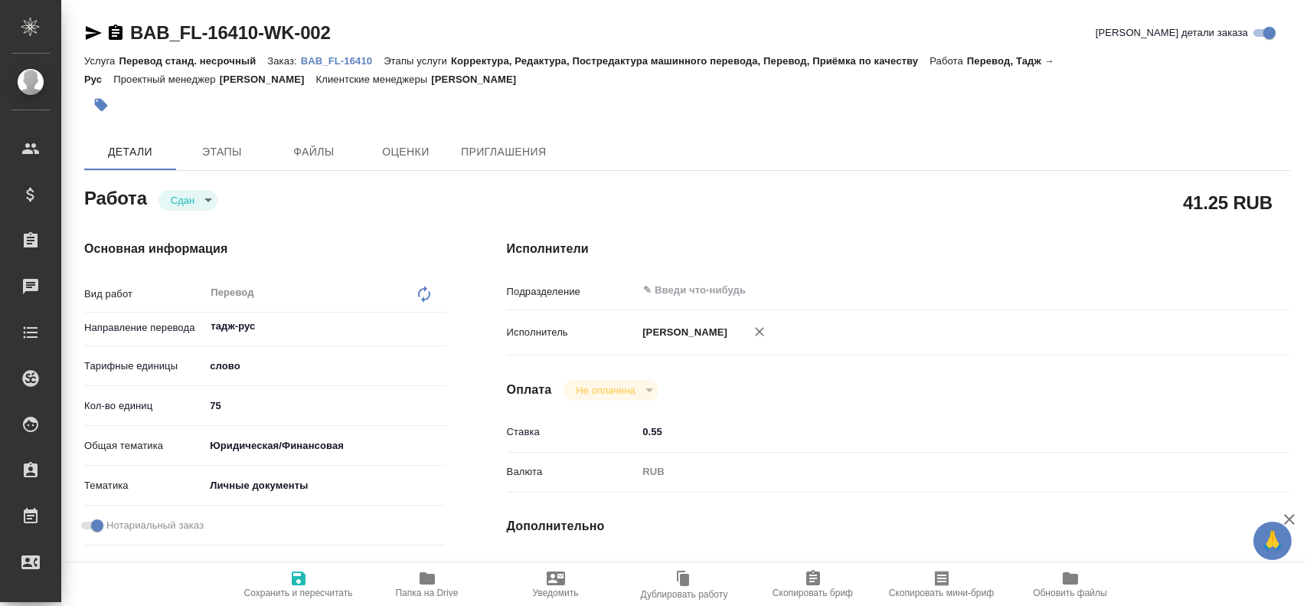
type textarea "x"
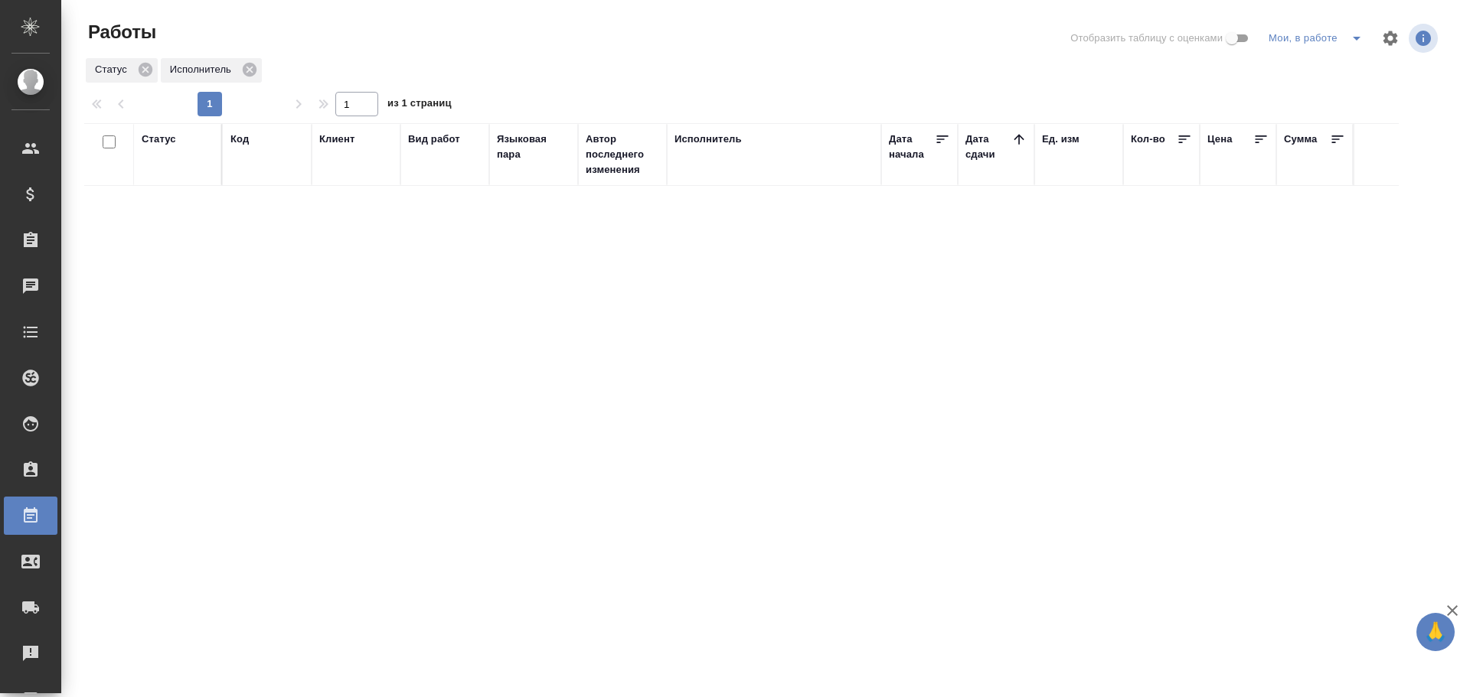
click at [1343, 40] on button "split button" at bounding box center [1356, 38] width 31 height 24
click at [1327, 69] on li "Стандартные настройки" at bounding box center [1318, 69] width 147 height 24
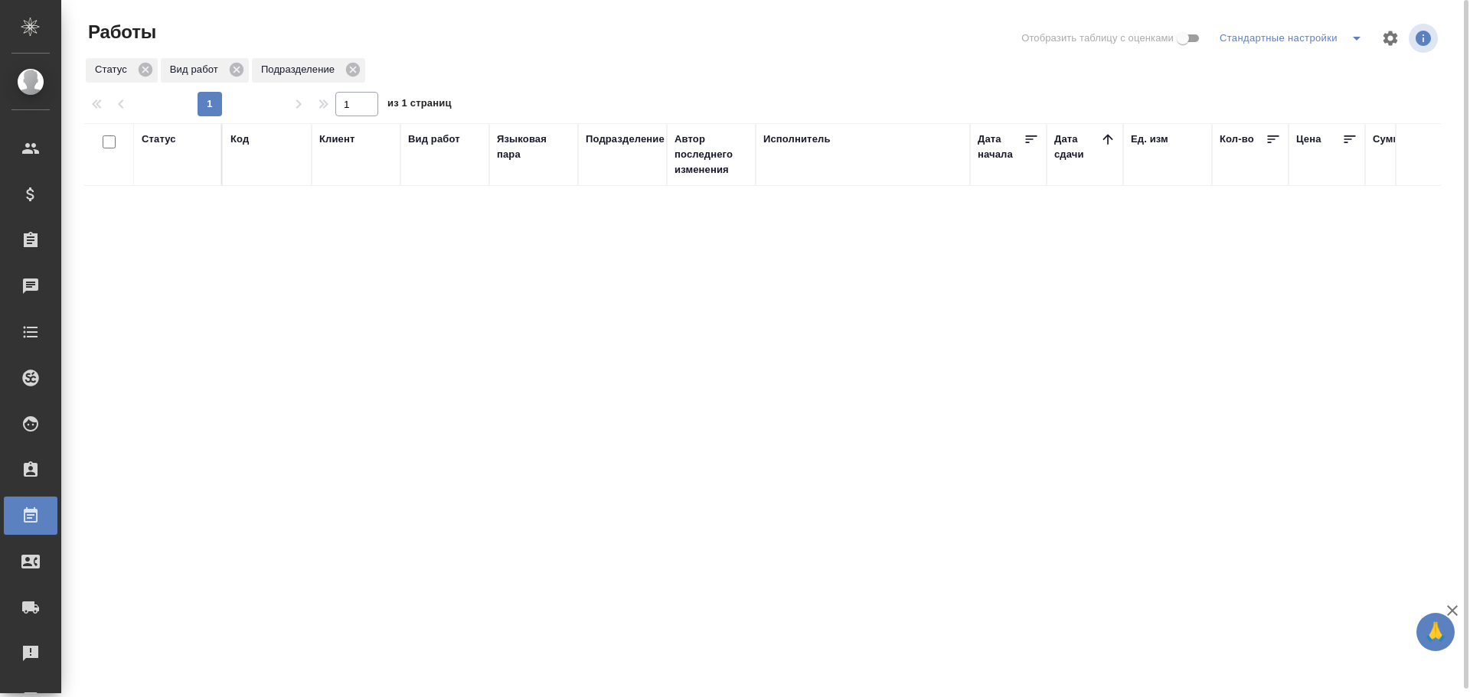
click at [162, 144] on div "Статус" at bounding box center [159, 139] width 34 height 15
click at [168, 226] on div "Подбор" at bounding box center [164, 205] width 44 height 41
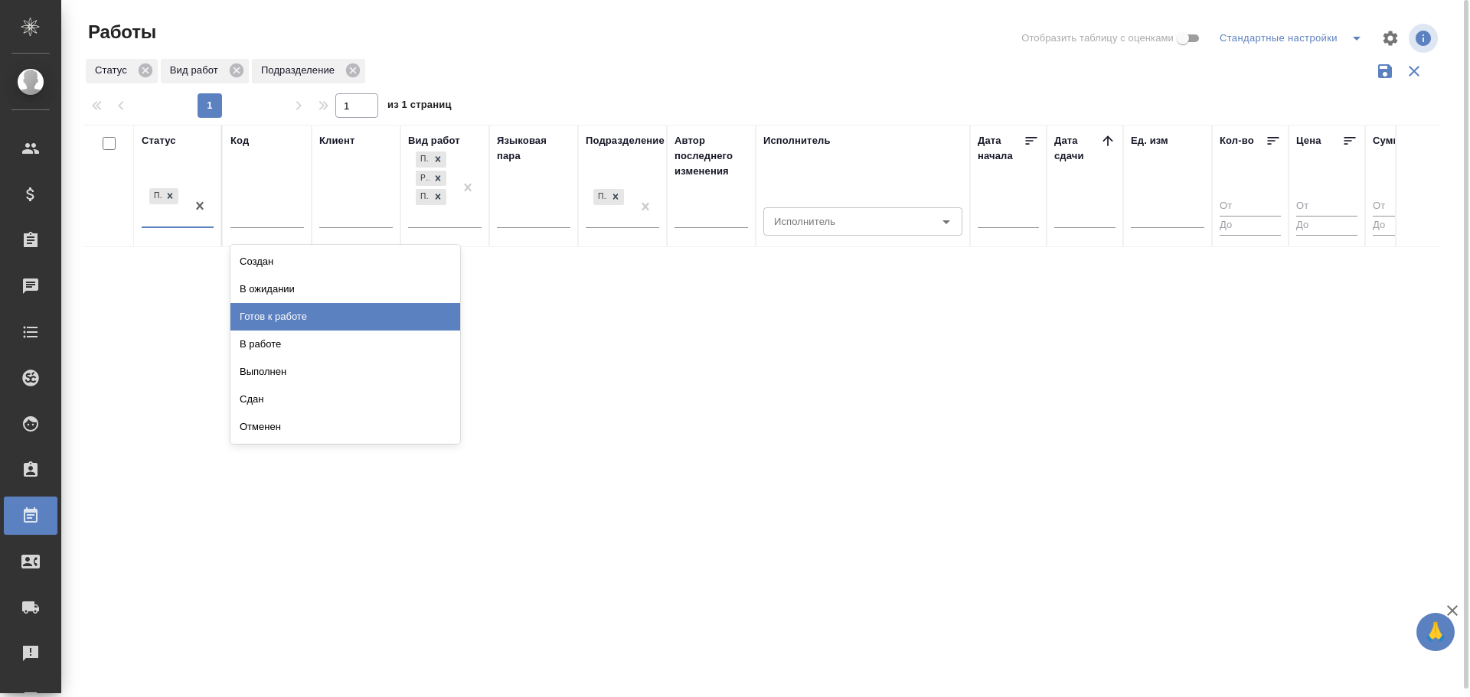
click at [246, 310] on div "Готов к работе" at bounding box center [345, 317] width 230 height 28
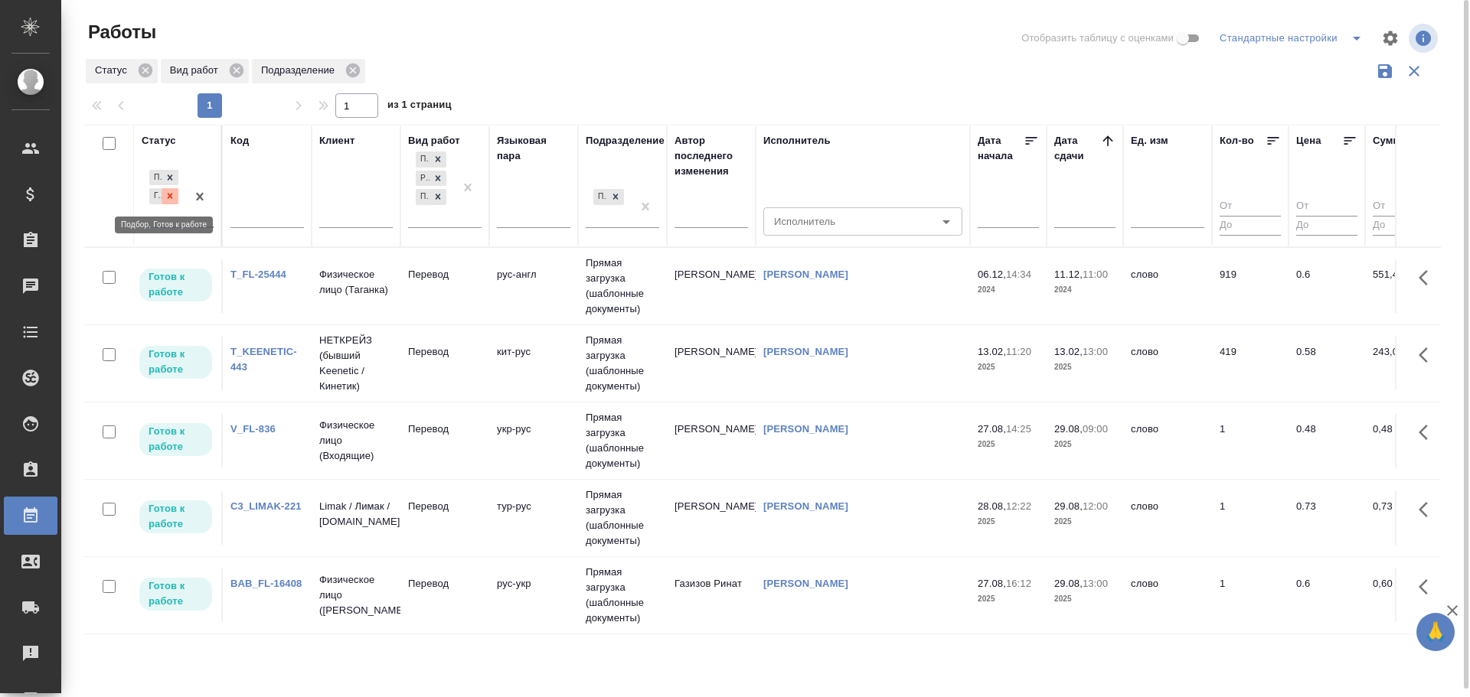
click at [173, 200] on icon at bounding box center [170, 196] width 11 height 11
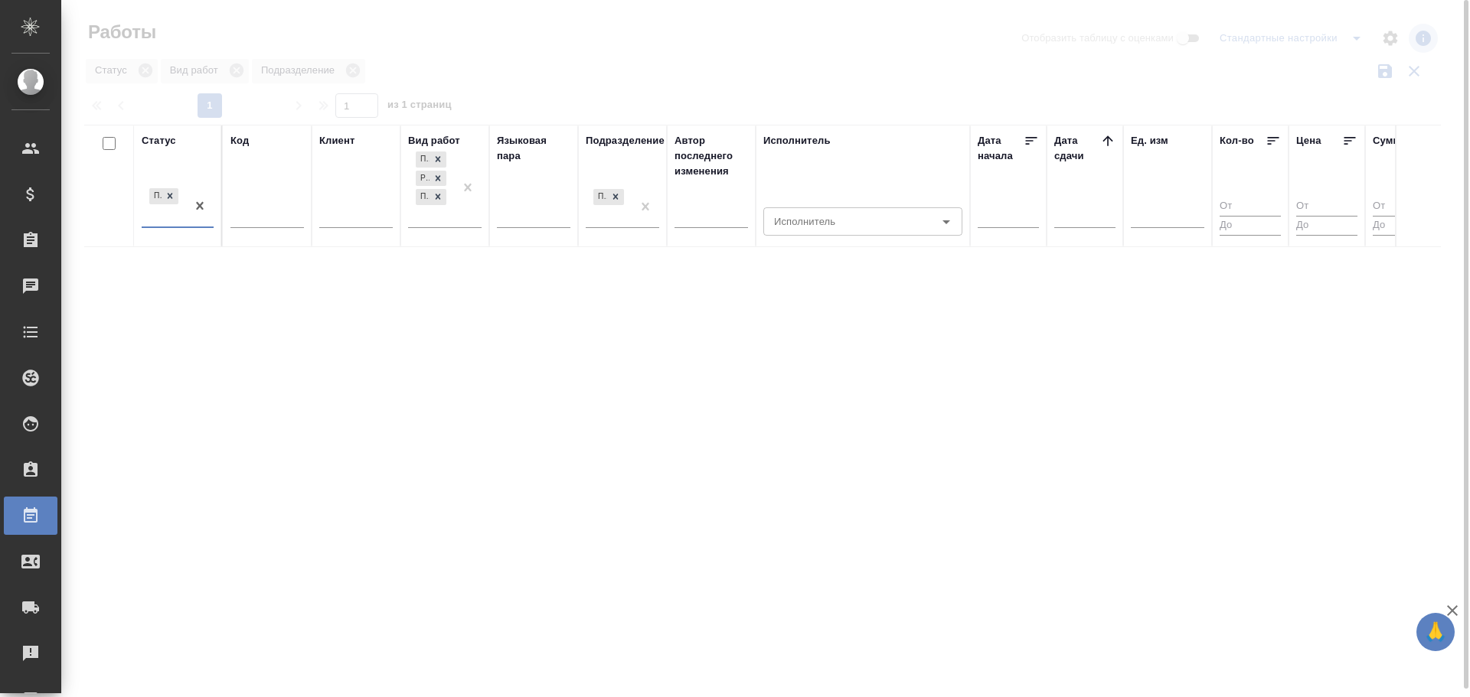
click at [156, 214] on div "Подбор" at bounding box center [164, 205] width 44 height 41
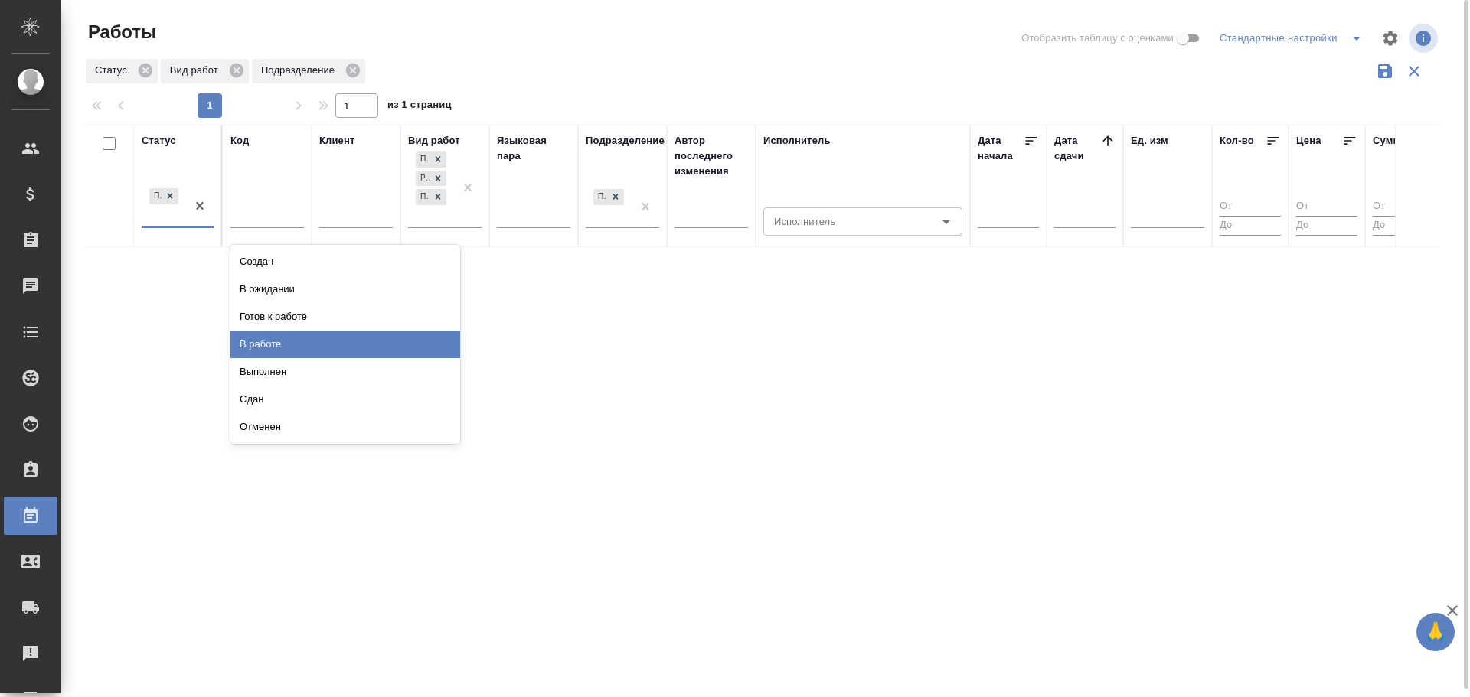
click at [253, 338] on div "В работе" at bounding box center [345, 345] width 230 height 28
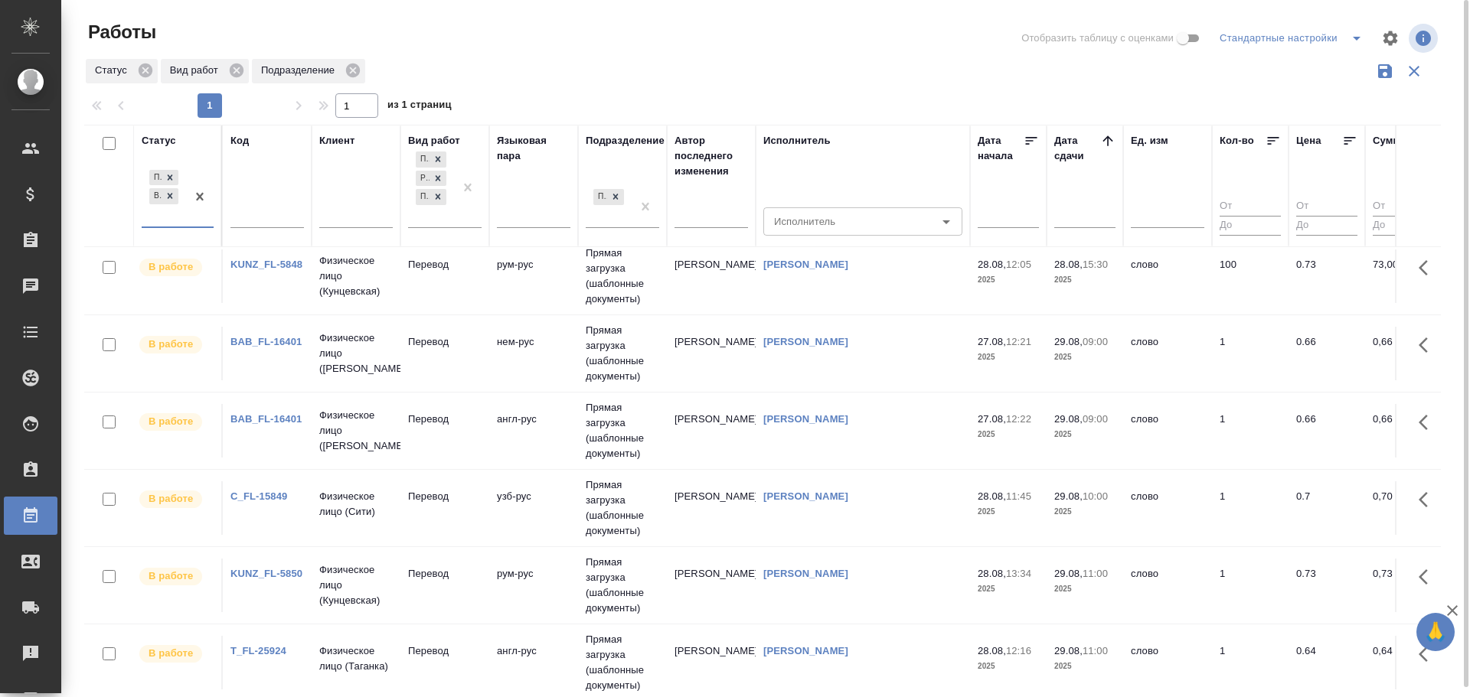
scroll to position [504, 0]
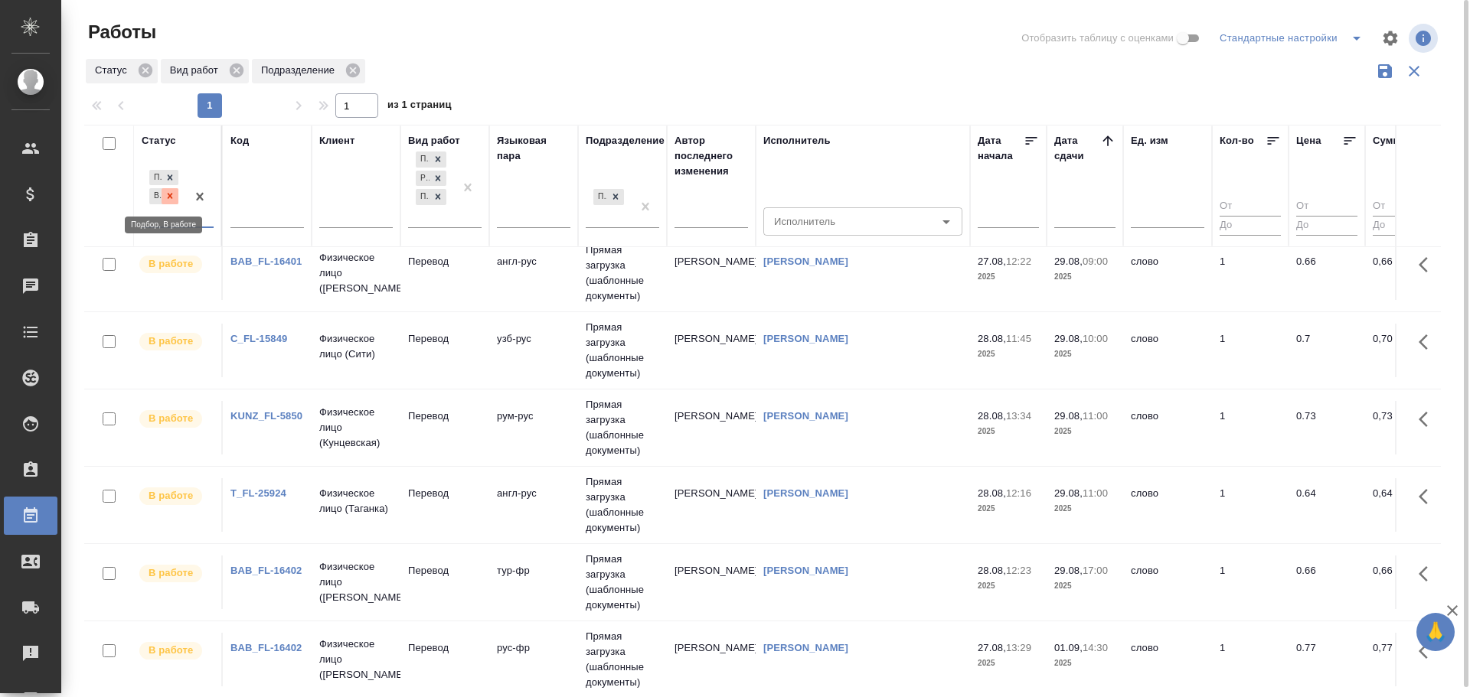
click at [173, 193] on icon at bounding box center [170, 196] width 11 height 11
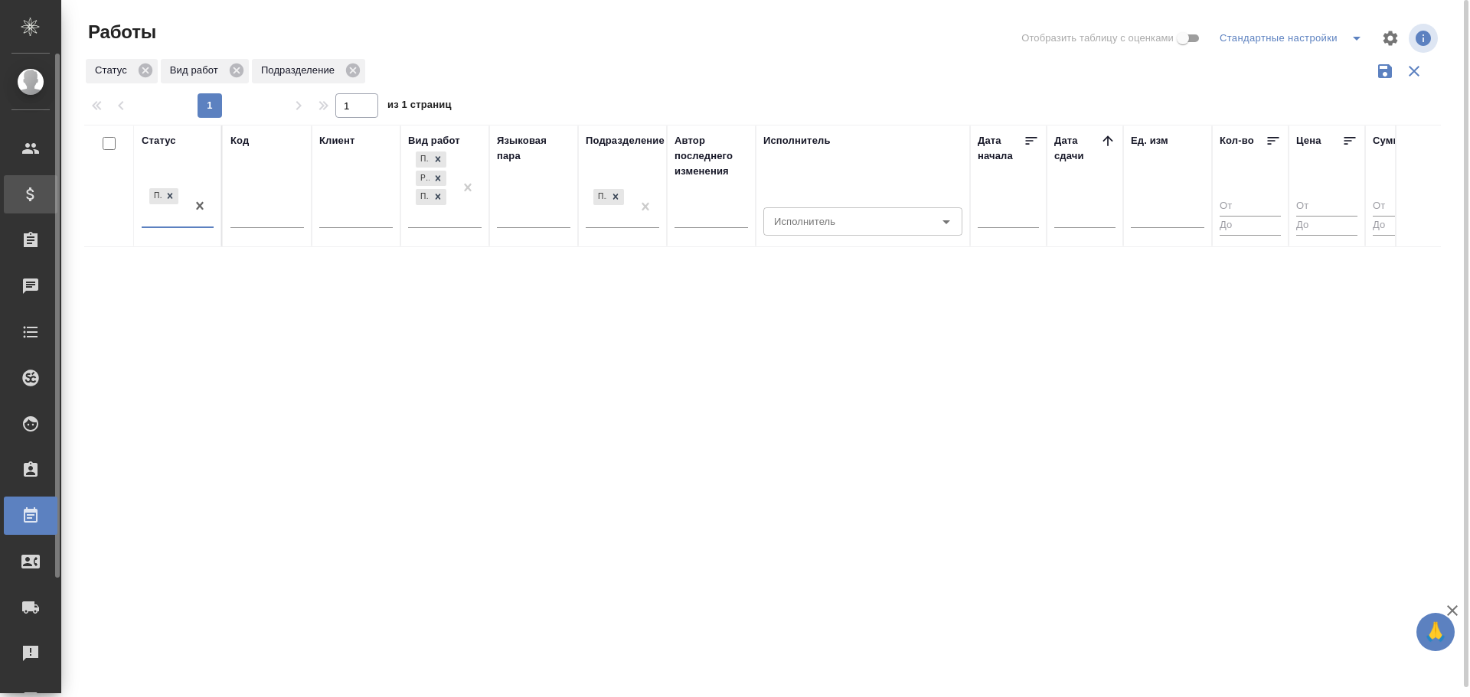
scroll to position [0, 0]
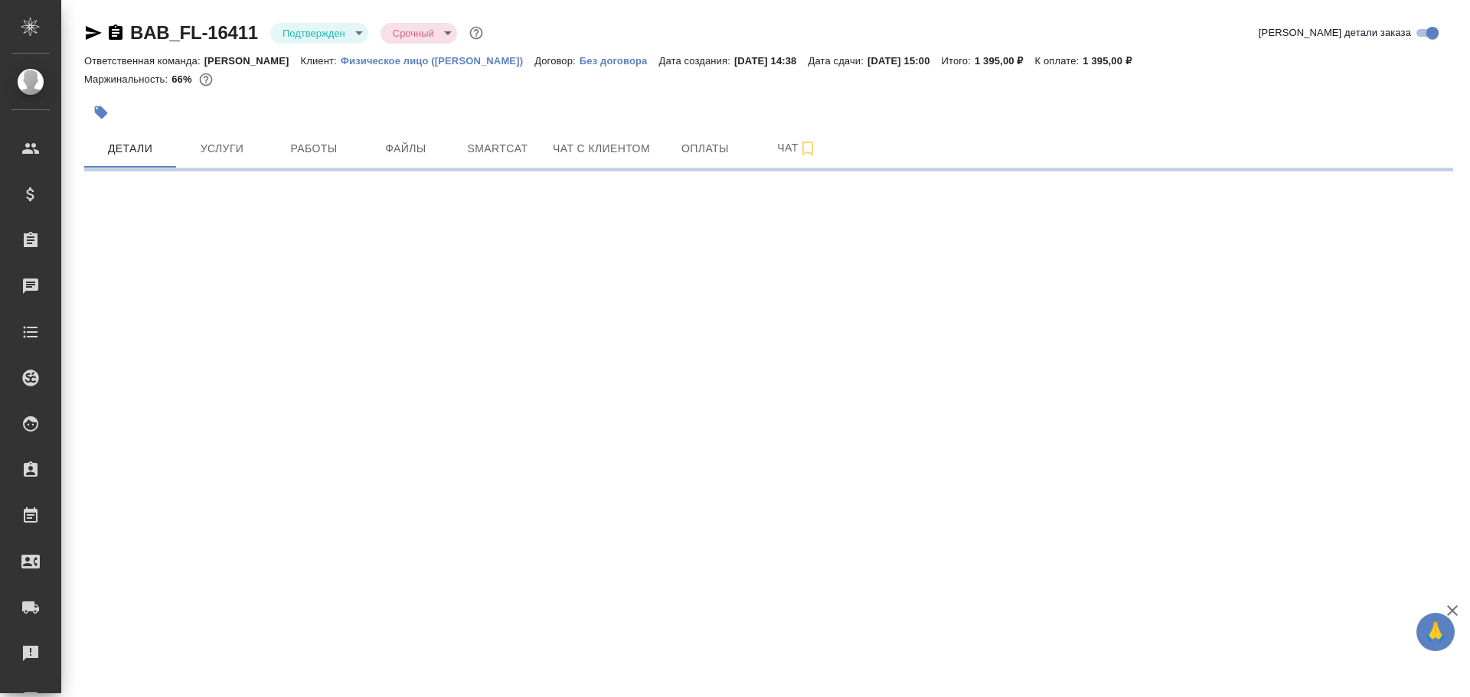
select select "RU"
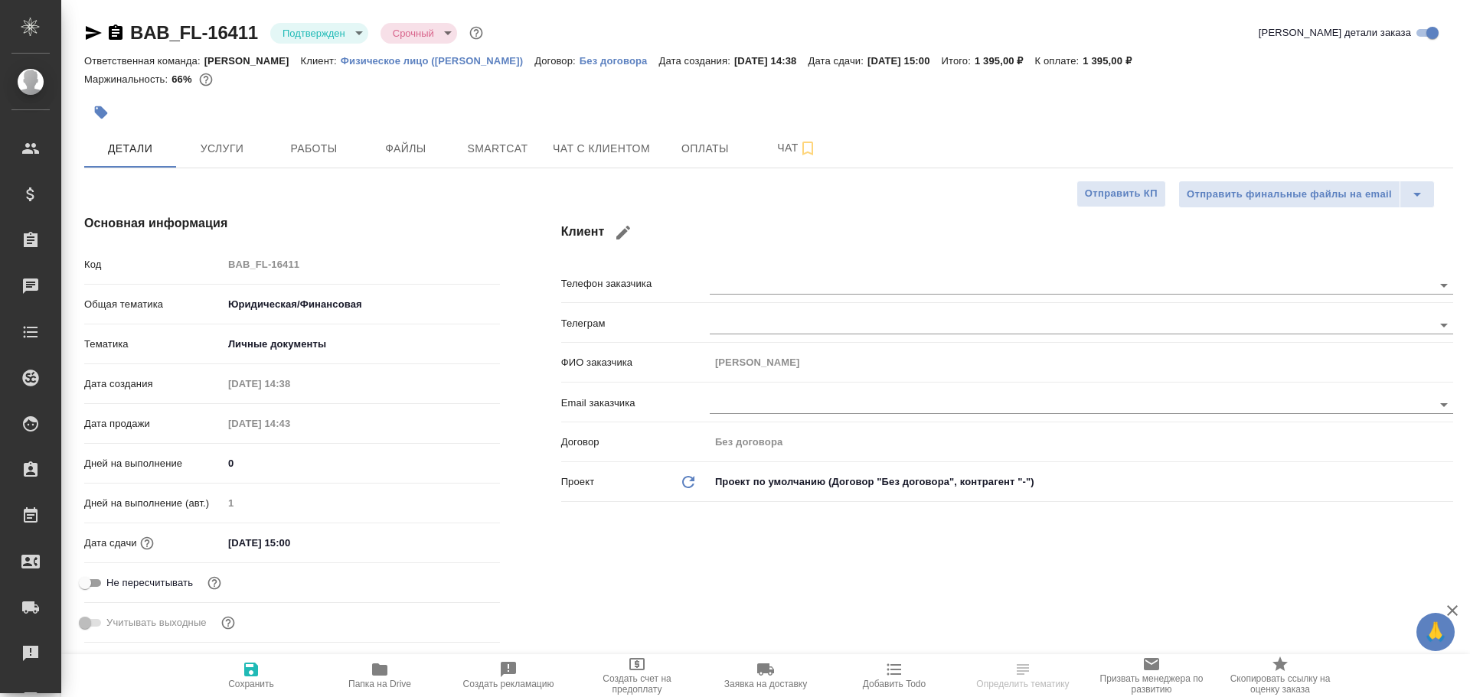
type textarea "x"
click at [288, 148] on span "Работы" at bounding box center [313, 148] width 73 height 19
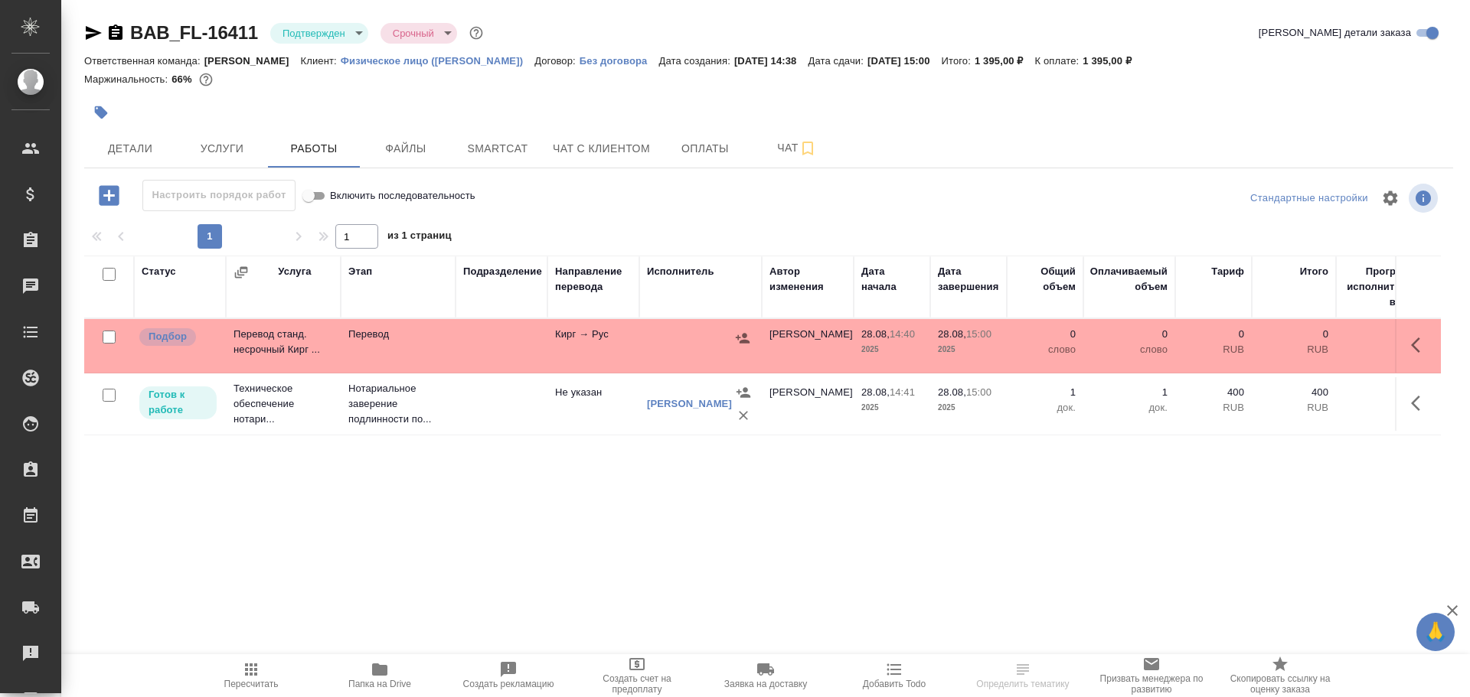
click at [394, 350] on td "Перевод" at bounding box center [398, 346] width 115 height 54
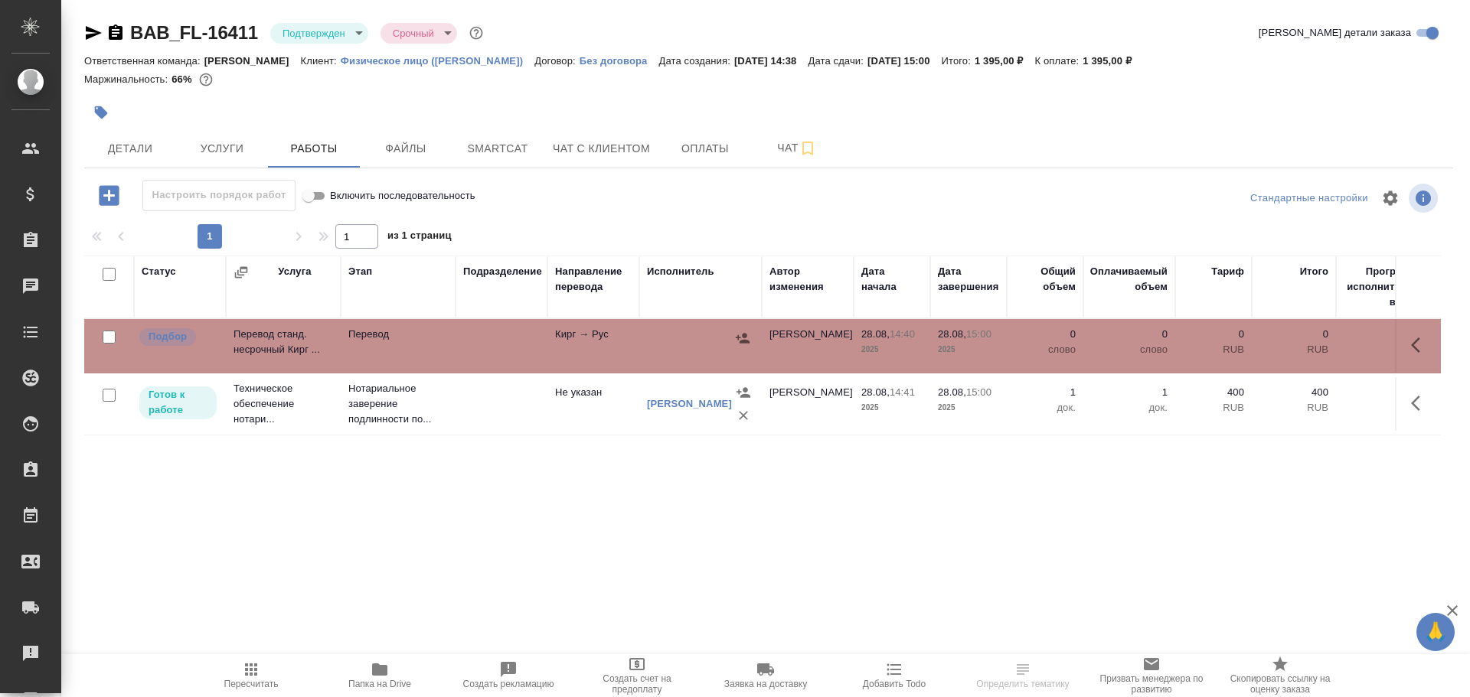
click at [394, 350] on td "Перевод" at bounding box center [398, 346] width 115 height 54
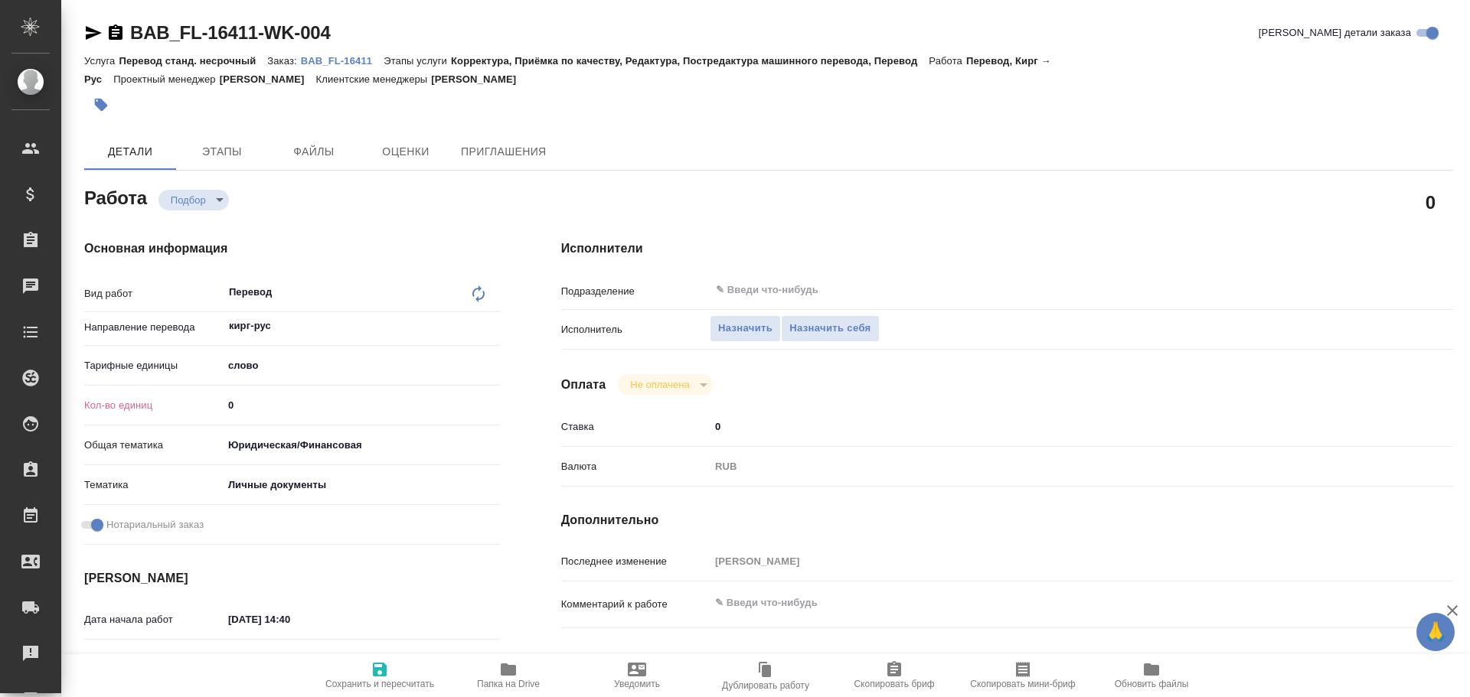
type textarea "x"
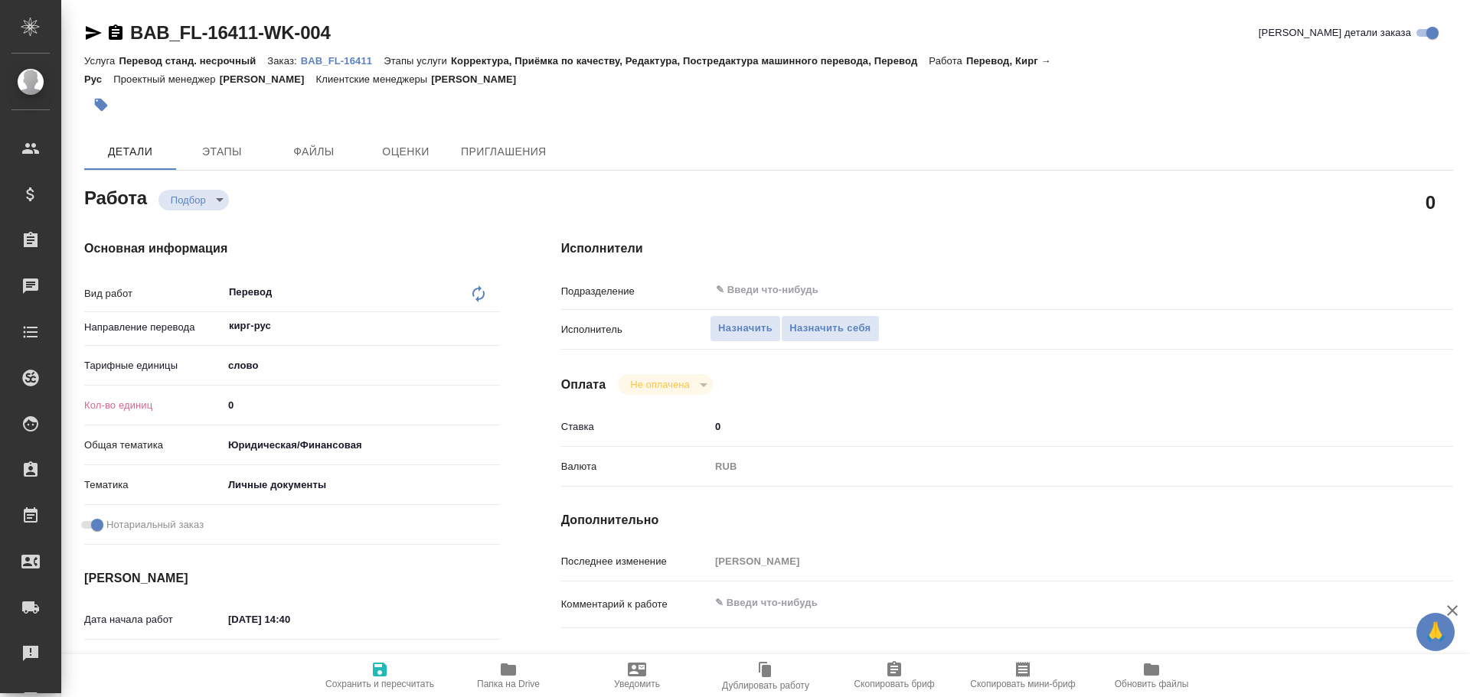
type textarea "x"
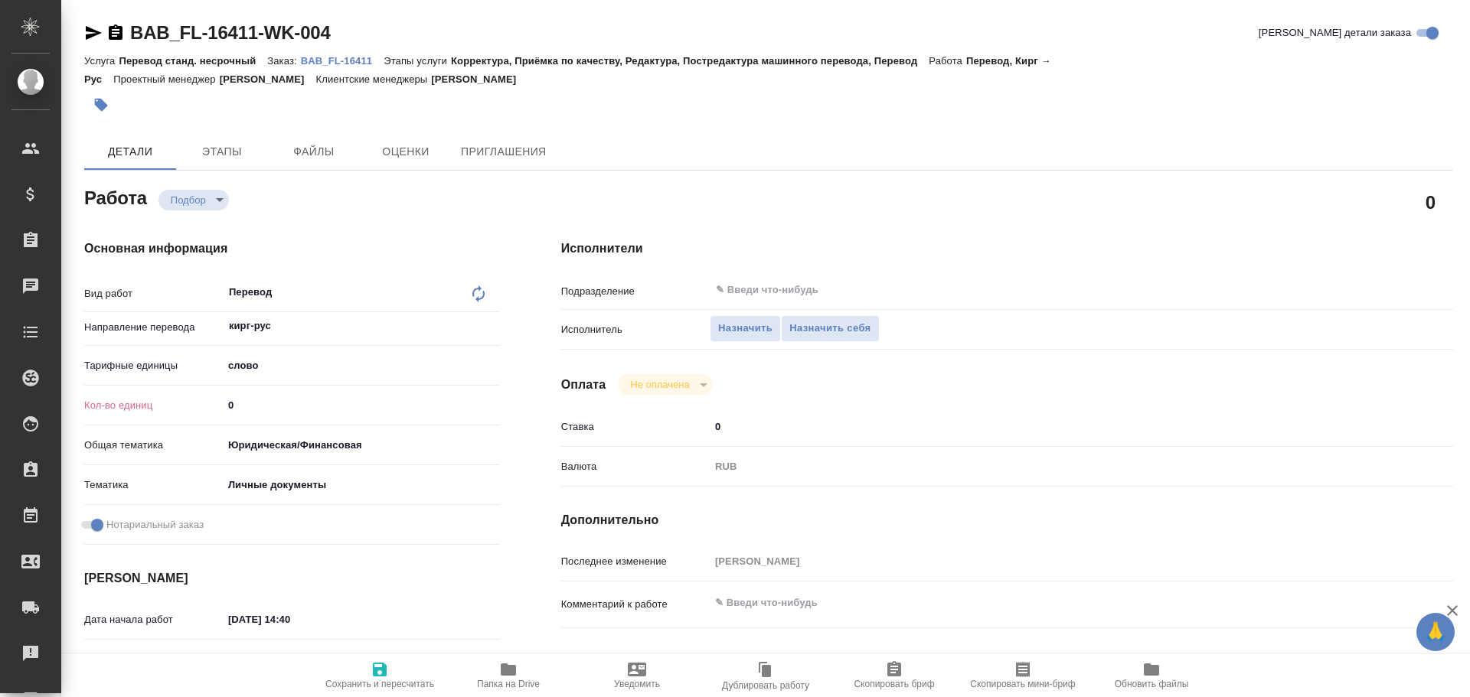
type textarea "x"
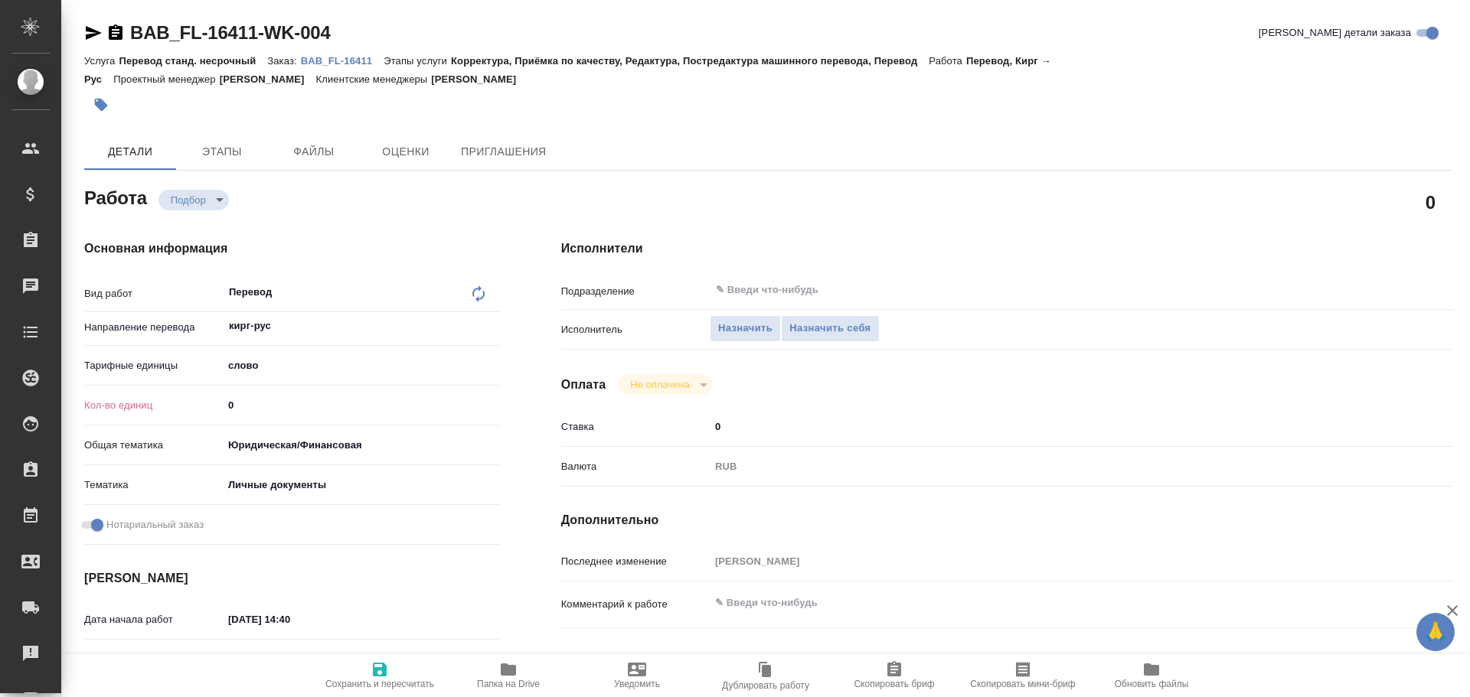
type textarea "x"
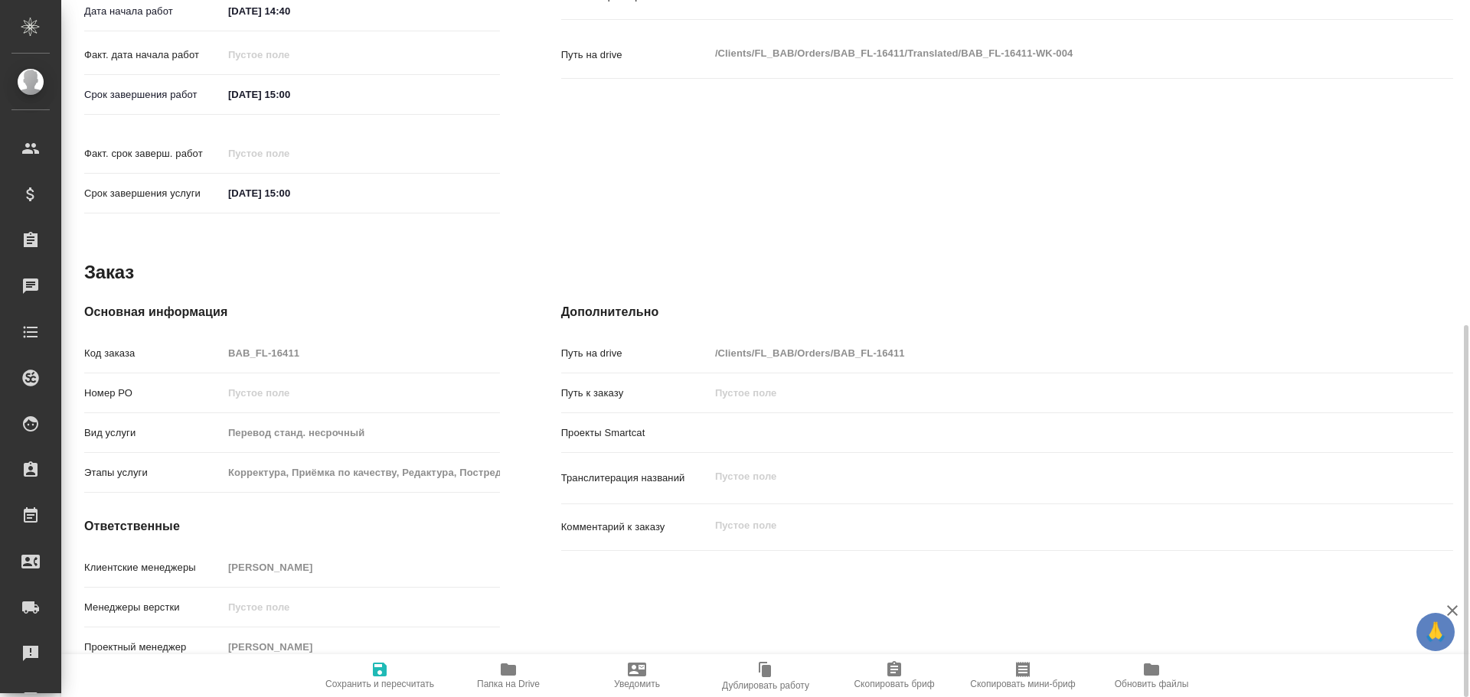
type textarea "x"
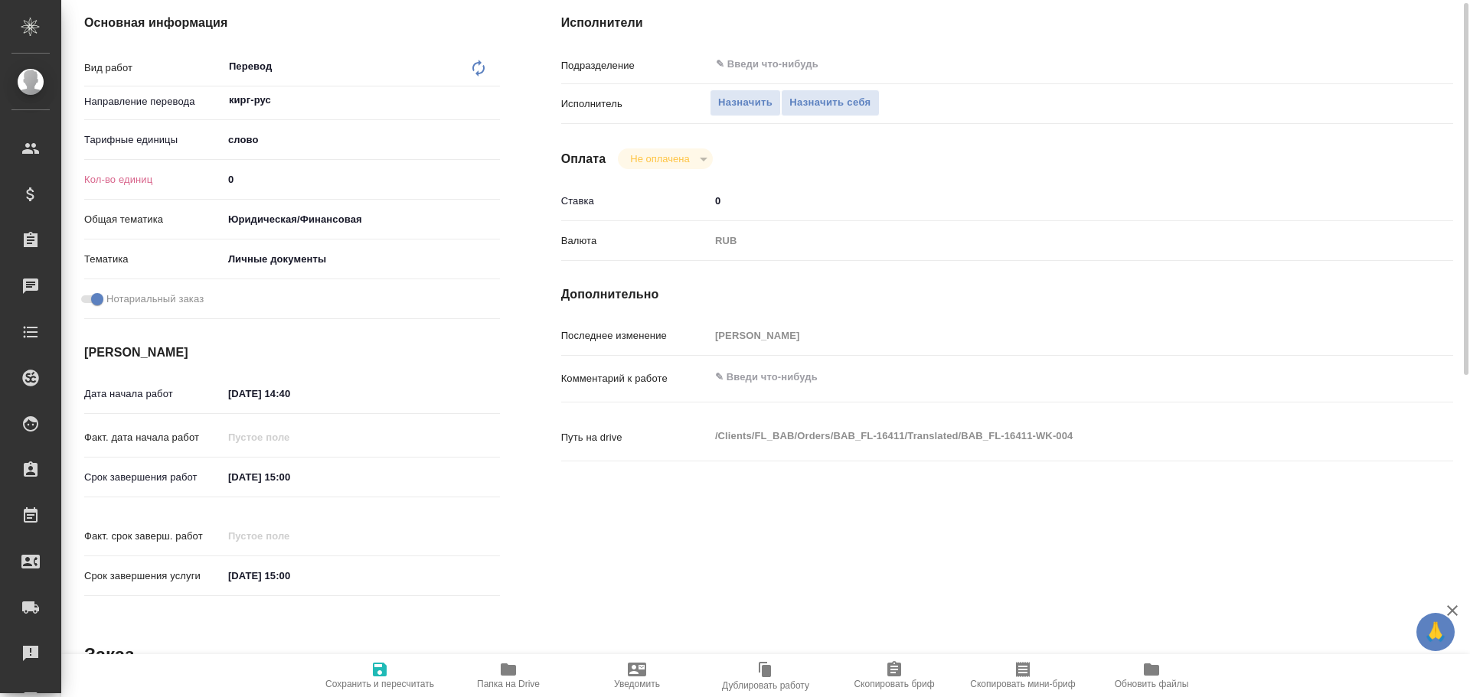
scroll to position [149, 0]
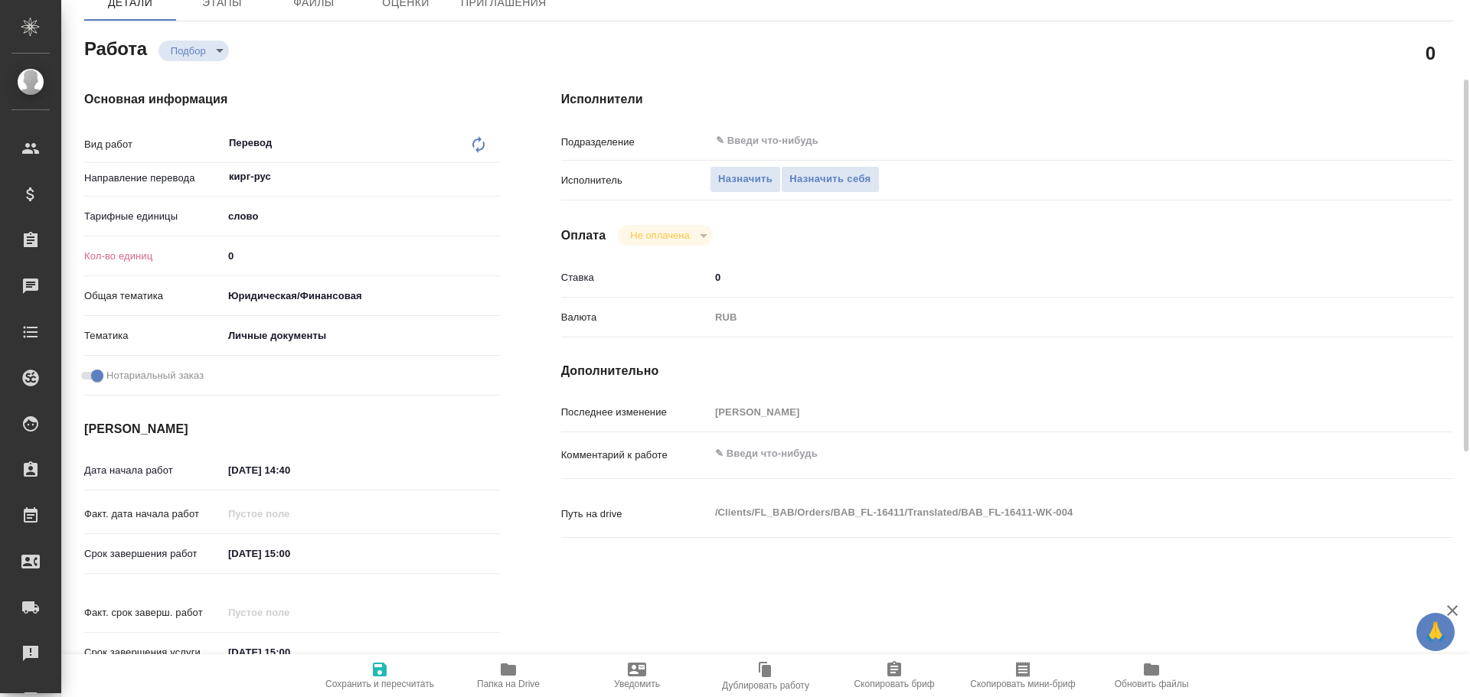
type textarea "x"
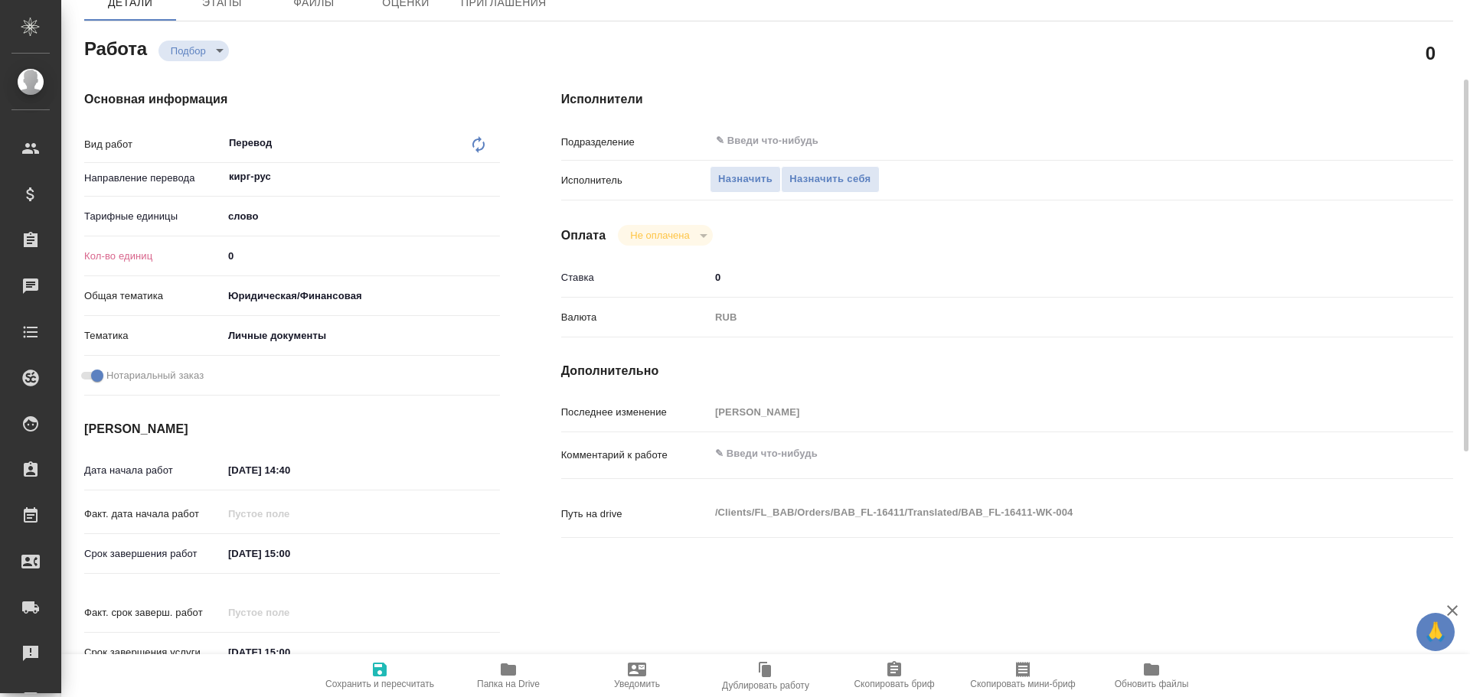
type textarea "x"
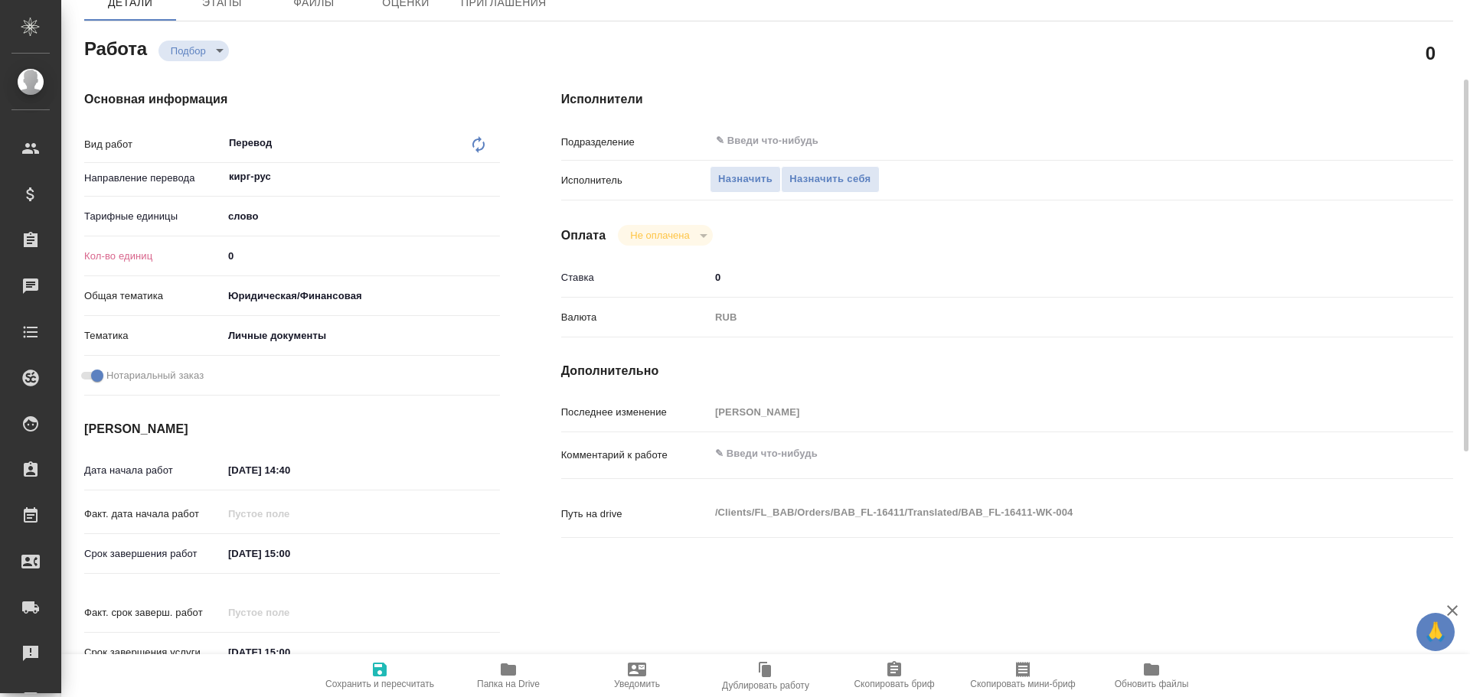
type textarea "x"
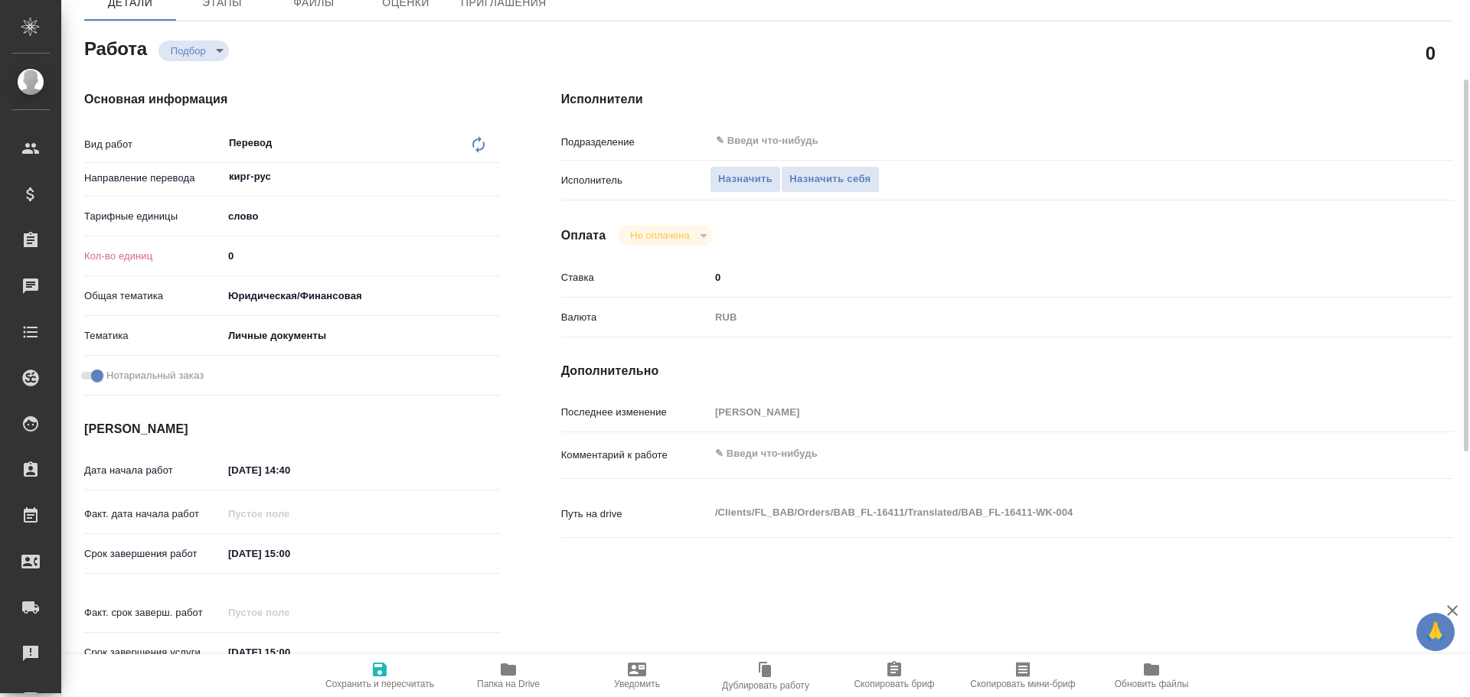
type textarea "x"
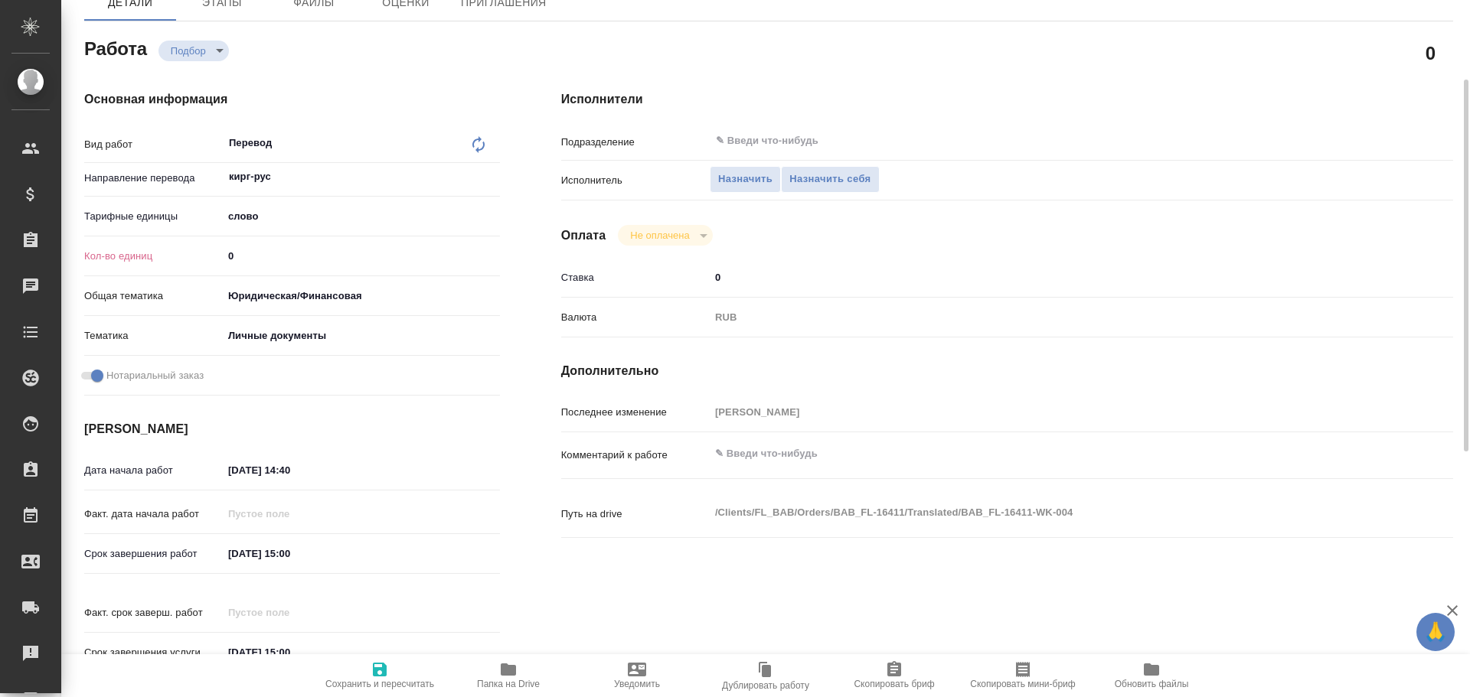
type textarea "x"
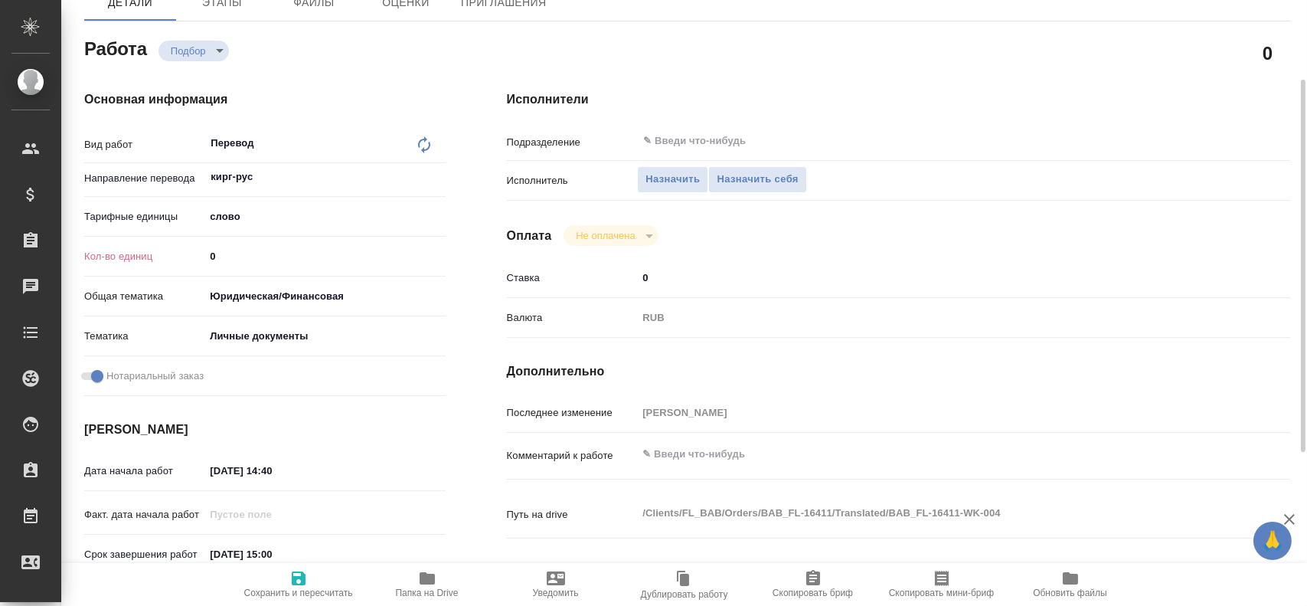
type textarea "x"
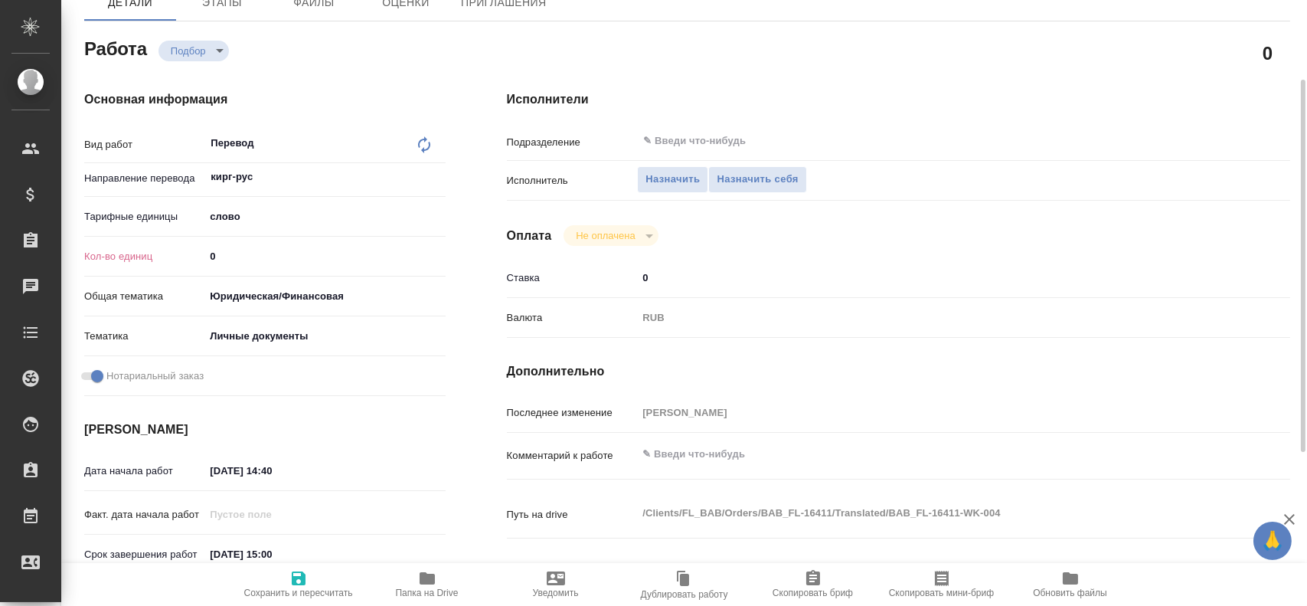
type textarea "x"
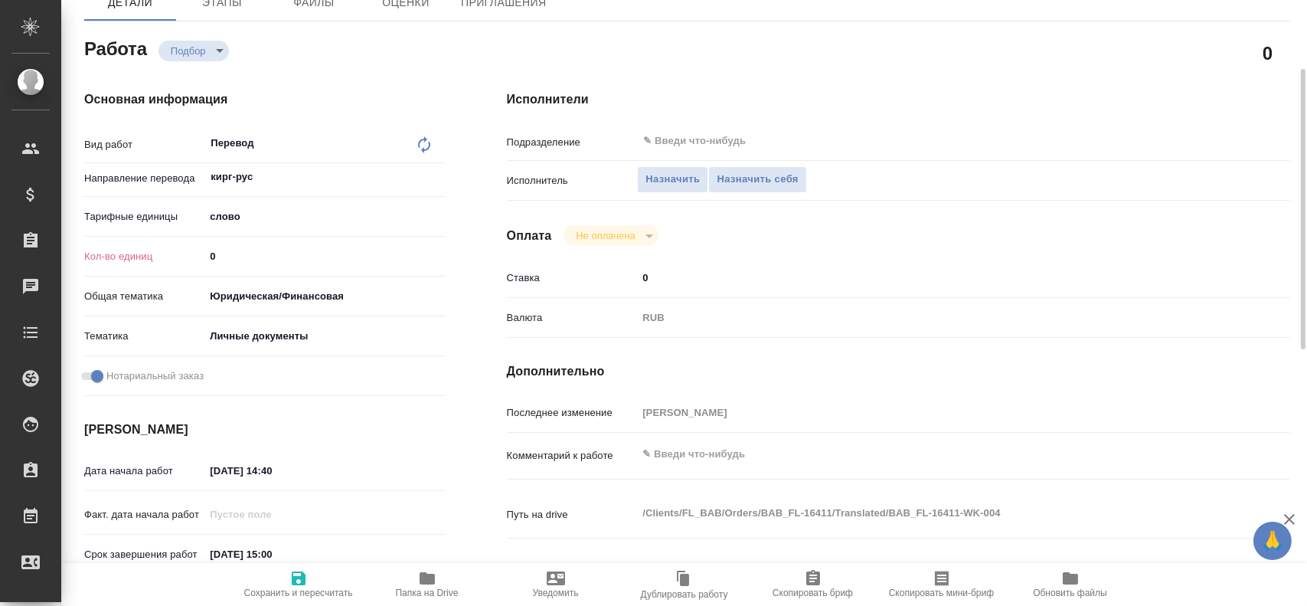
type textarea "x"
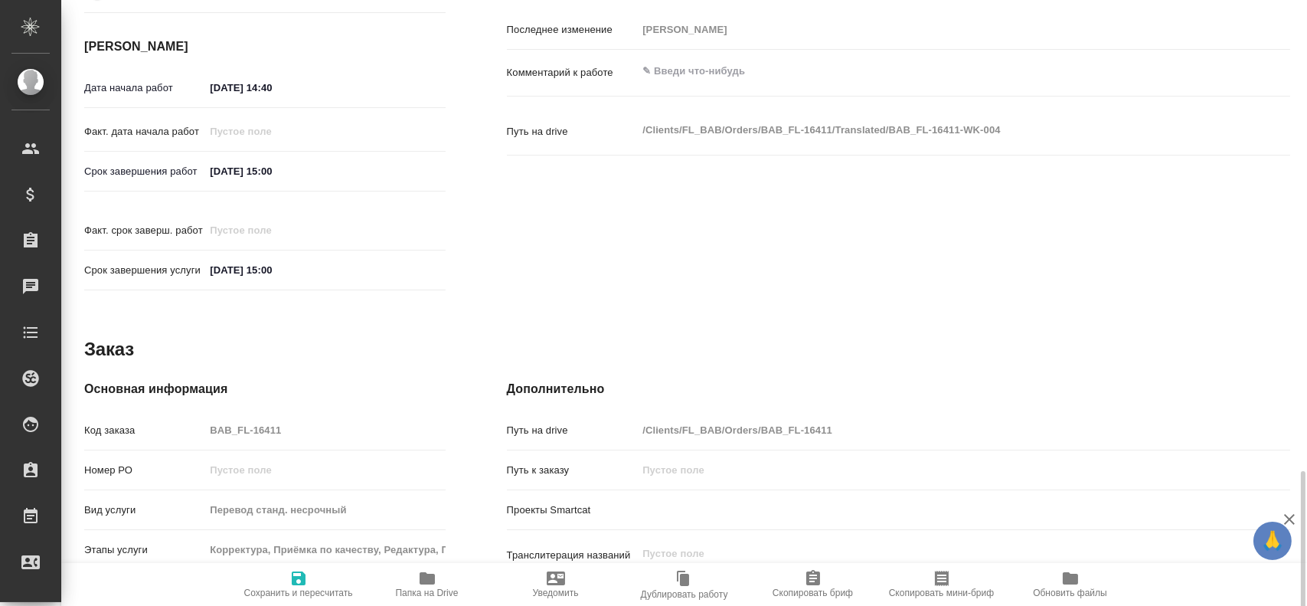
scroll to position [685, 0]
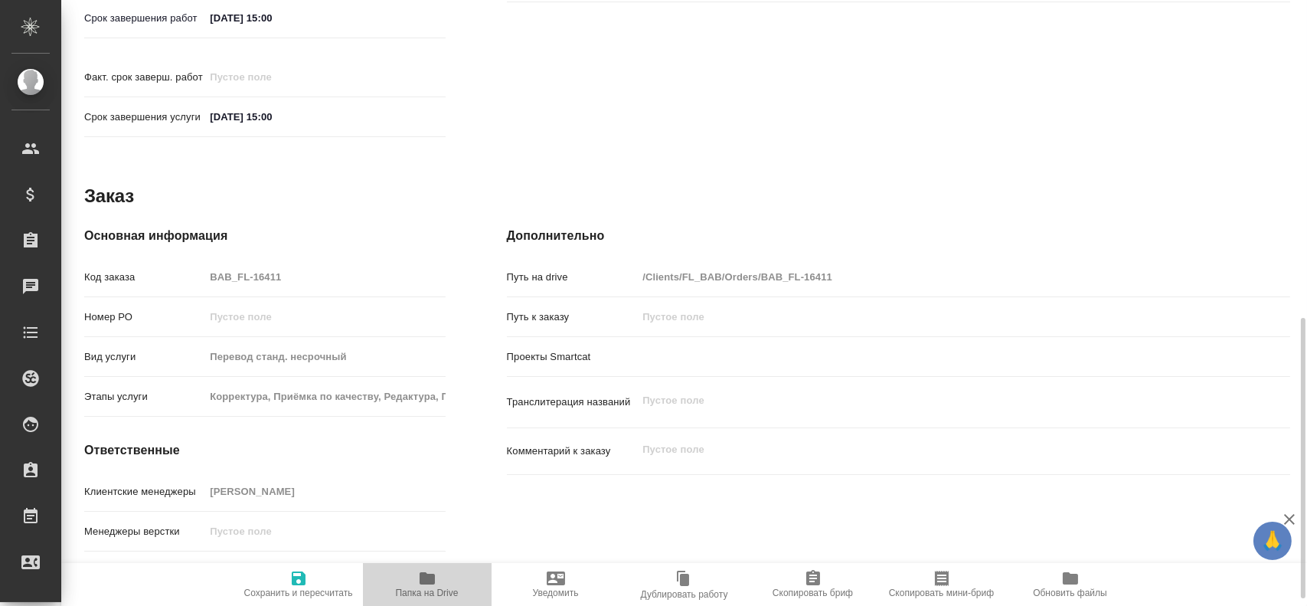
click at [423, 580] on icon "button" at bounding box center [427, 578] width 15 height 12
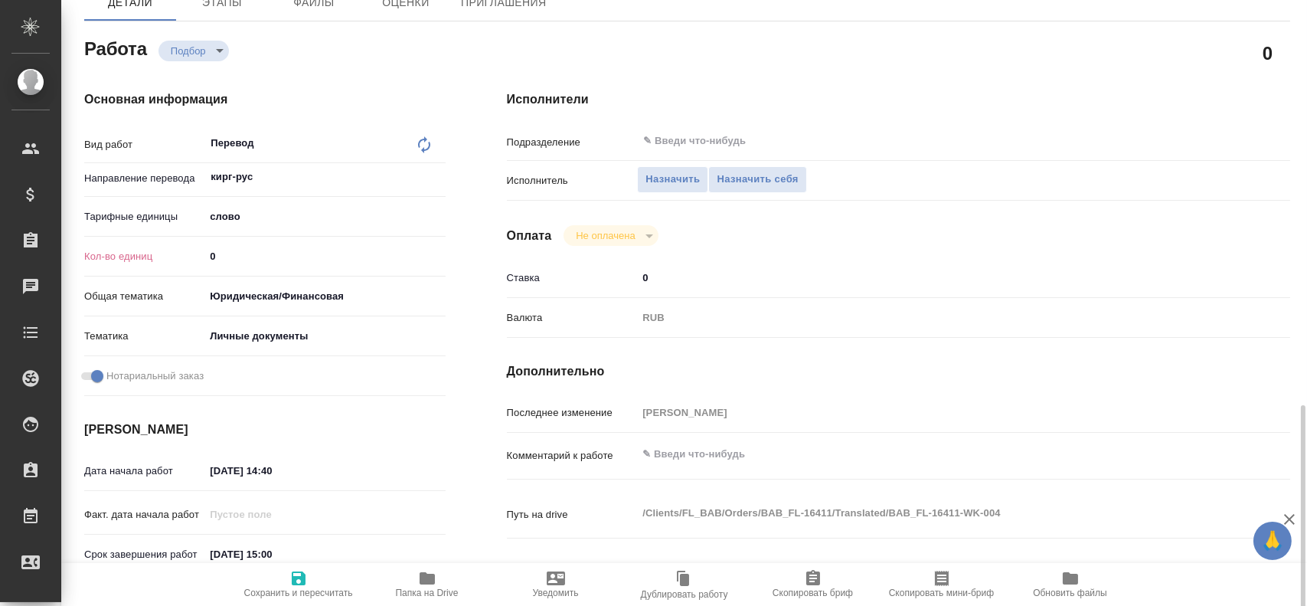
scroll to position [73, 0]
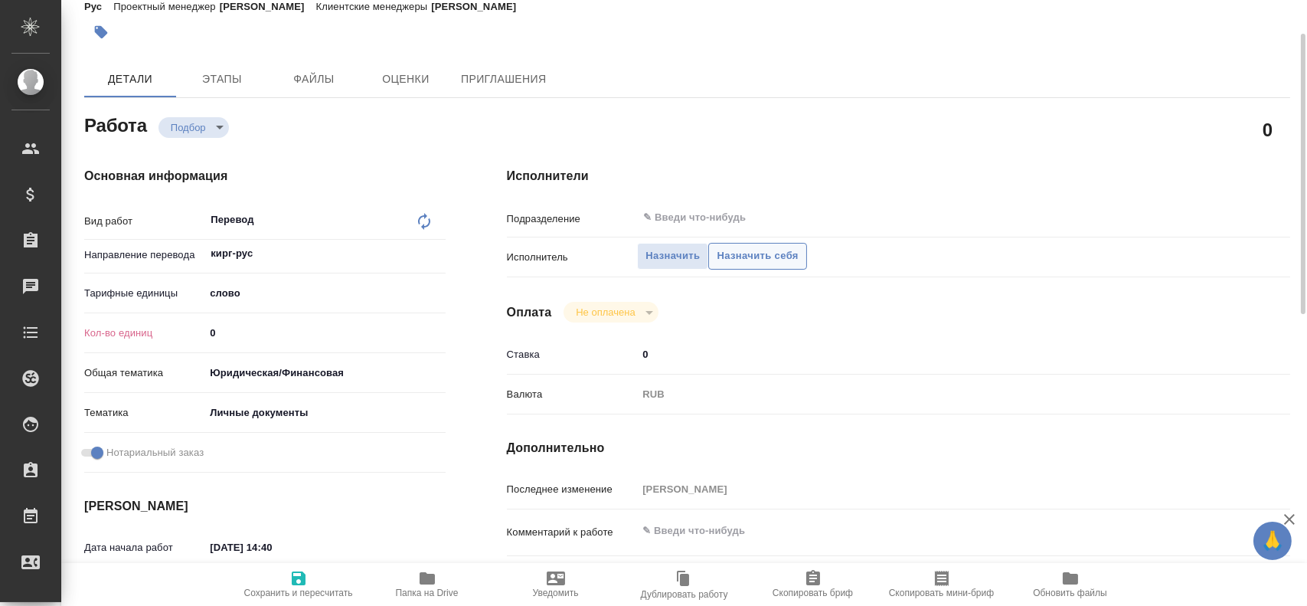
click at [741, 250] on span "Назначить себя" at bounding box center [757, 256] width 81 height 18
type textarea "x"
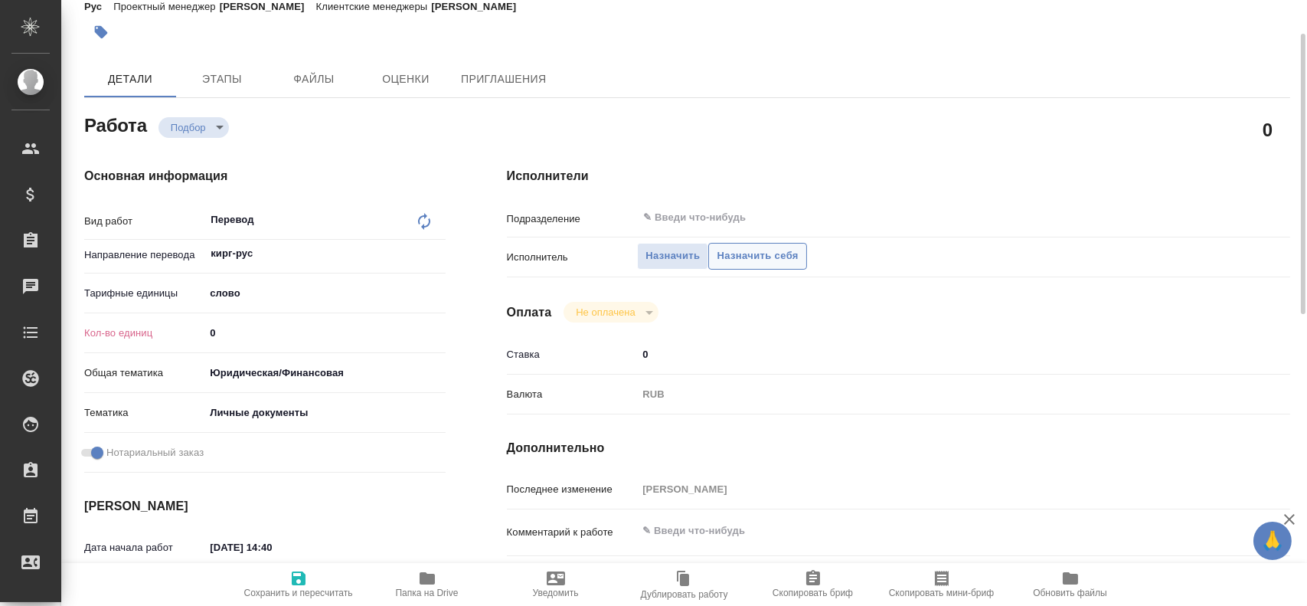
type textarea "x"
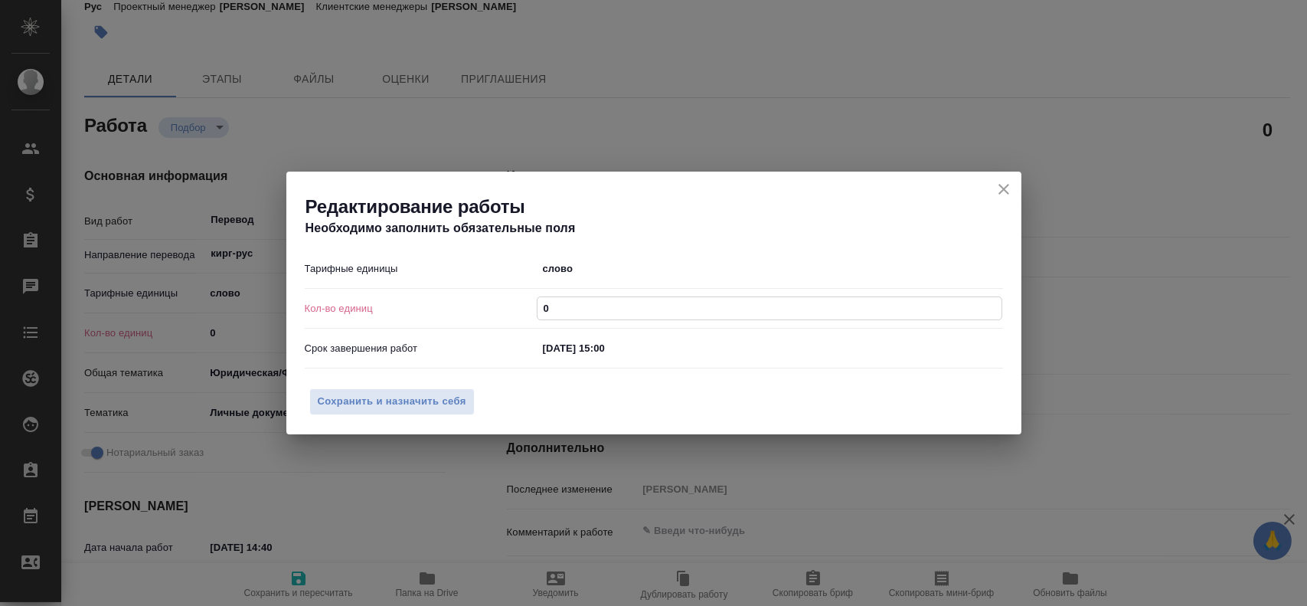
drag, startPoint x: 556, startPoint y: 312, endPoint x: 465, endPoint y: 296, distance: 91.6
click at [465, 296] on div "Кол-во единиц 0" at bounding box center [654, 308] width 698 height 27
type textarea "x"
type input "7"
type textarea "x"
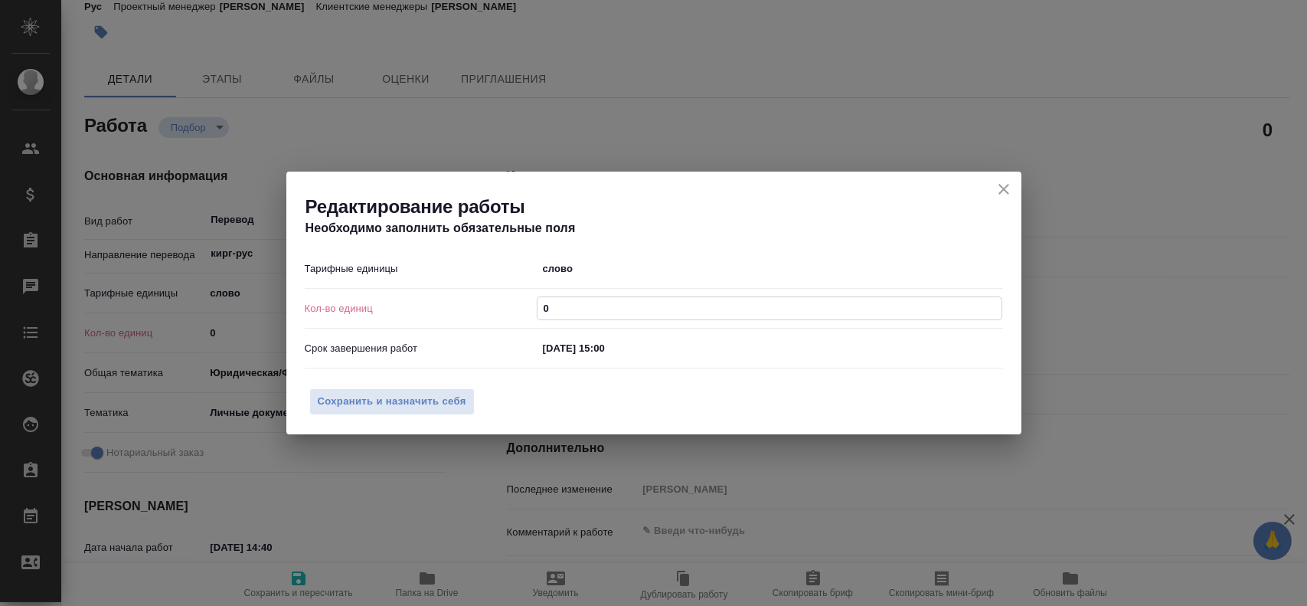
type textarea "x"
type input "7"
type textarea "x"
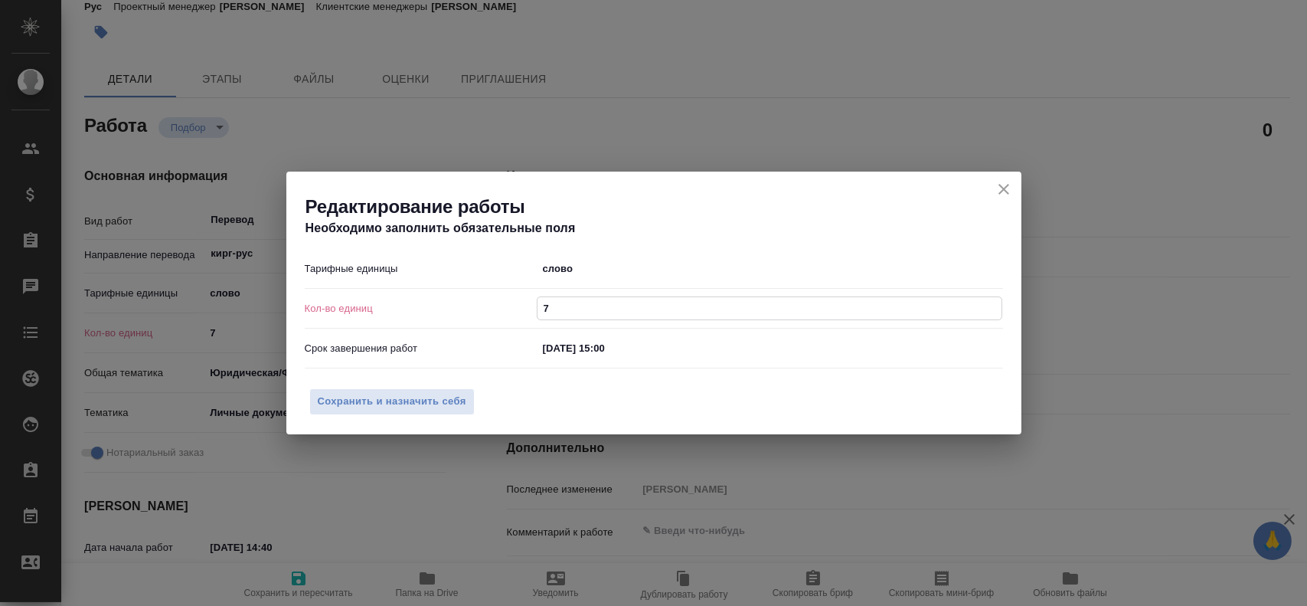
type input "75"
type textarea "x"
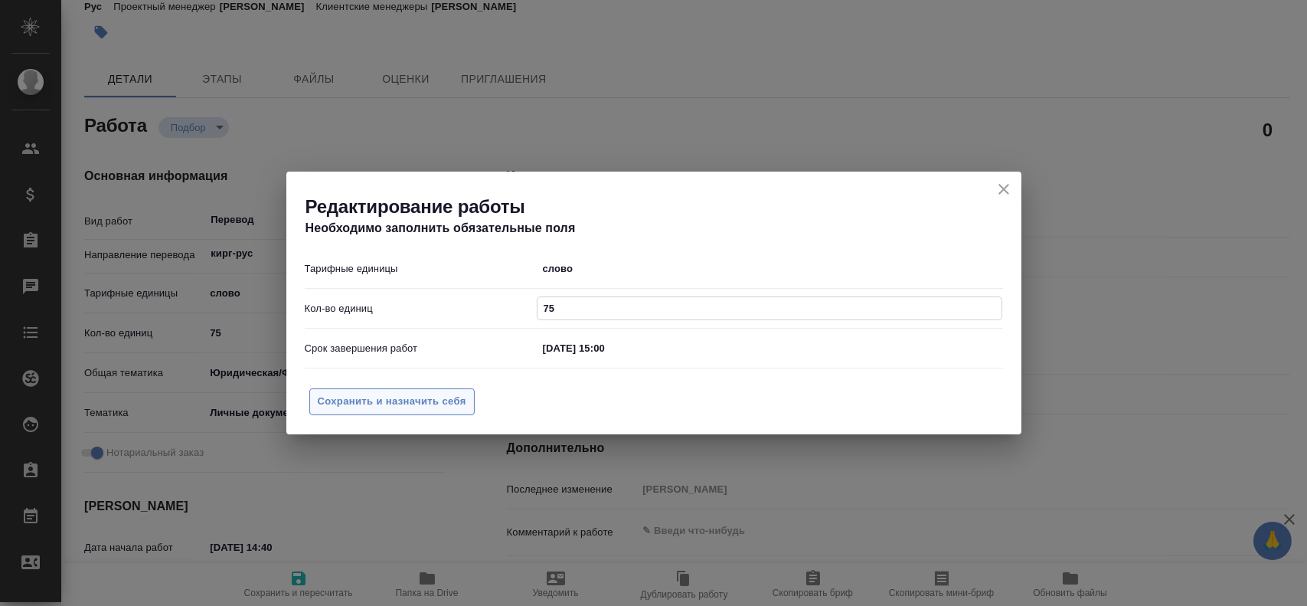
type input "75"
click at [374, 400] on span "Сохранить и назначить себя" at bounding box center [392, 402] width 149 height 18
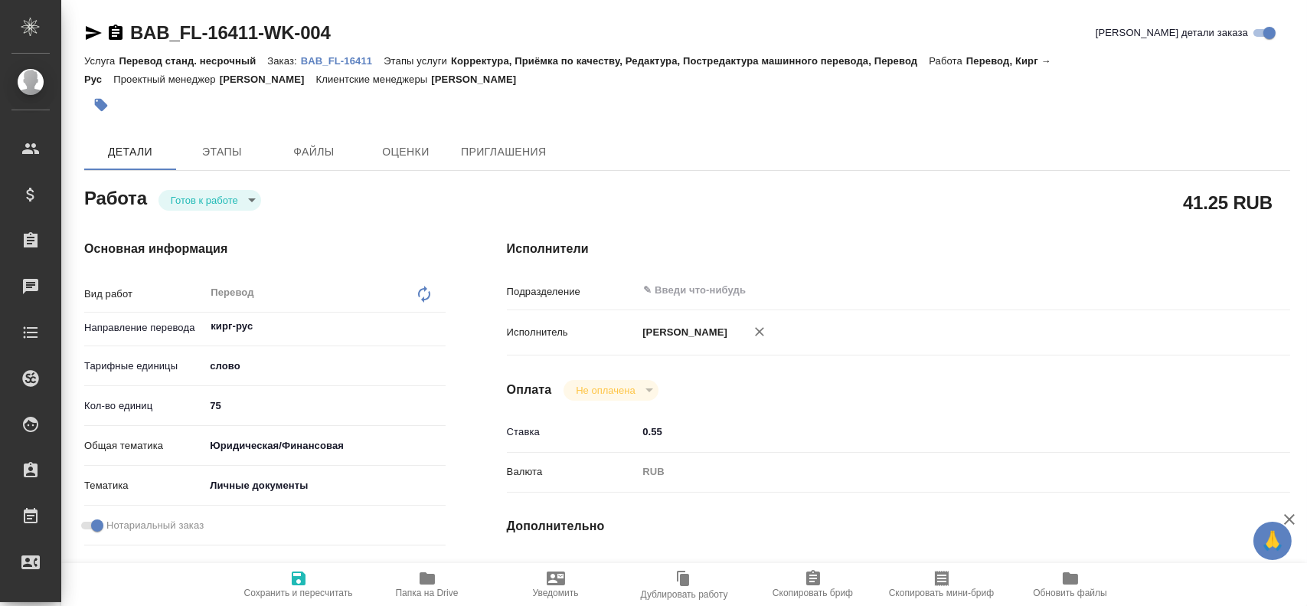
type textarea "x"
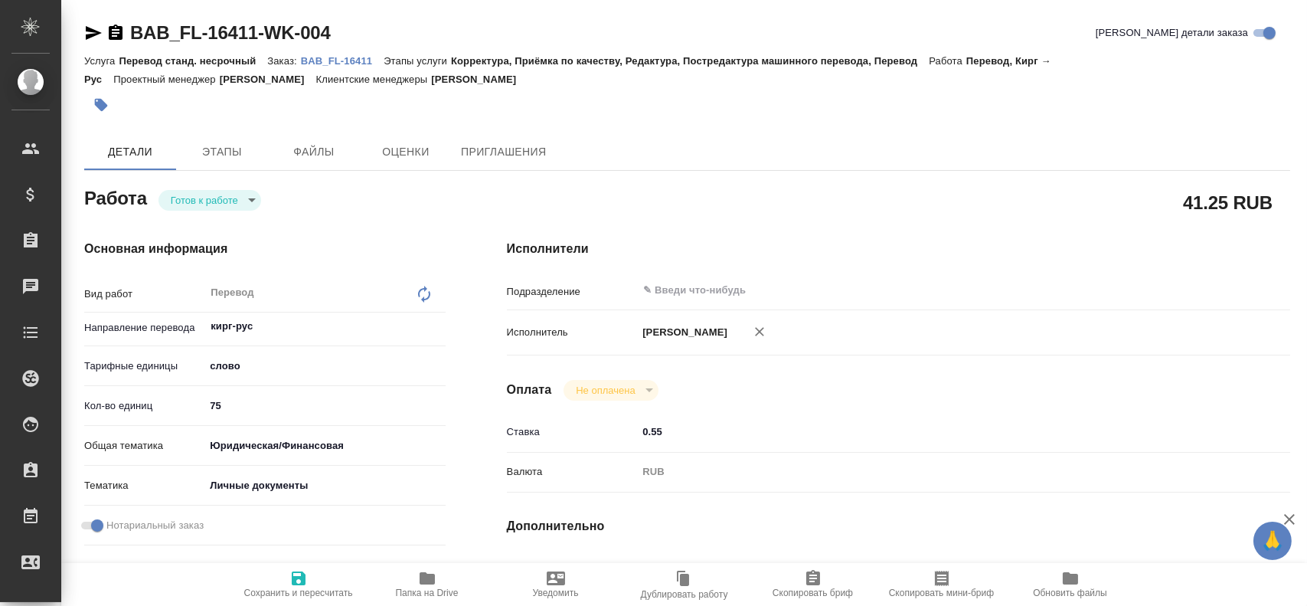
type textarea "x"
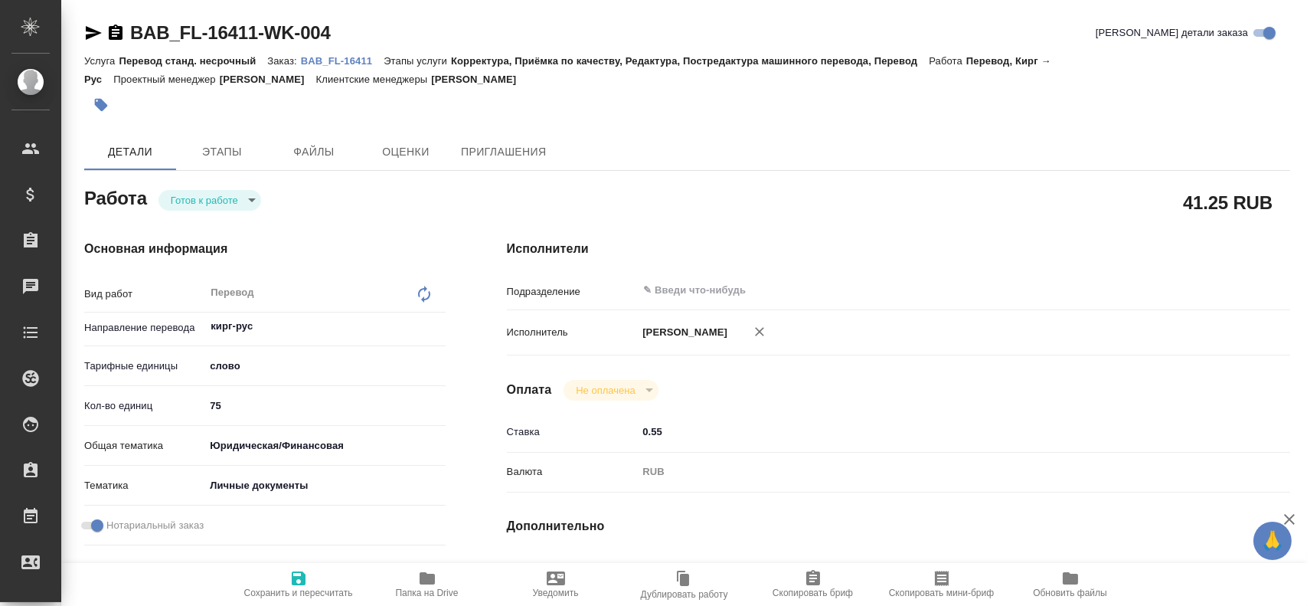
type textarea "x"
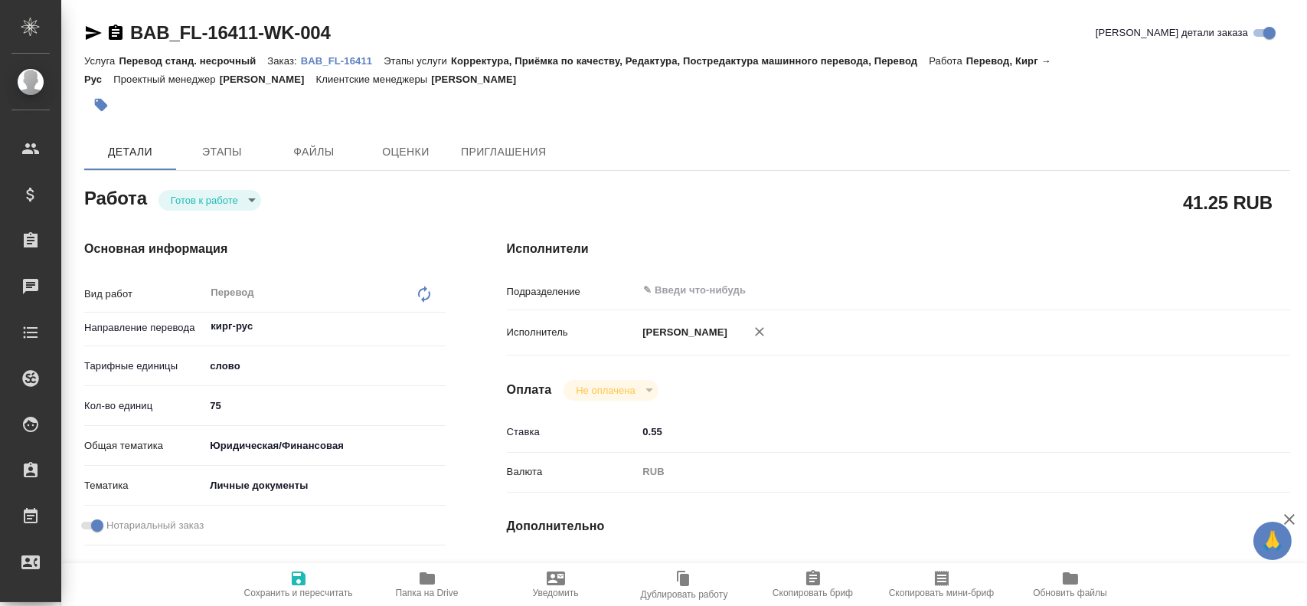
type textarea "x"
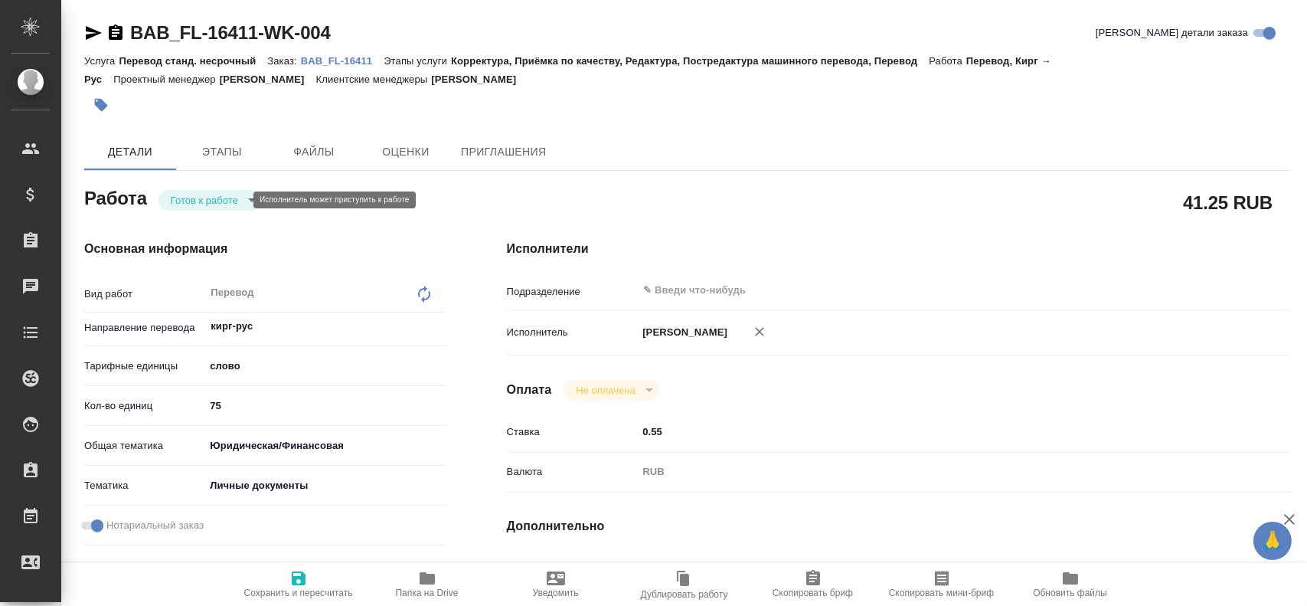
click at [211, 199] on body "🙏 .cls-1 fill:#fff; AWATERA [PERSON_NAME] Спецификации Заказы Чаты Todo Проекты…" at bounding box center [653, 303] width 1307 height 606
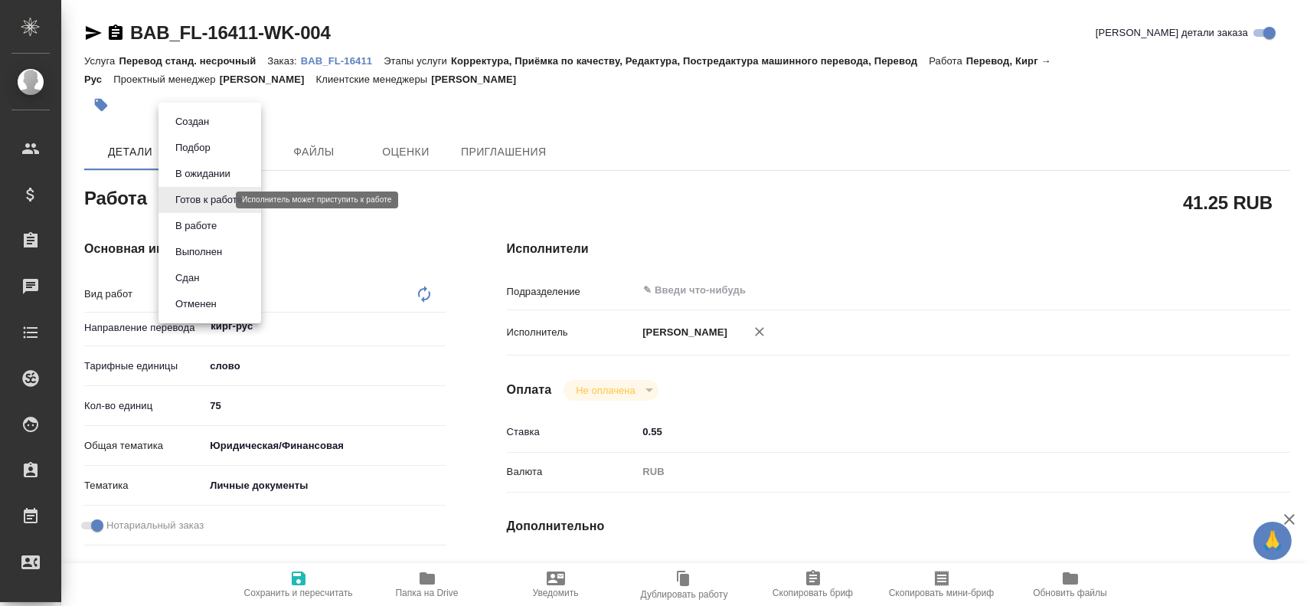
type textarea "x"
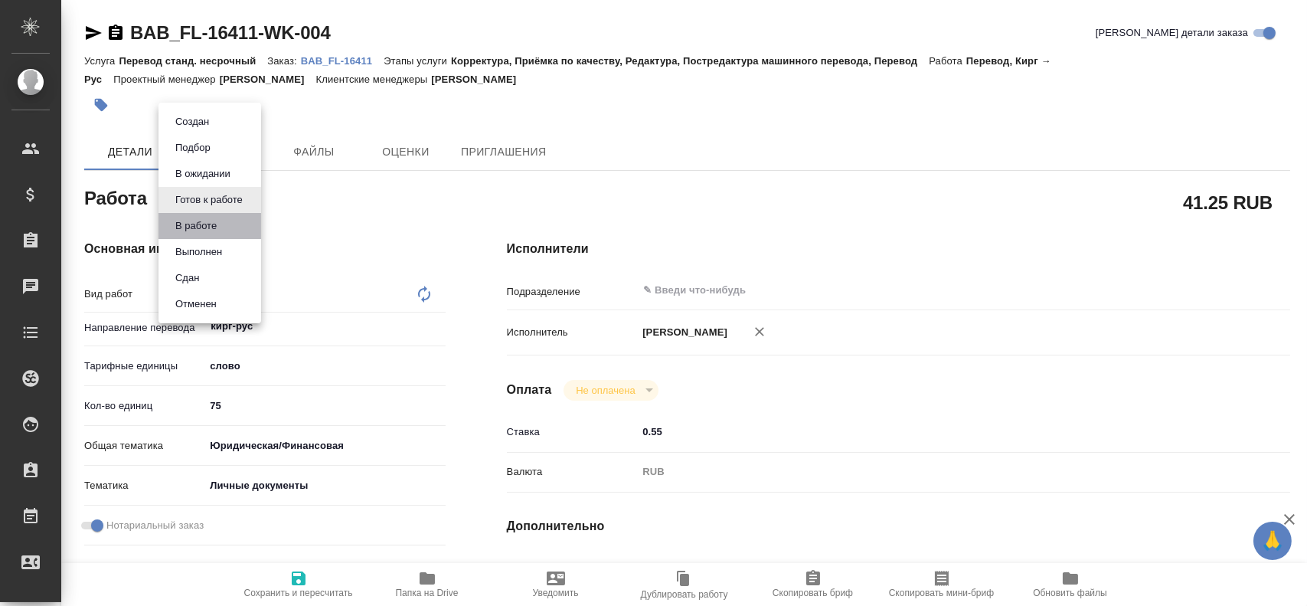
click at [203, 217] on li "В работе" at bounding box center [209, 226] width 103 height 26
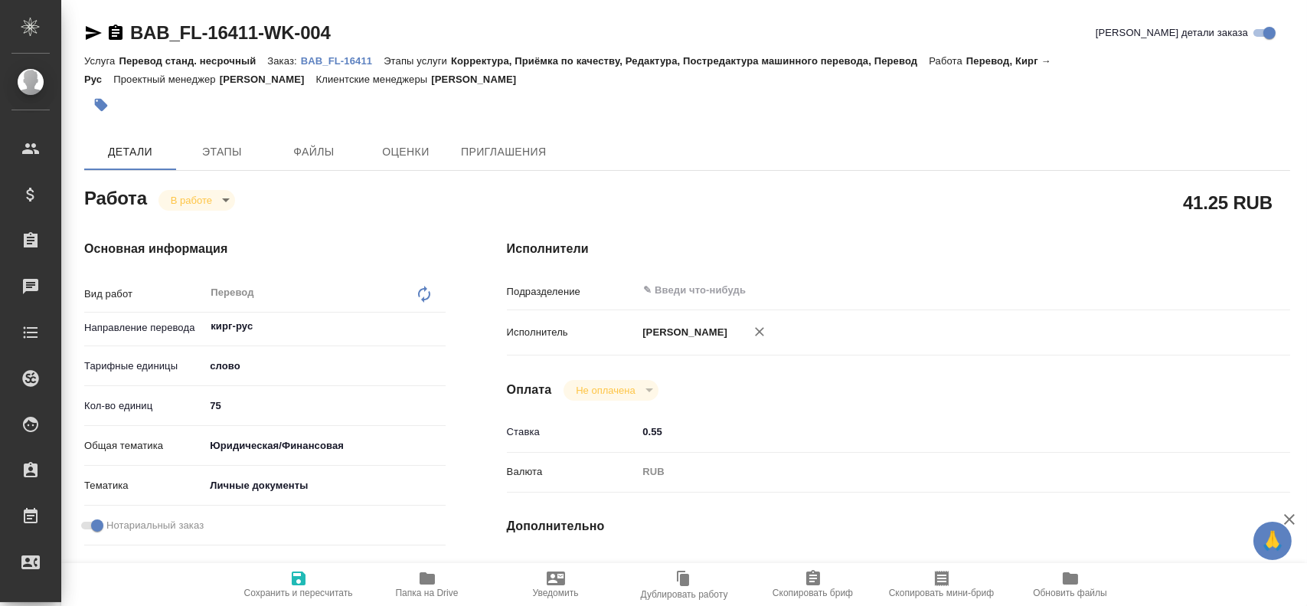
type textarea "x"
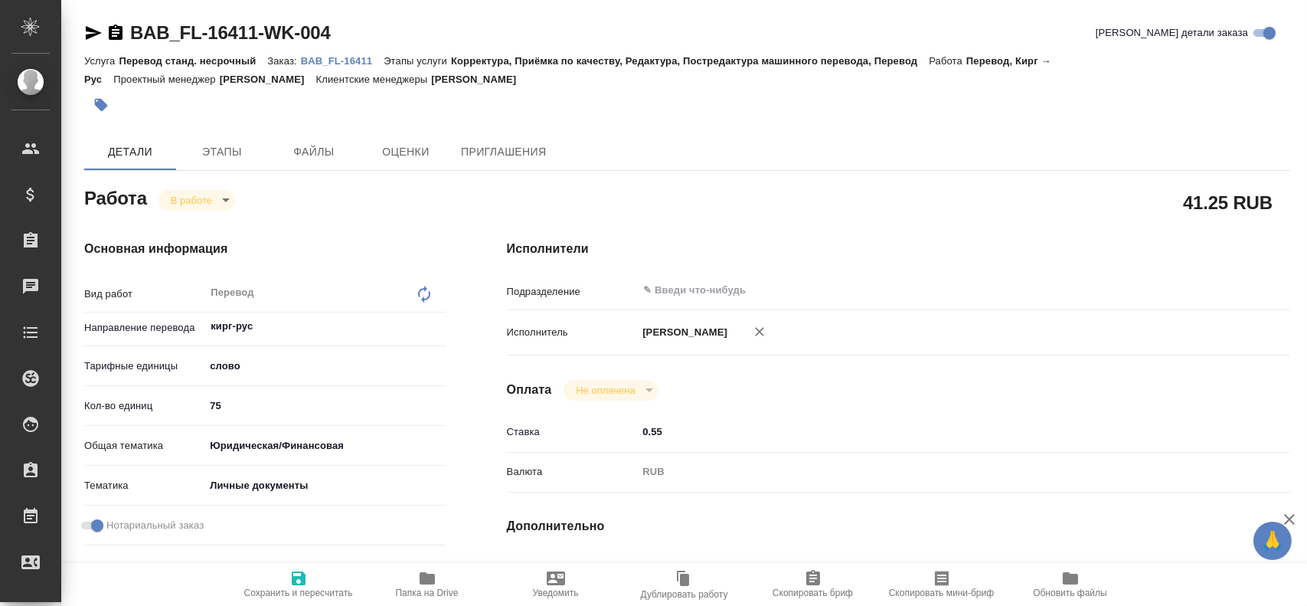
type textarea "x"
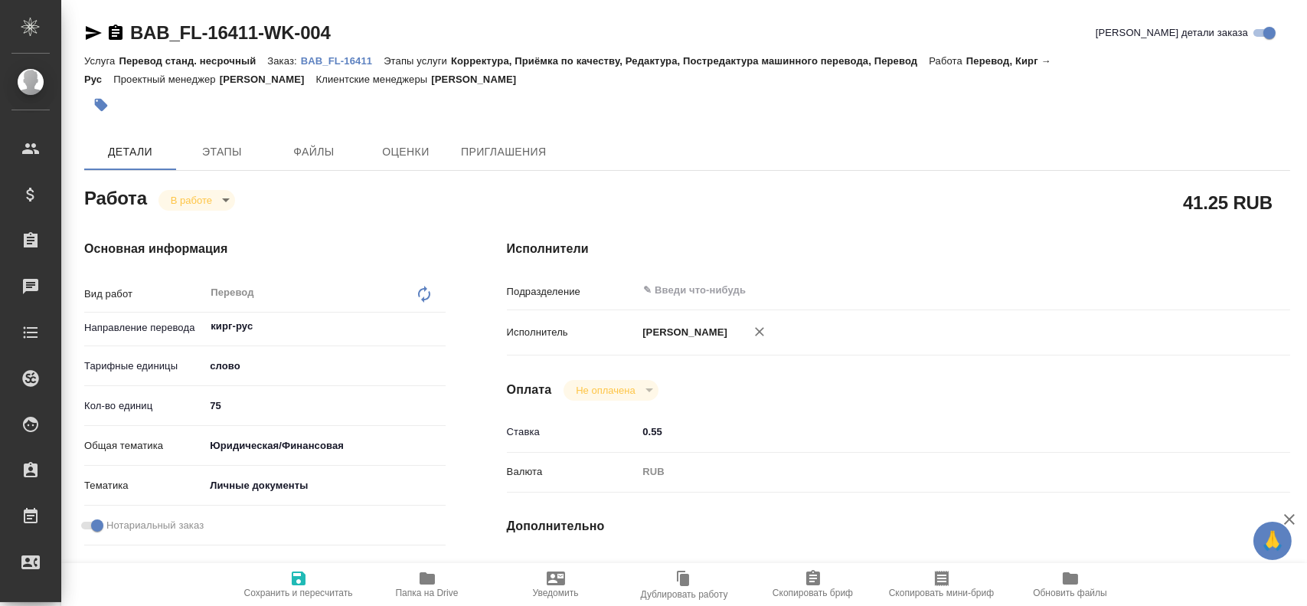
type textarea "x"
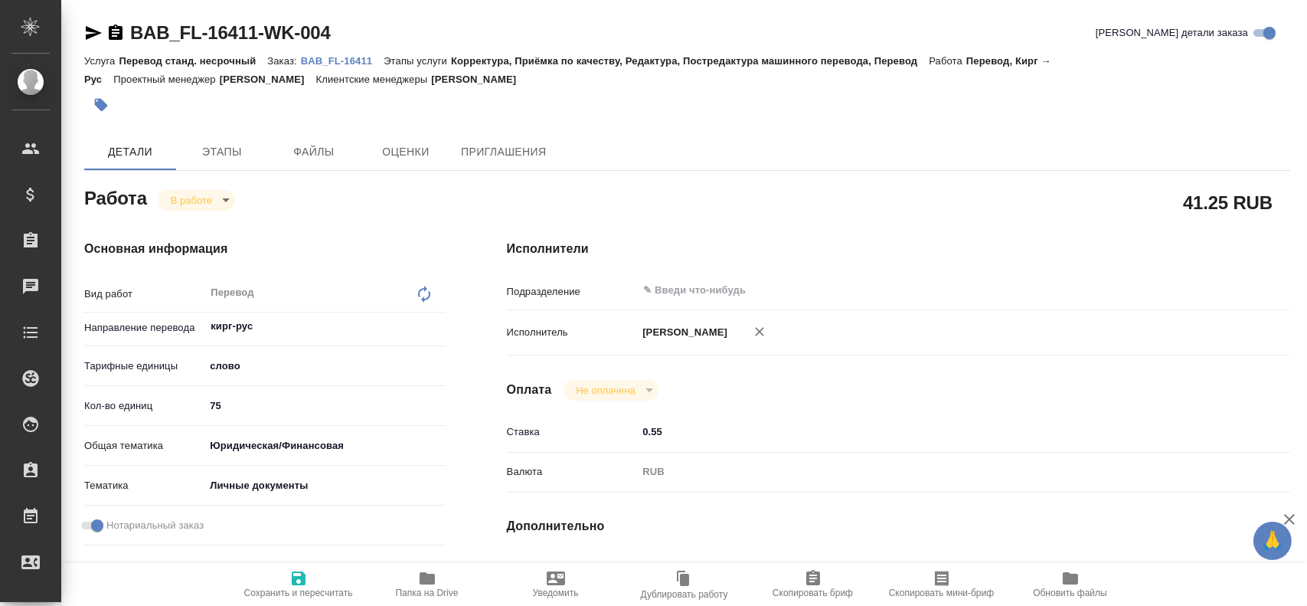
type textarea "x"
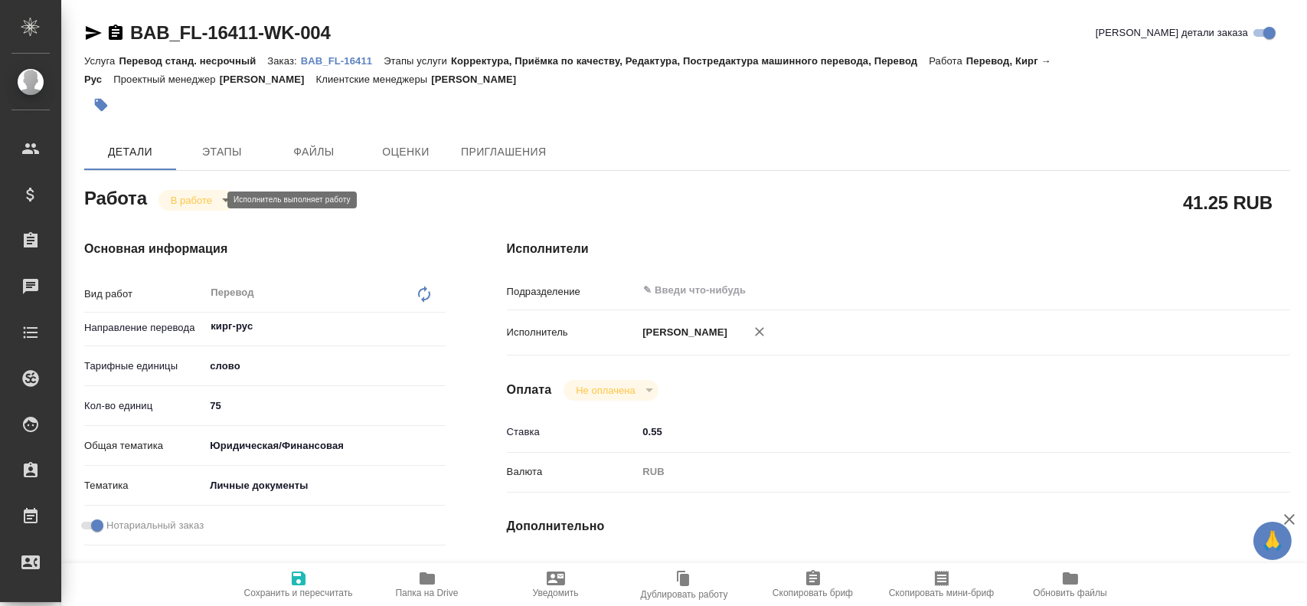
click at [185, 205] on body "🙏 .cls-1 fill:#fff; AWATERA [PERSON_NAME] Спецификации Заказы 0 Чаты Todo Проек…" at bounding box center [653, 303] width 1307 height 606
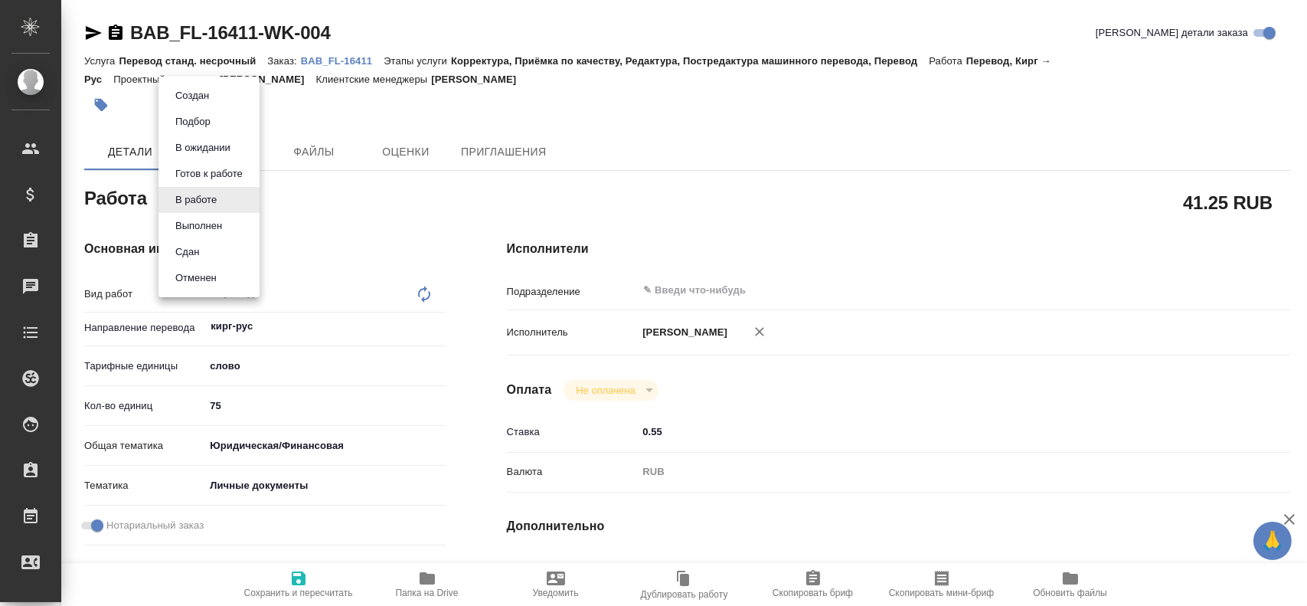
click at [207, 245] on li "Сдан" at bounding box center [208, 252] width 101 height 26
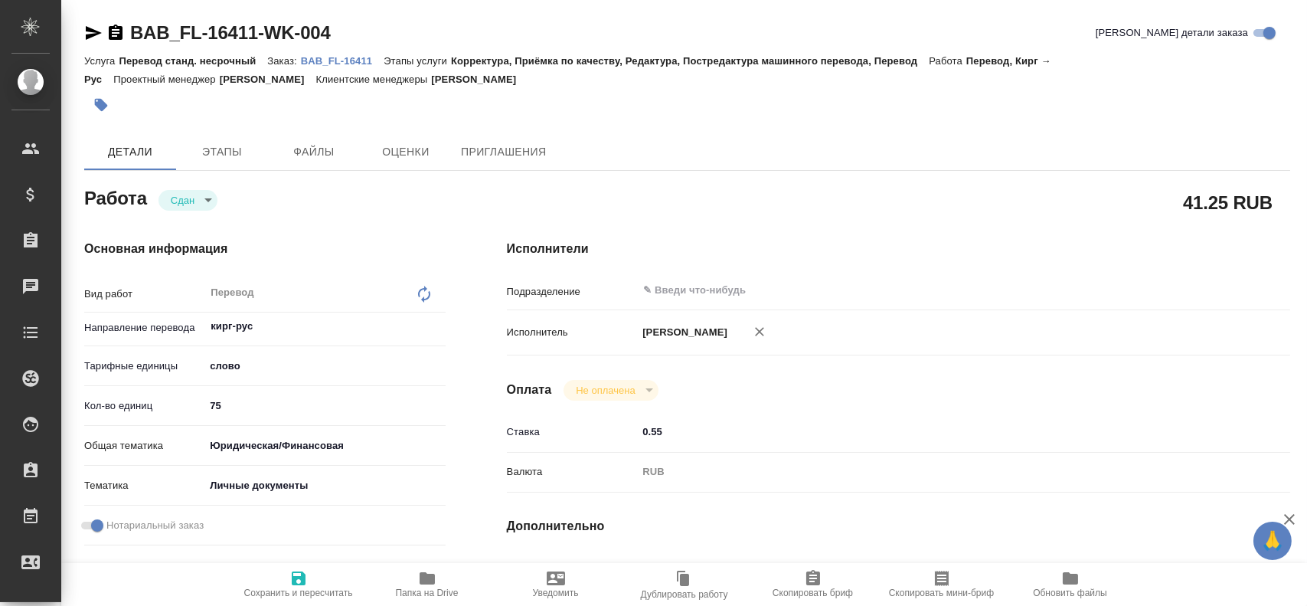
type textarea "x"
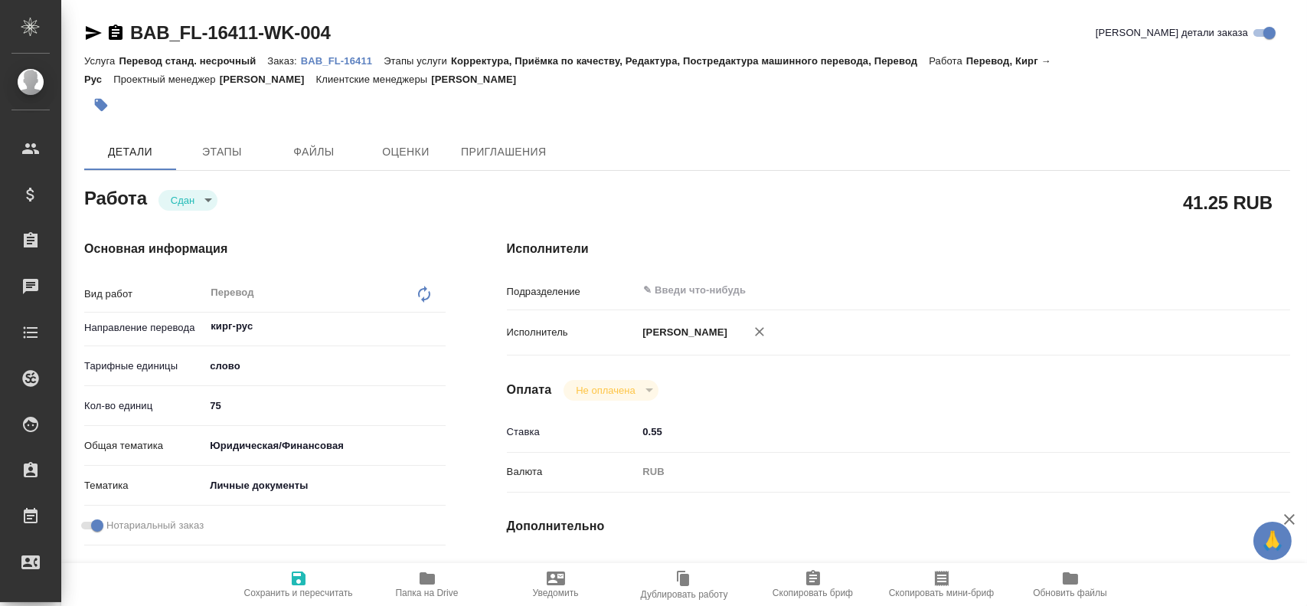
type textarea "x"
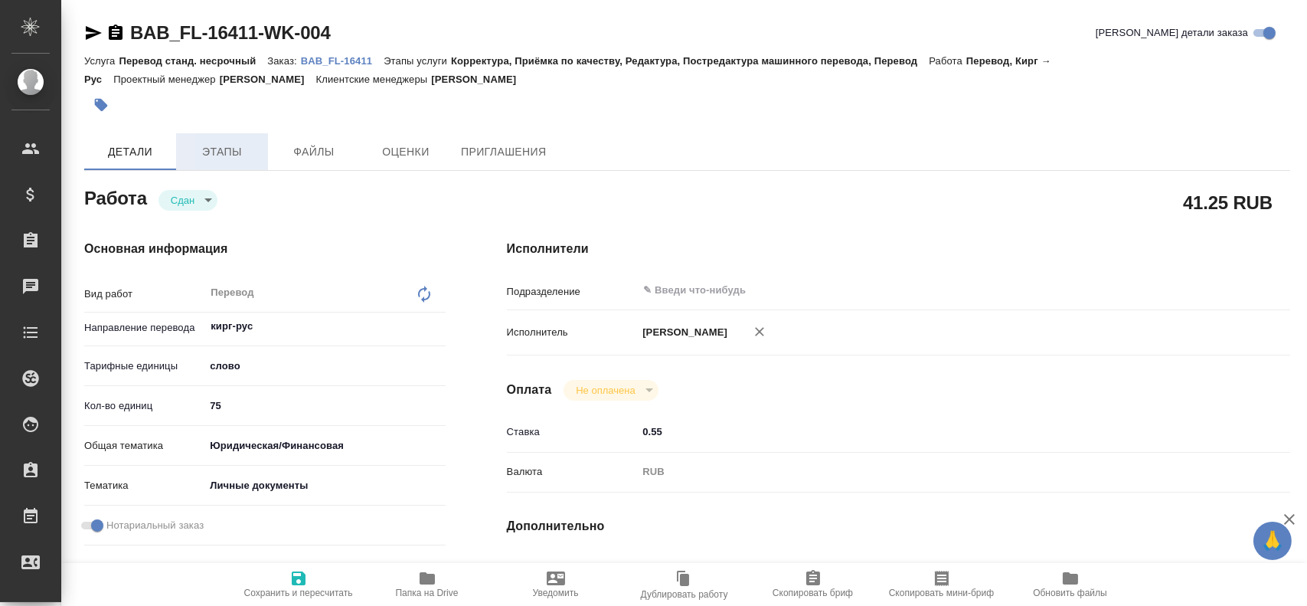
type textarea "x"
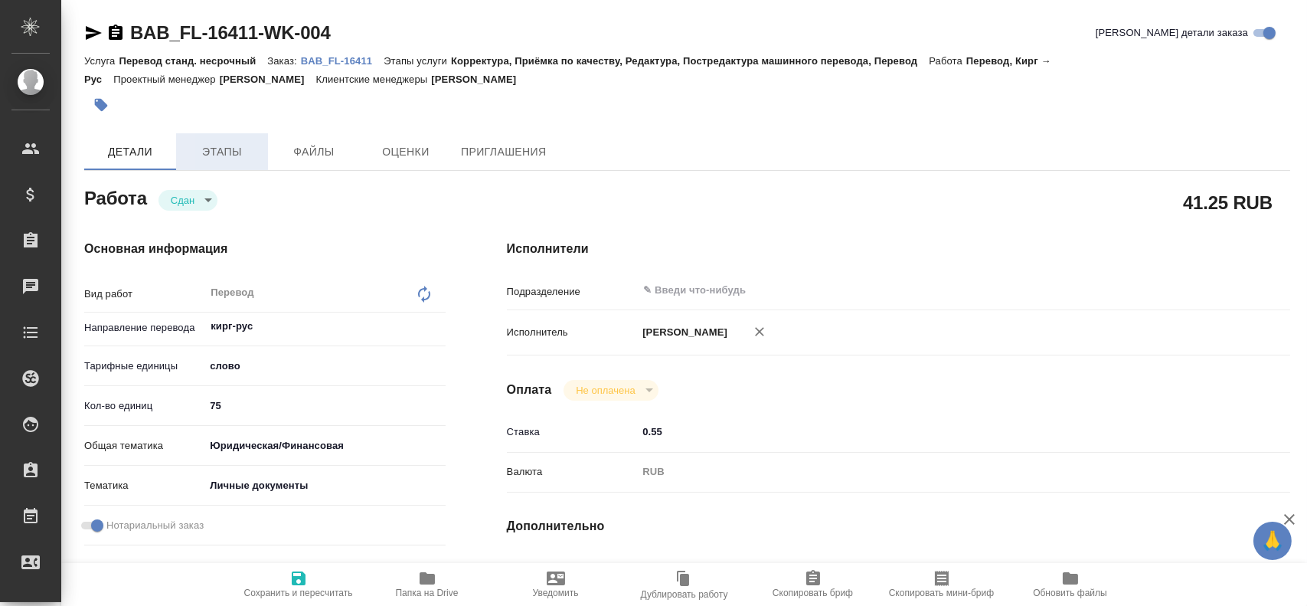
click at [202, 158] on span "Этапы" at bounding box center [221, 151] width 73 height 19
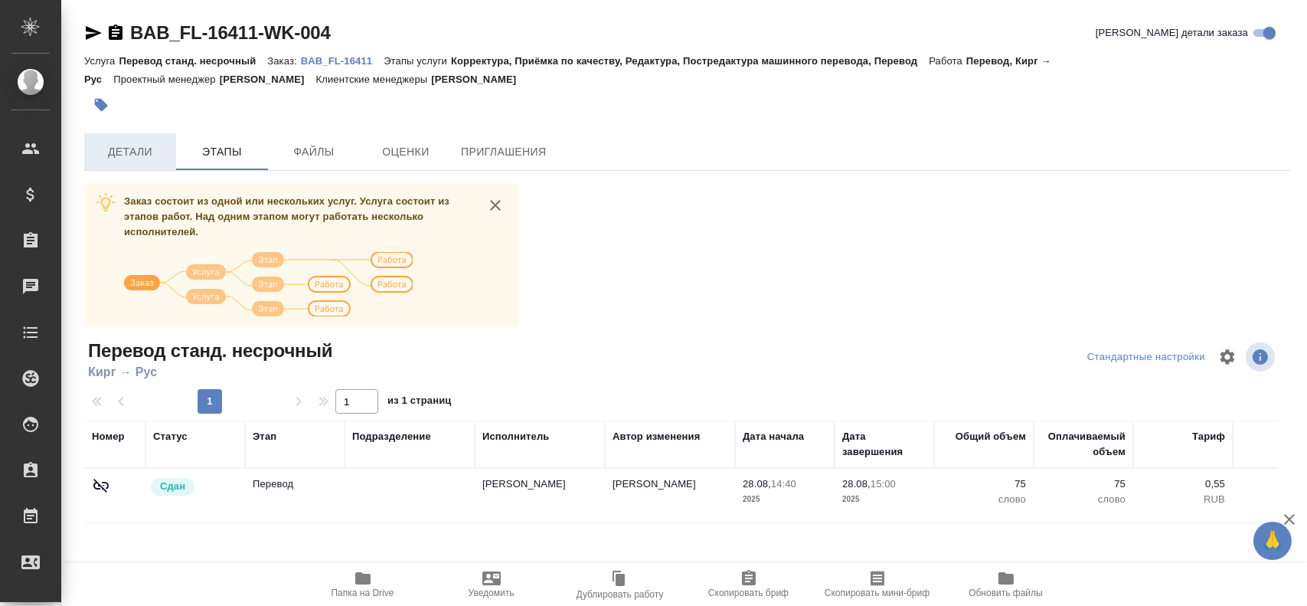
click at [113, 158] on span "Детали" at bounding box center [129, 151] width 73 height 19
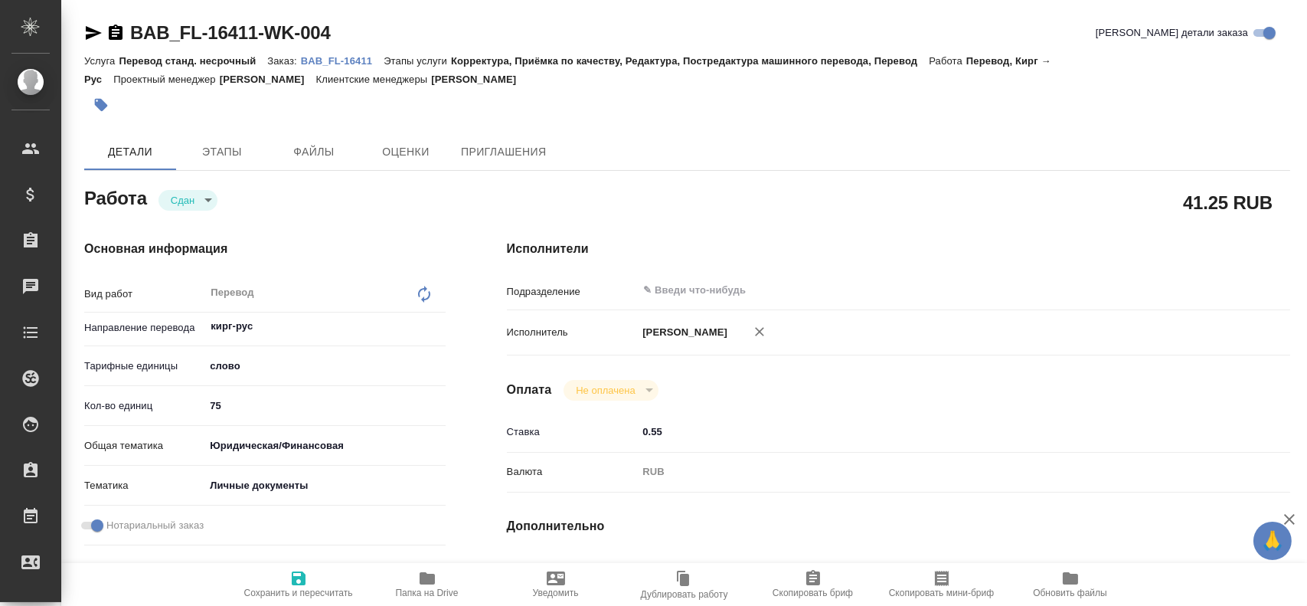
type textarea "x"
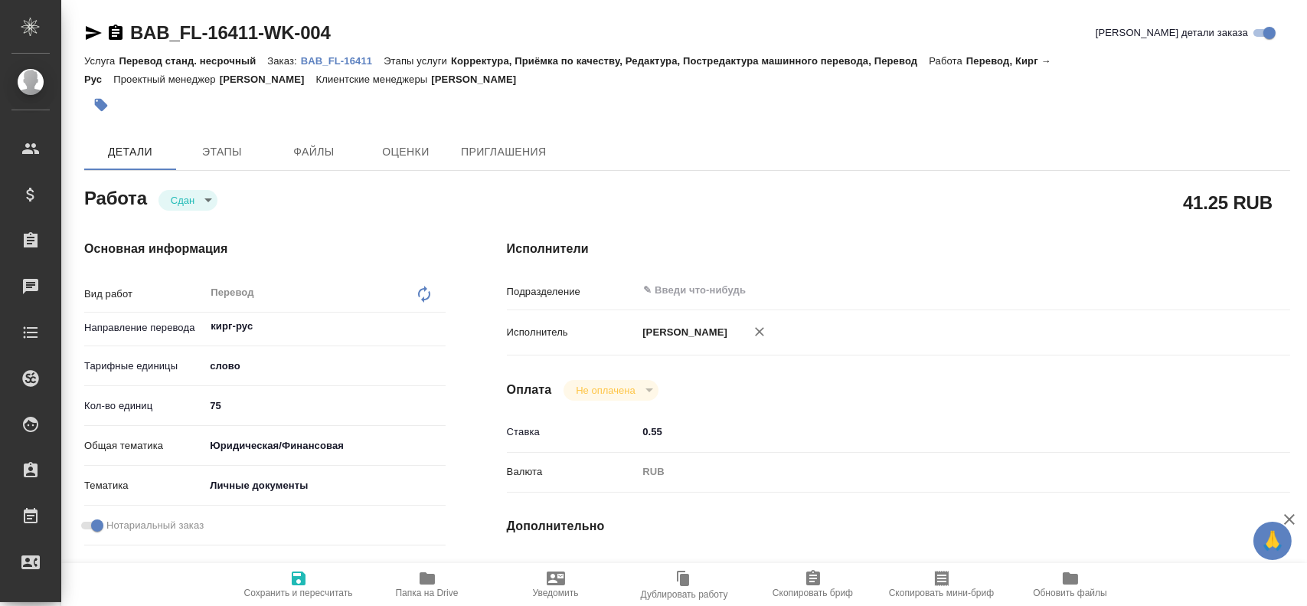
type textarea "x"
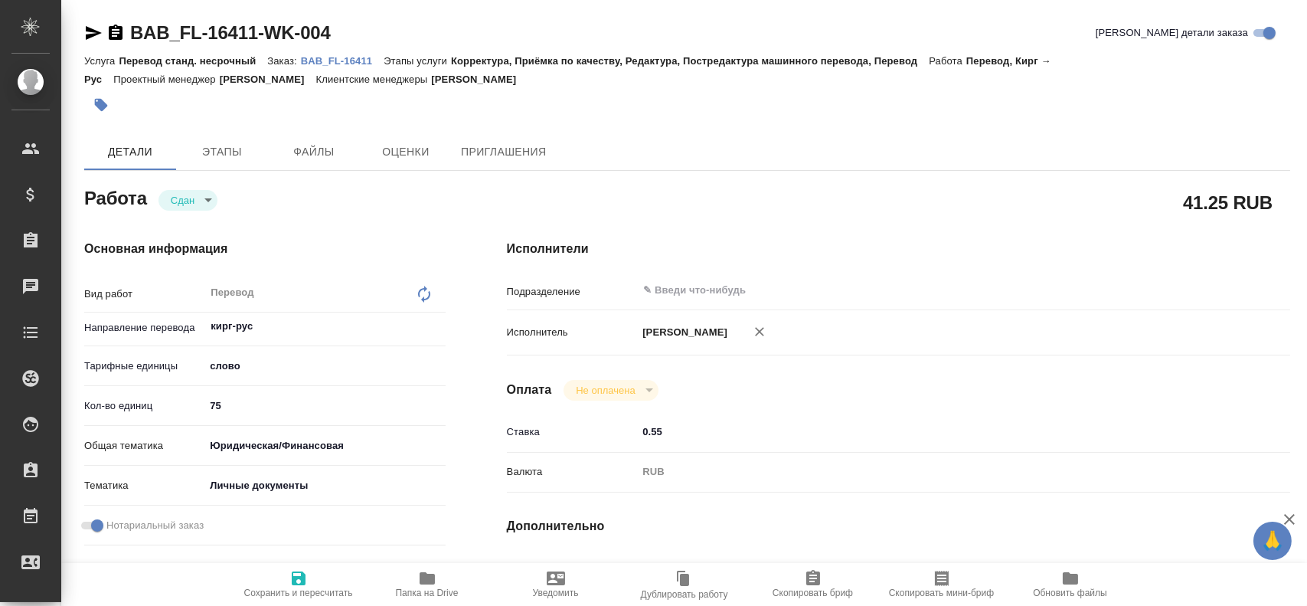
type textarea "x"
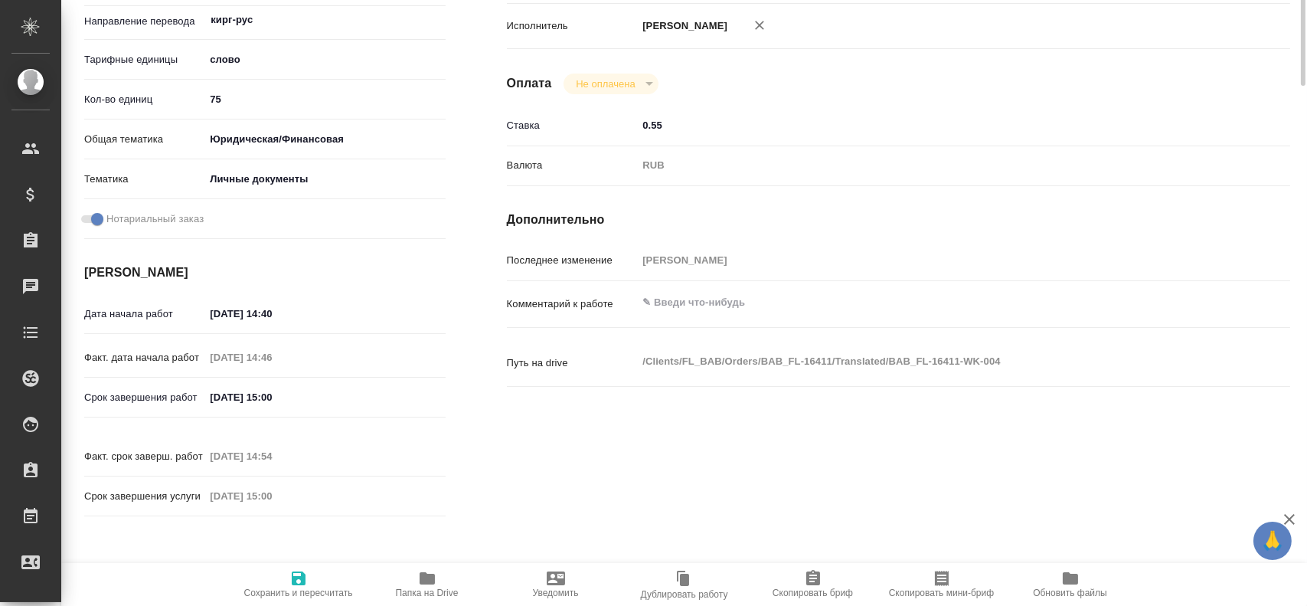
scroll to position [536, 0]
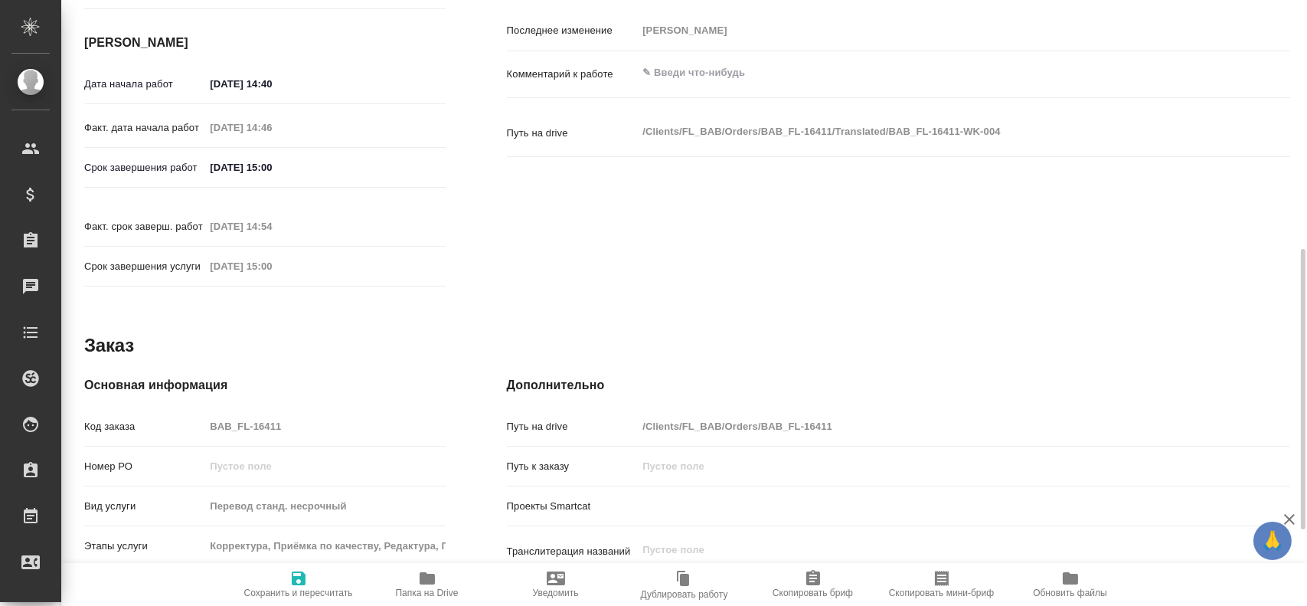
type textarea "x"
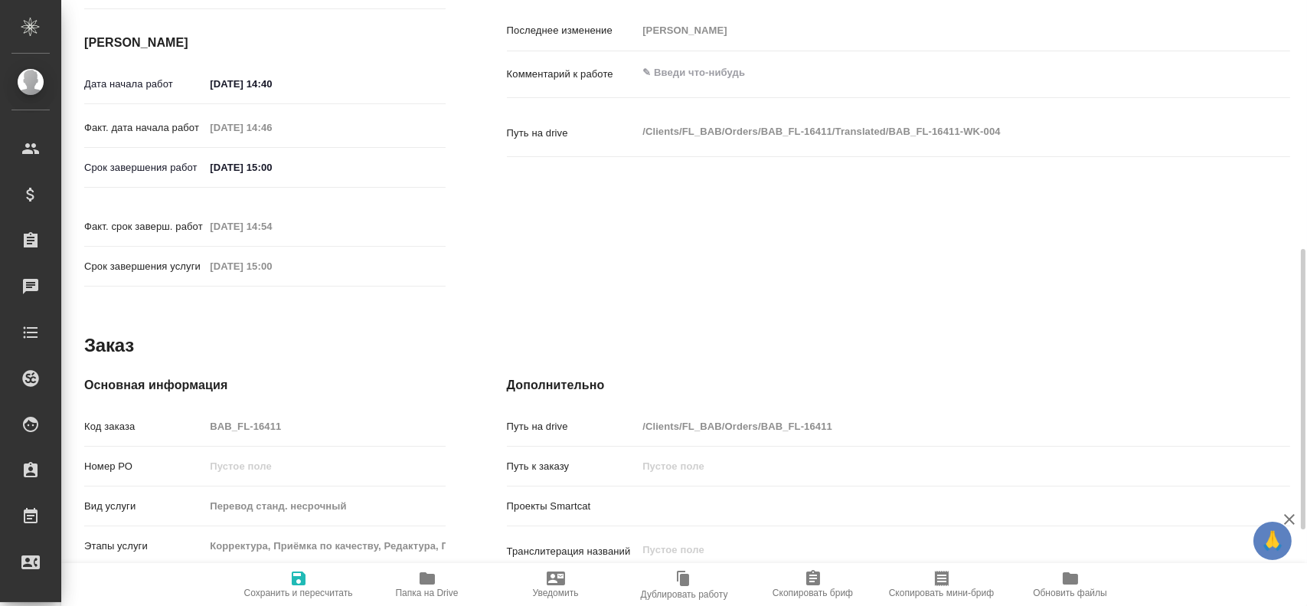
type textarea "x"
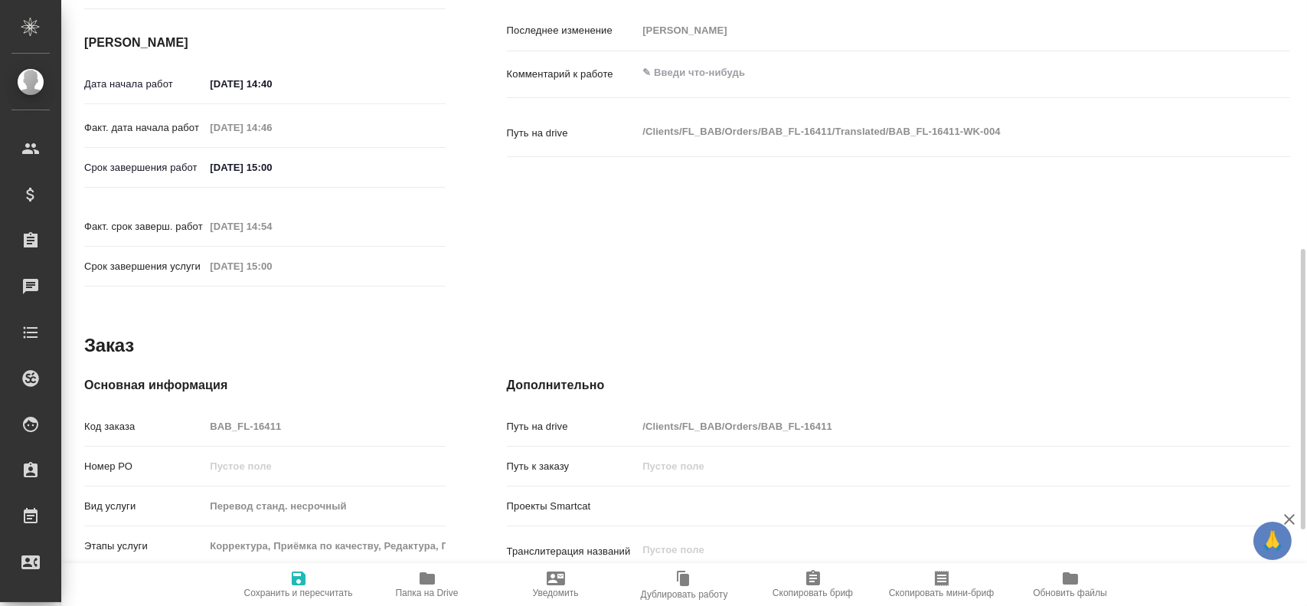
click at [202, 413] on div "Код заказа BAB_FL-16411" at bounding box center [264, 426] width 361 height 27
type textarea "x"
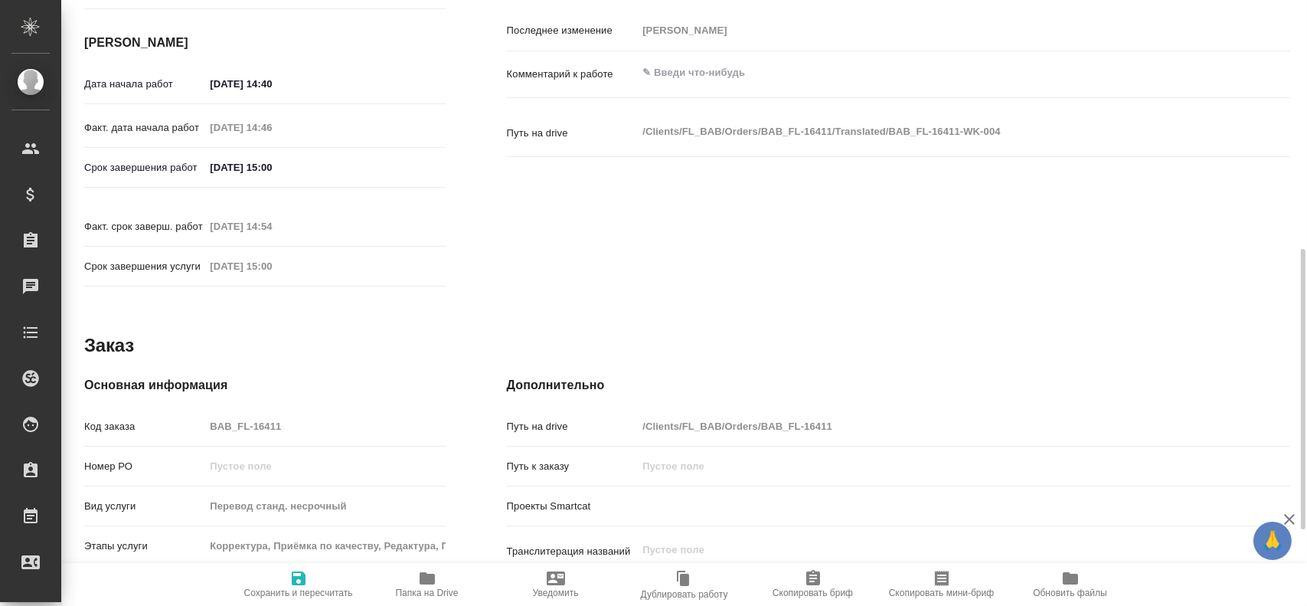
type textarea "x"
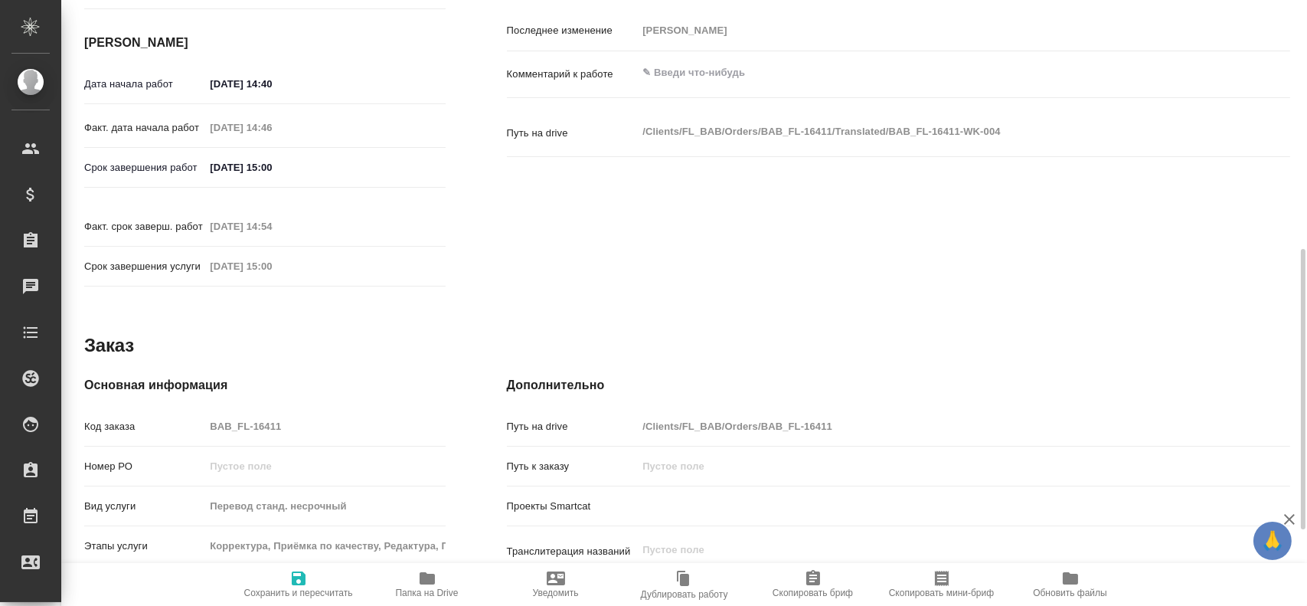
type textarea "x"
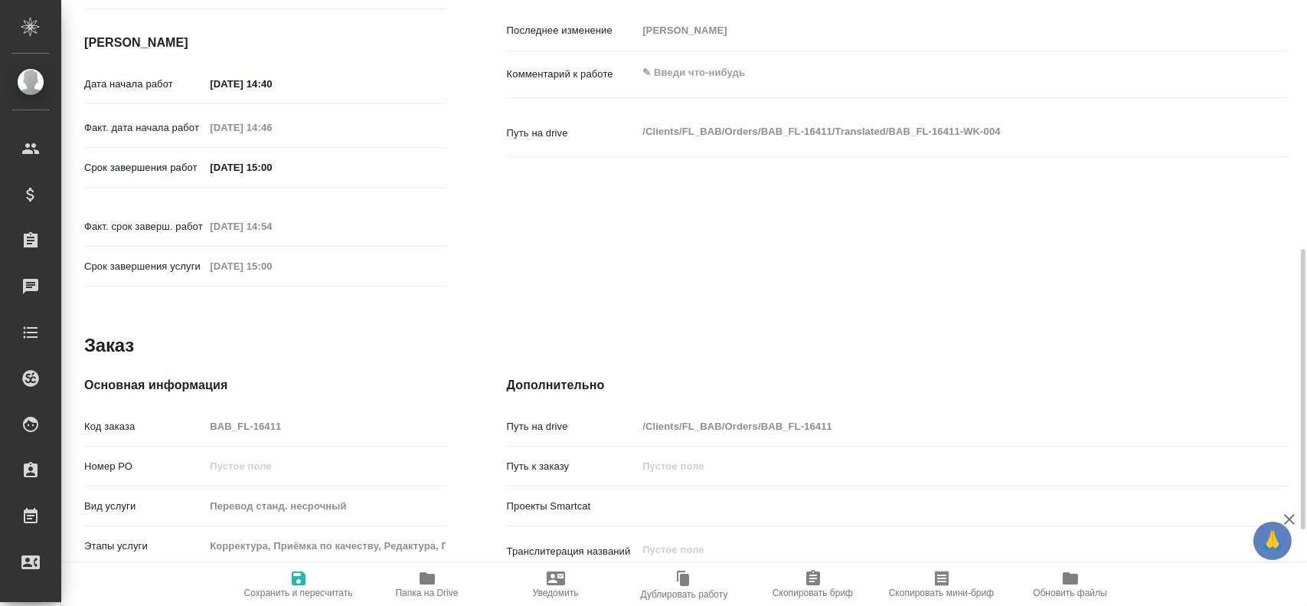
type textarea "x"
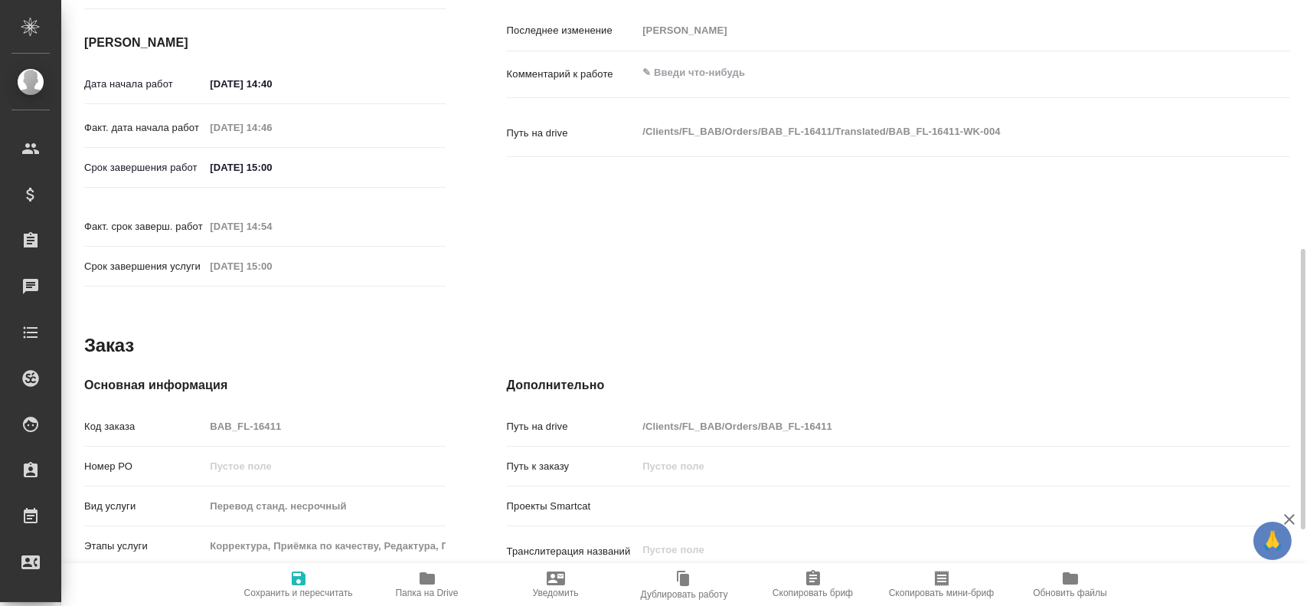
type textarea "x"
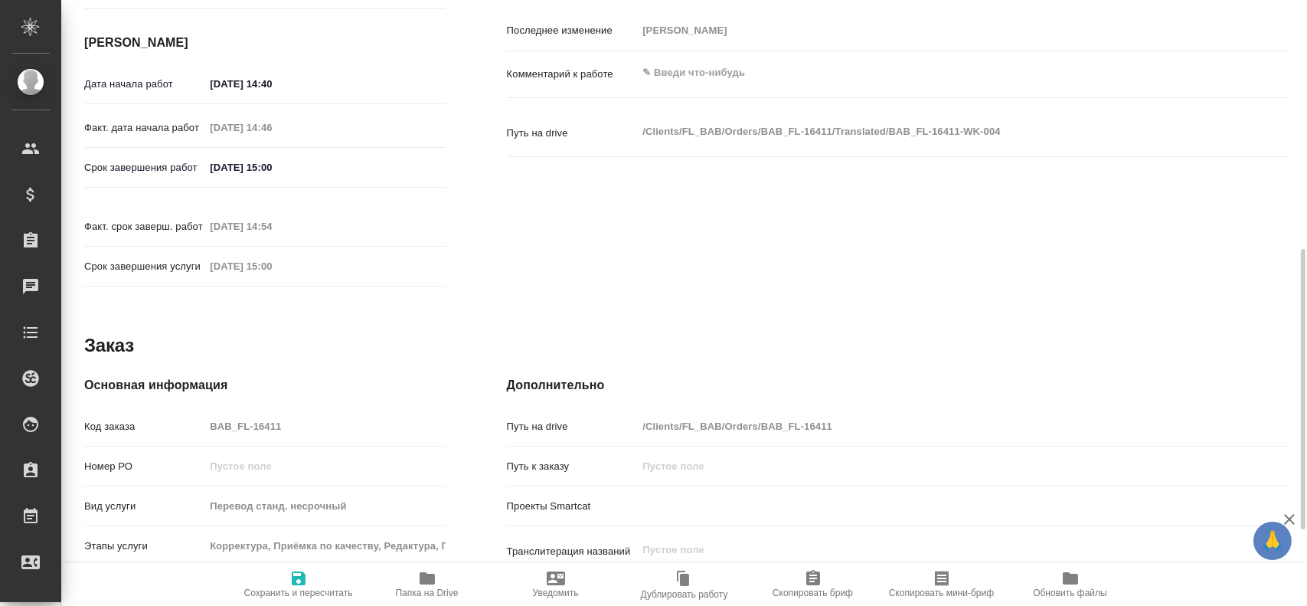
type textarea "x"
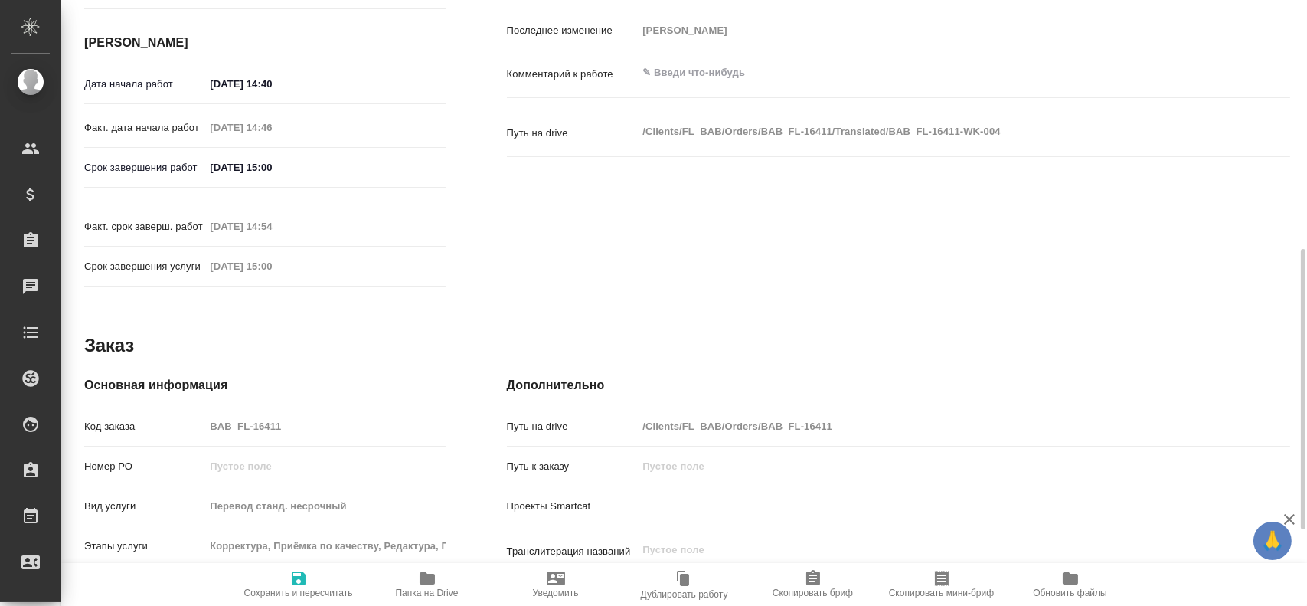
type textarea "x"
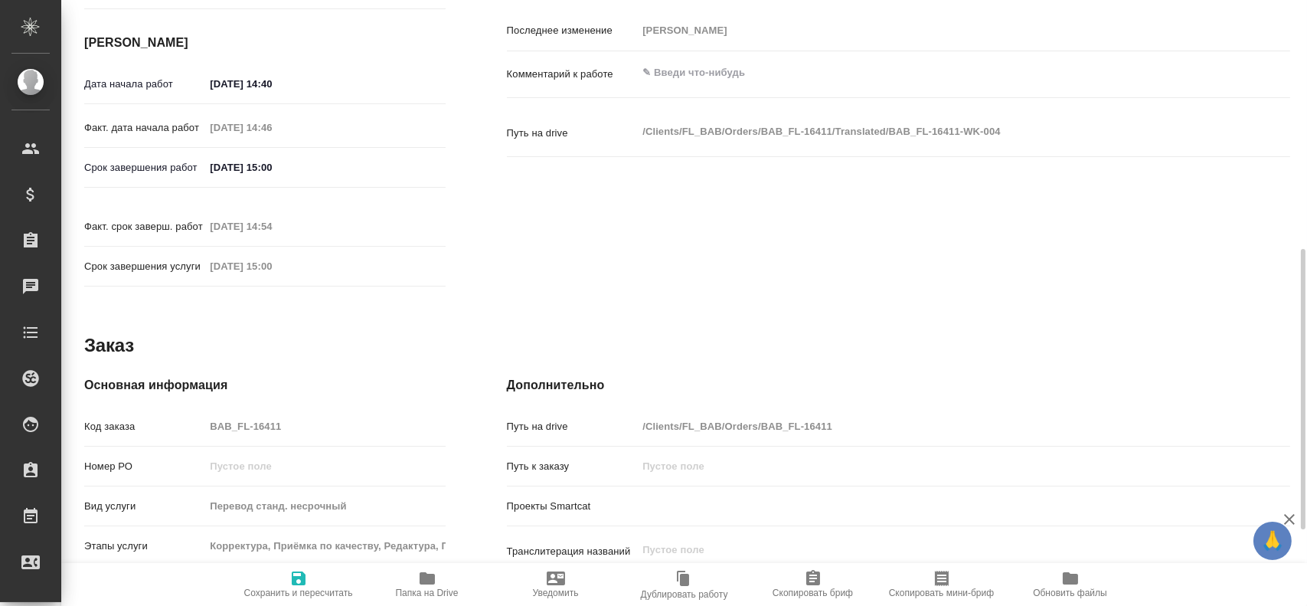
type textarea "x"
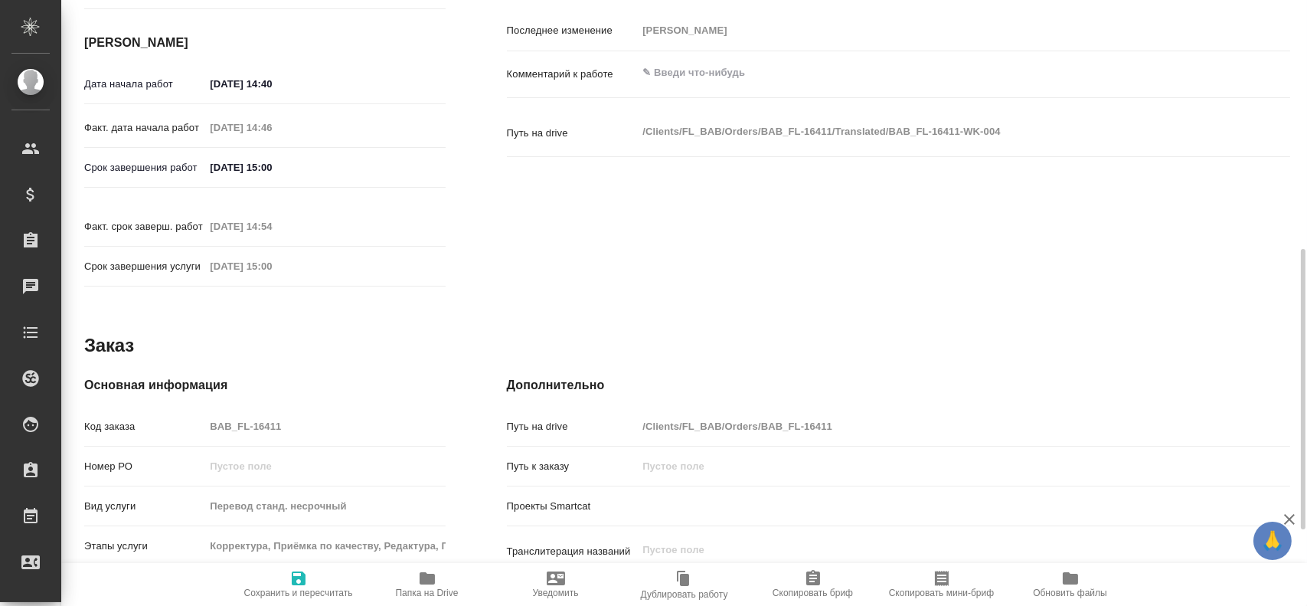
type textarea "x"
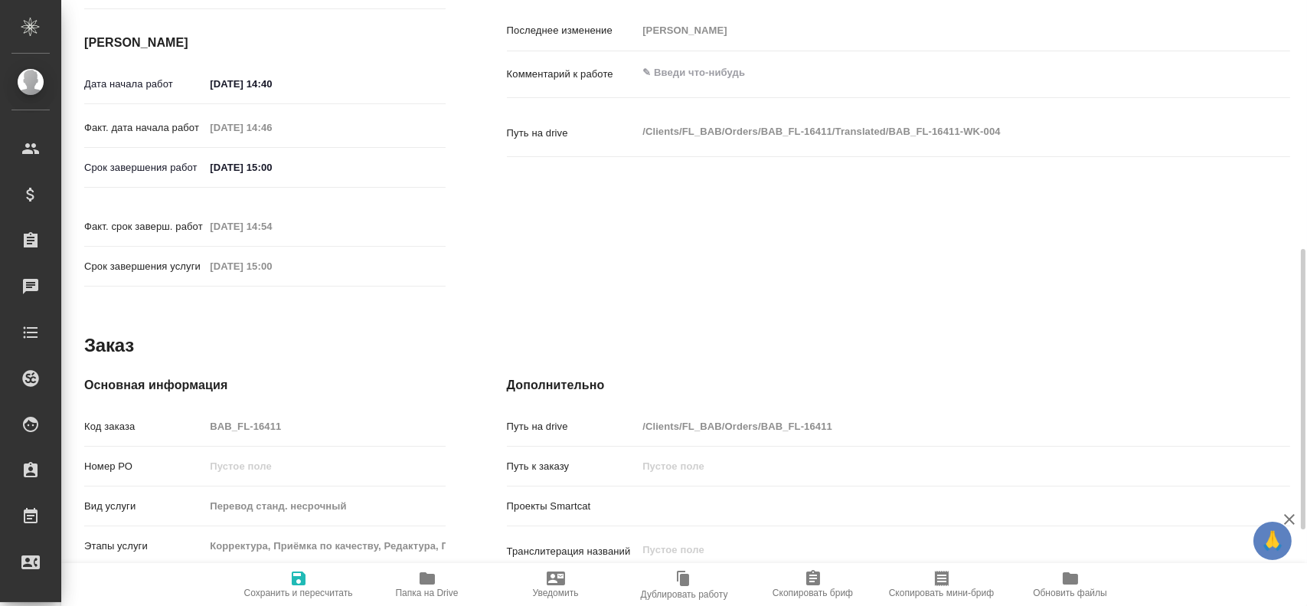
type textarea "x"
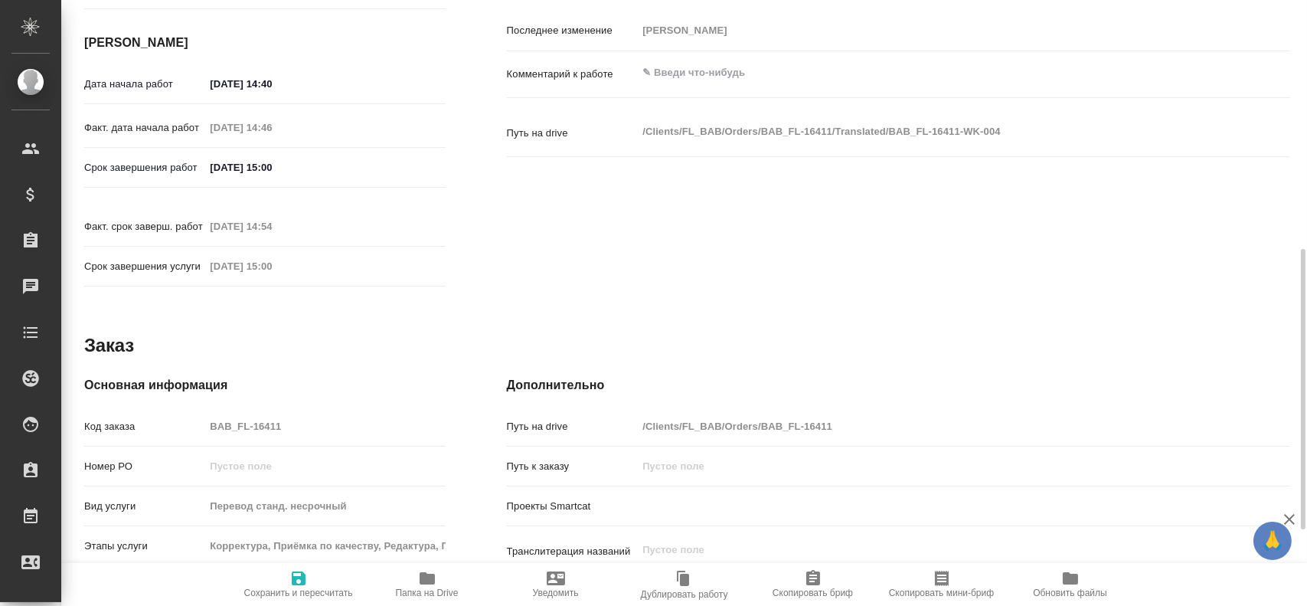
type textarea "x"
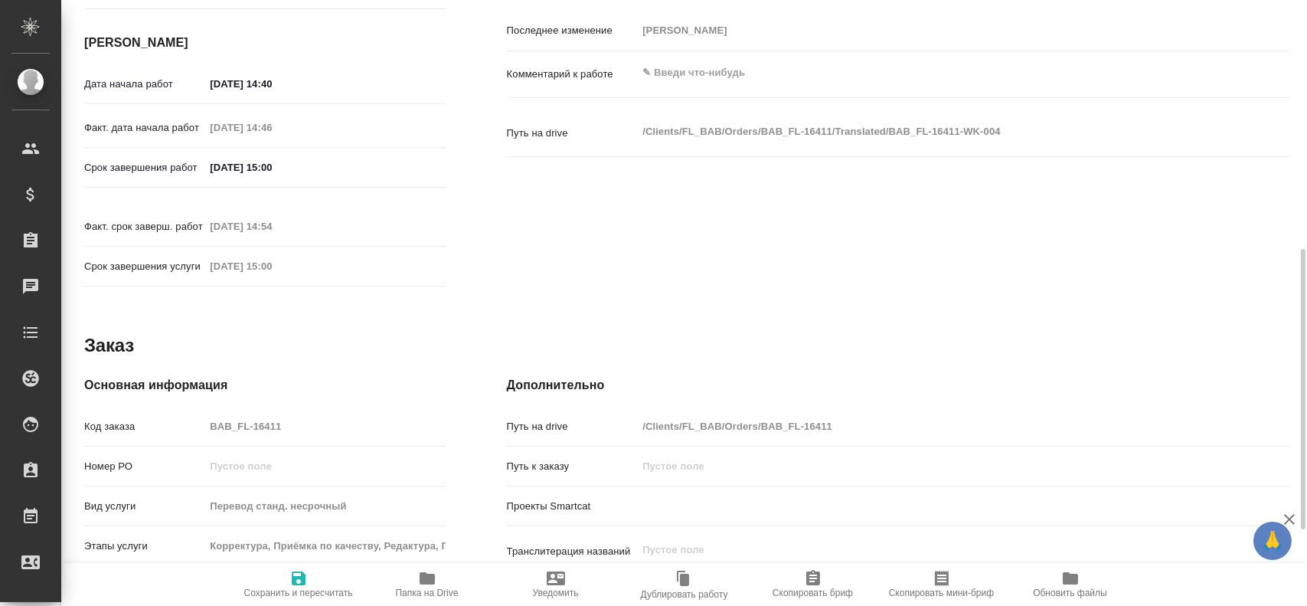
type textarea "x"
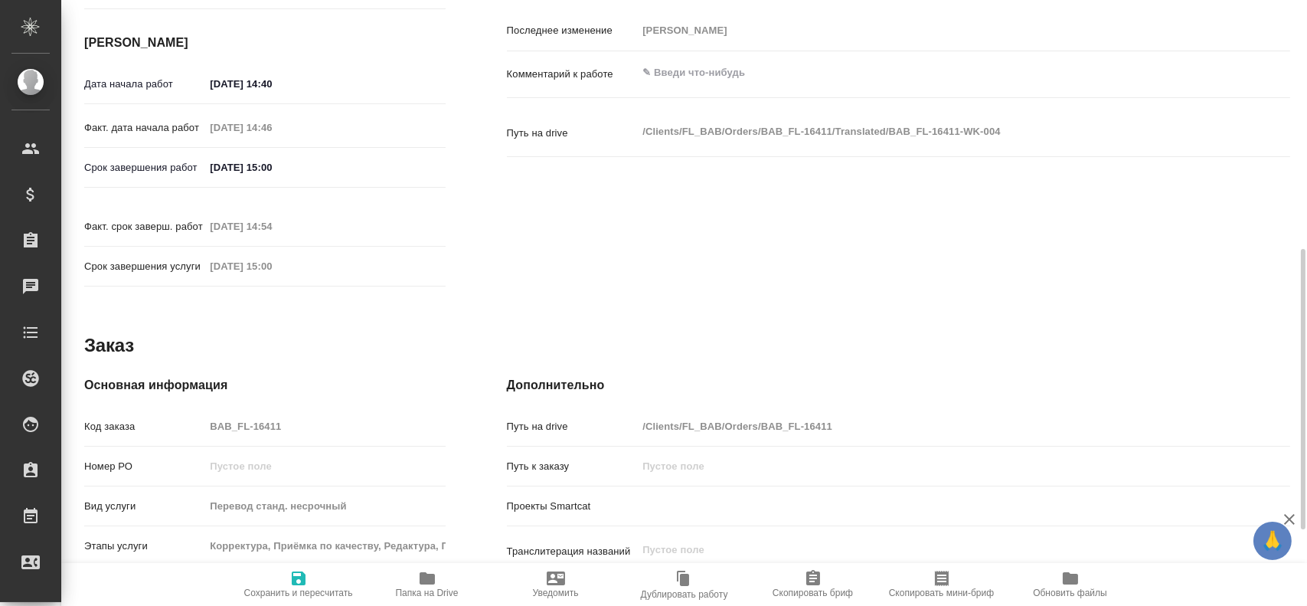
type textarea "x"
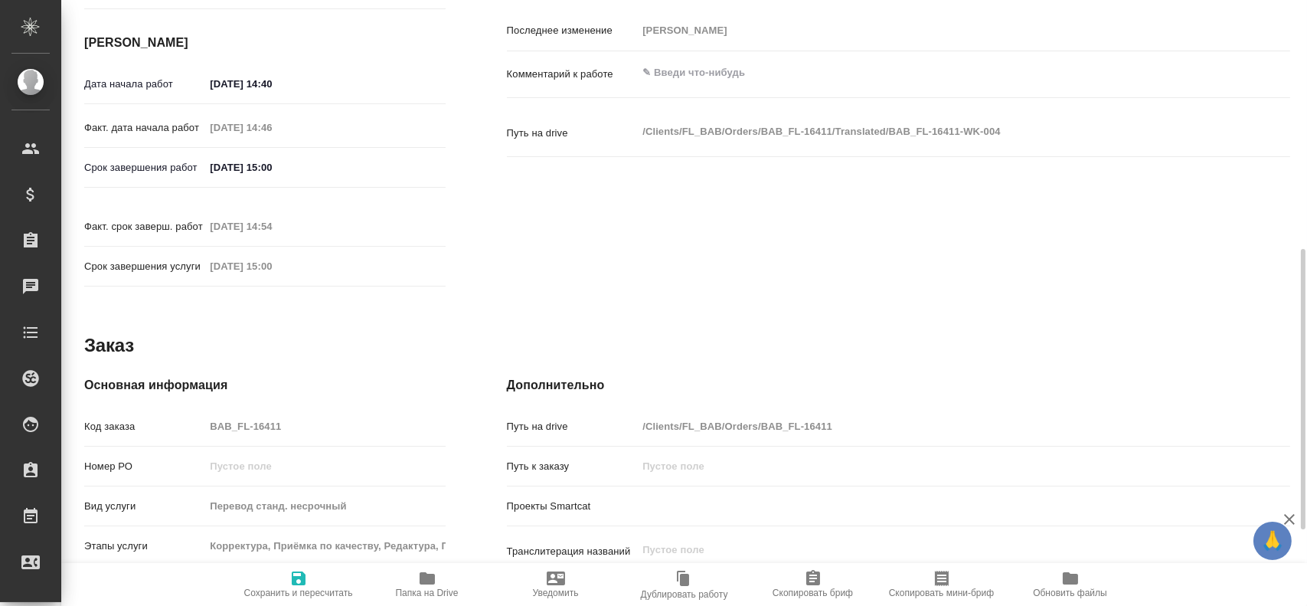
type textarea "x"
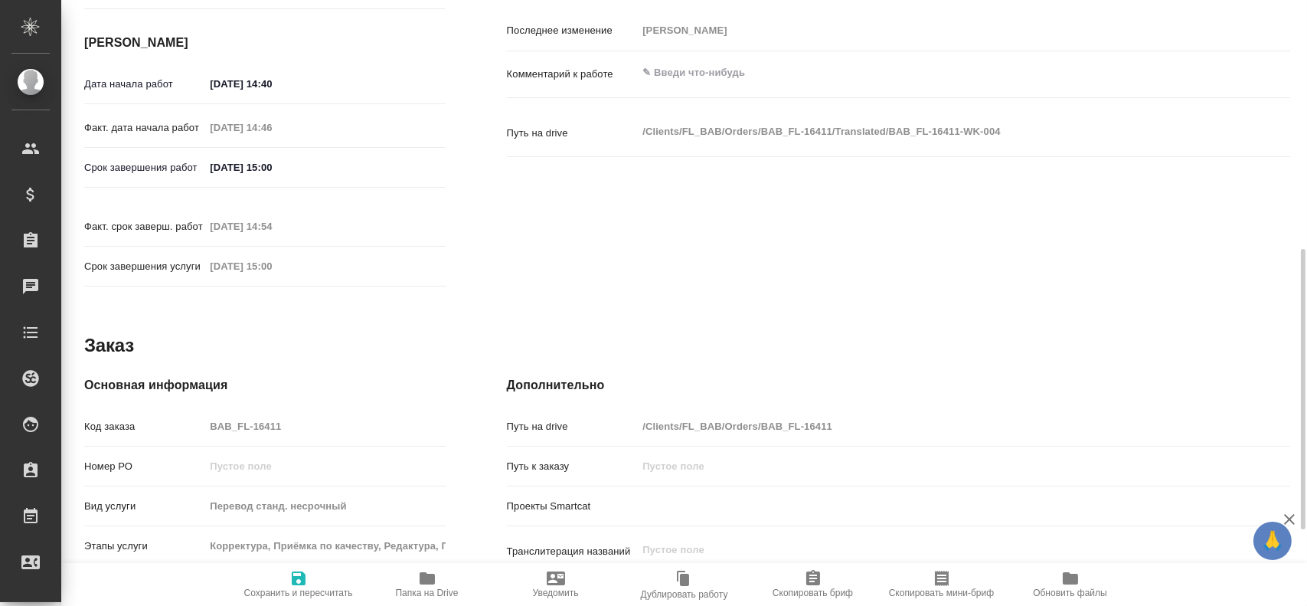
type textarea "x"
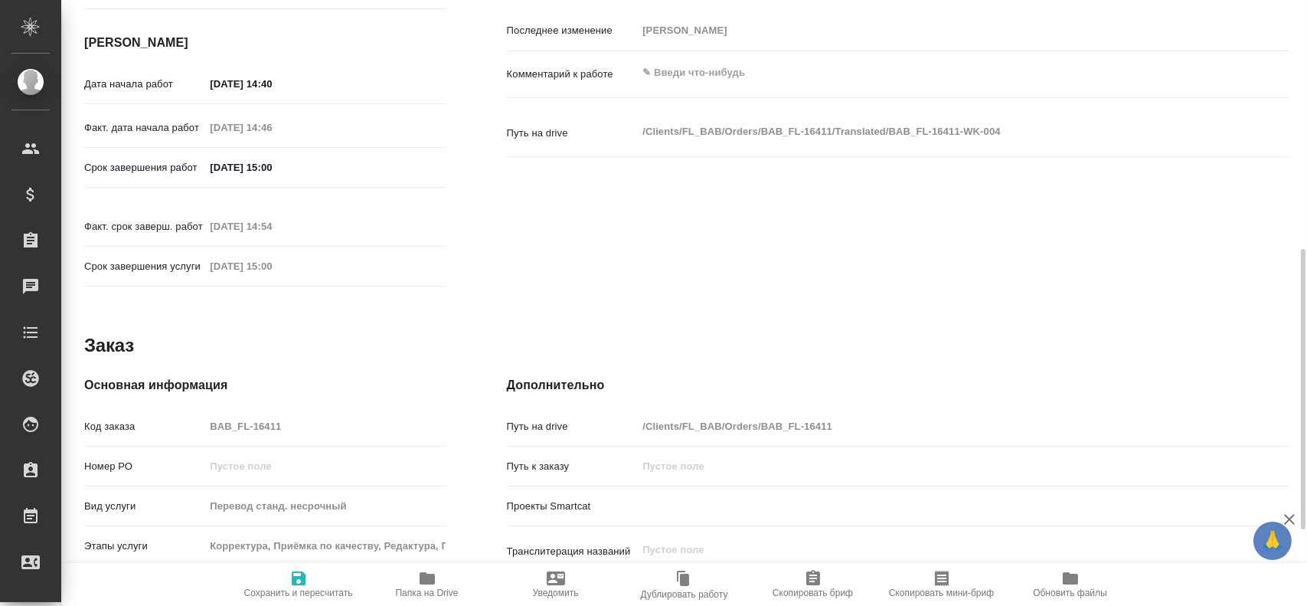
type textarea "x"
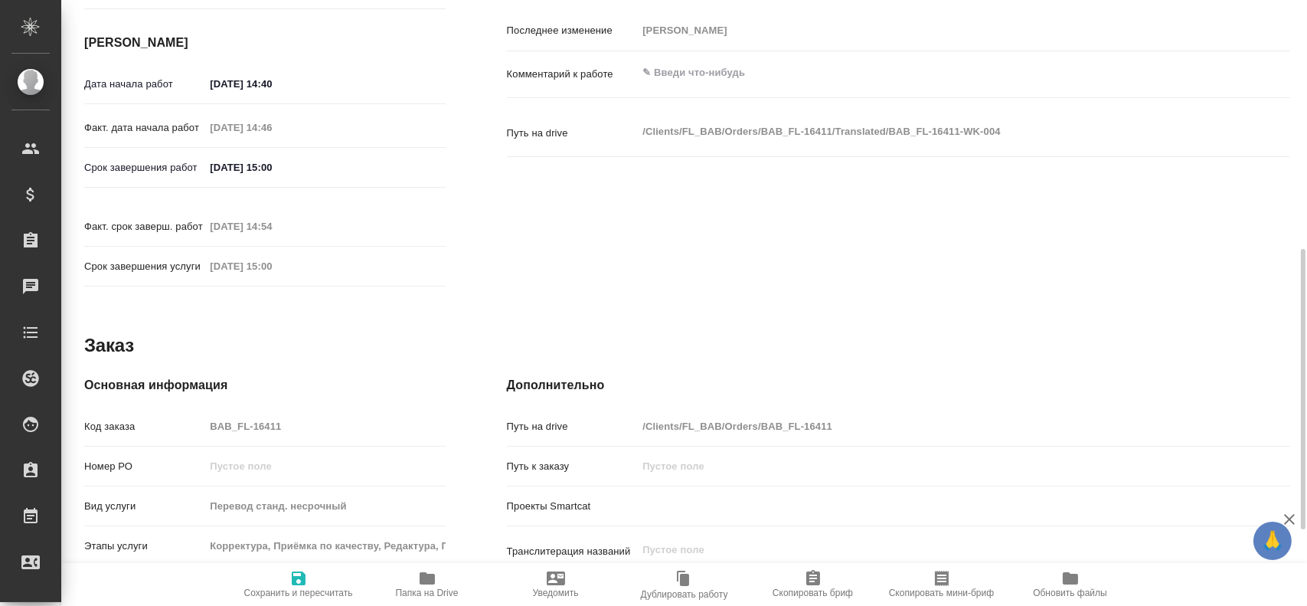
type textarea "x"
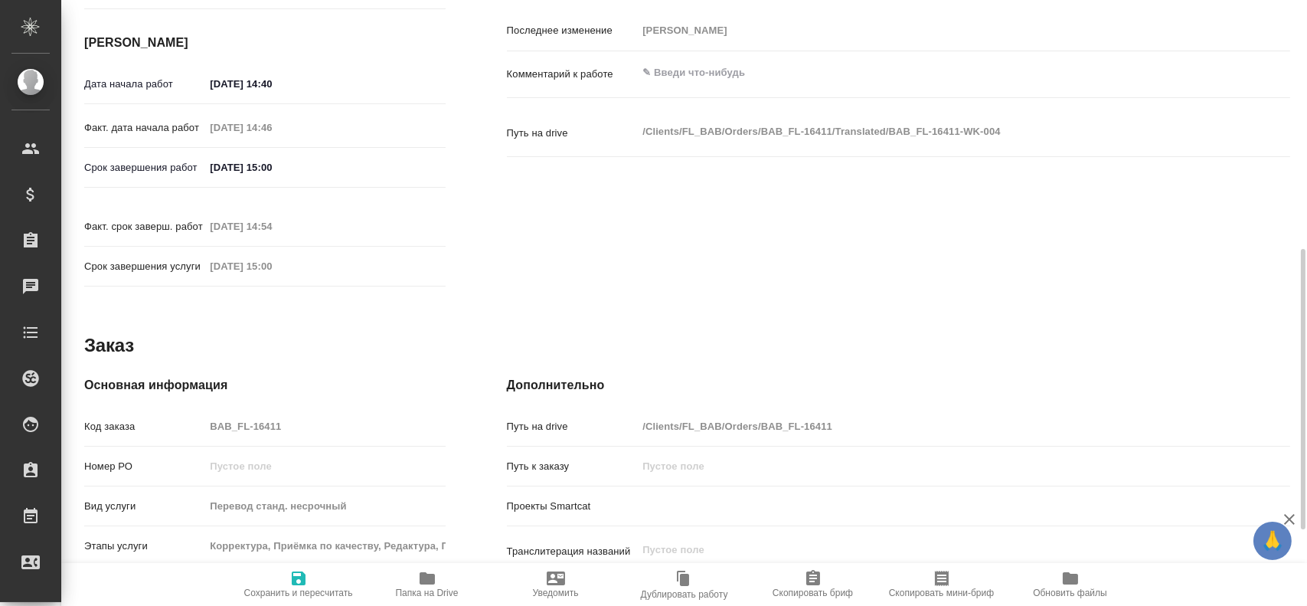
type textarea "x"
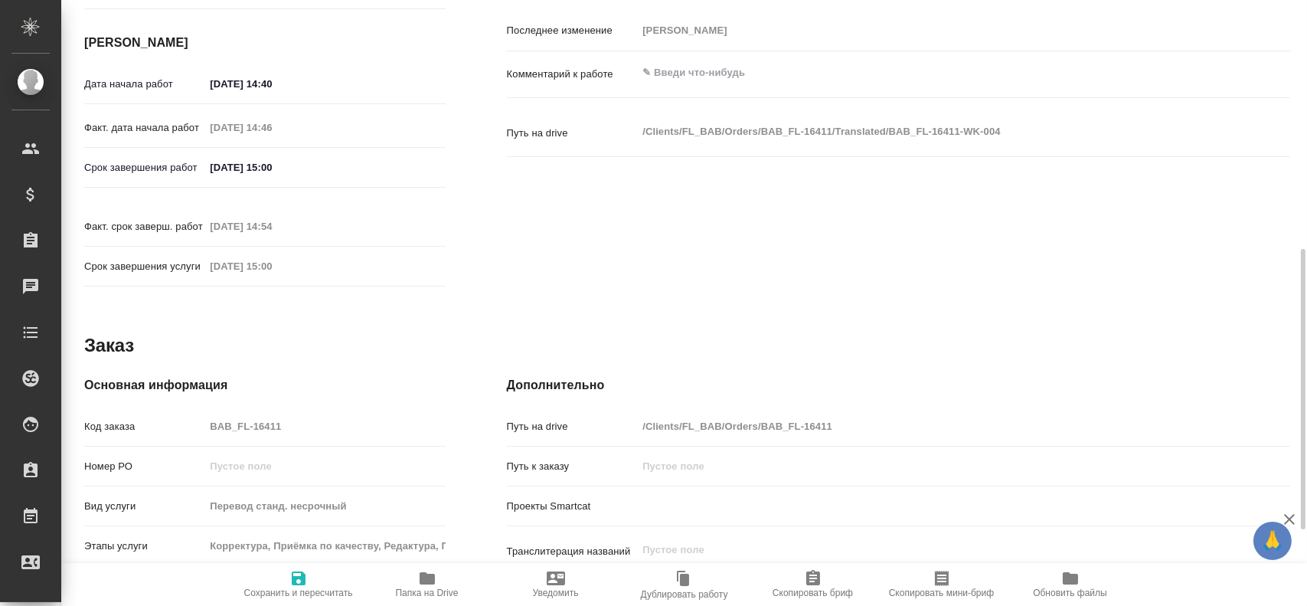
type textarea "x"
